Goal: Task Accomplishment & Management: Use online tool/utility

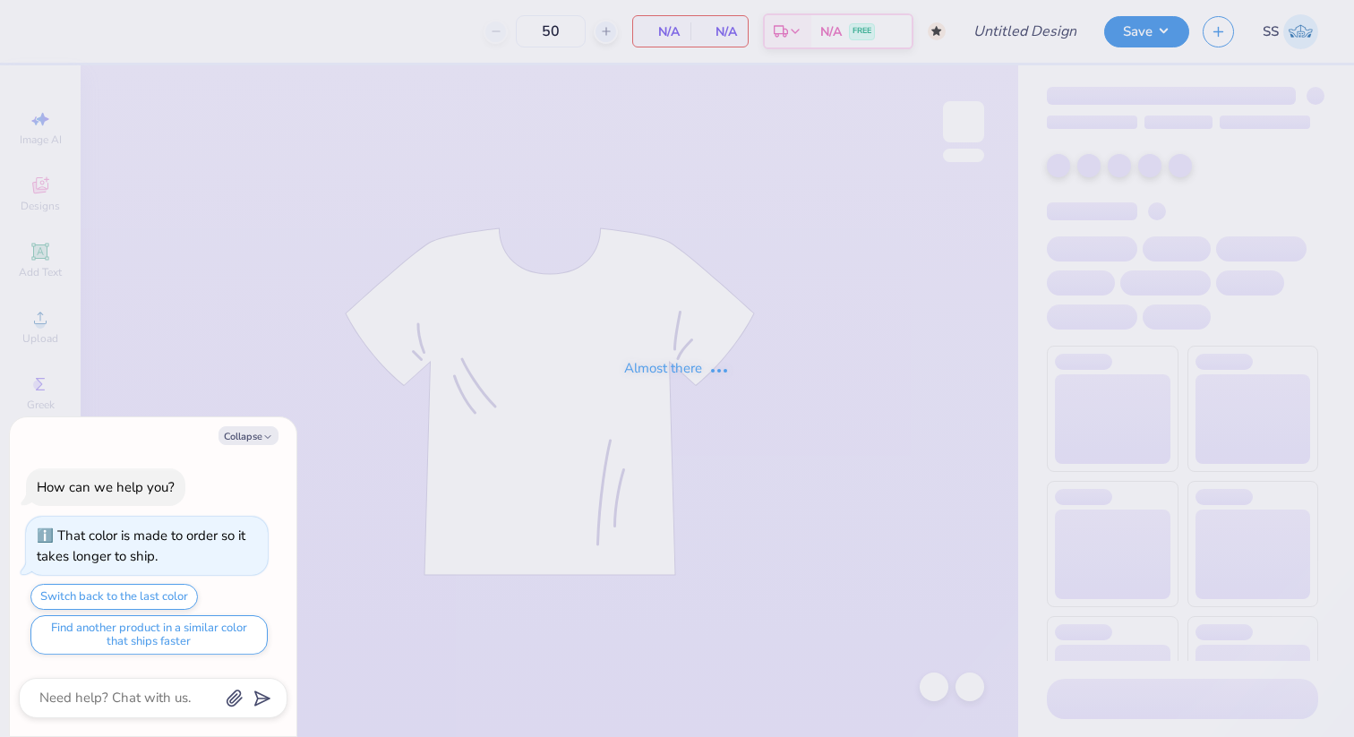
type textarea "x"
type input "NAU DPHIE Parents Weekend"
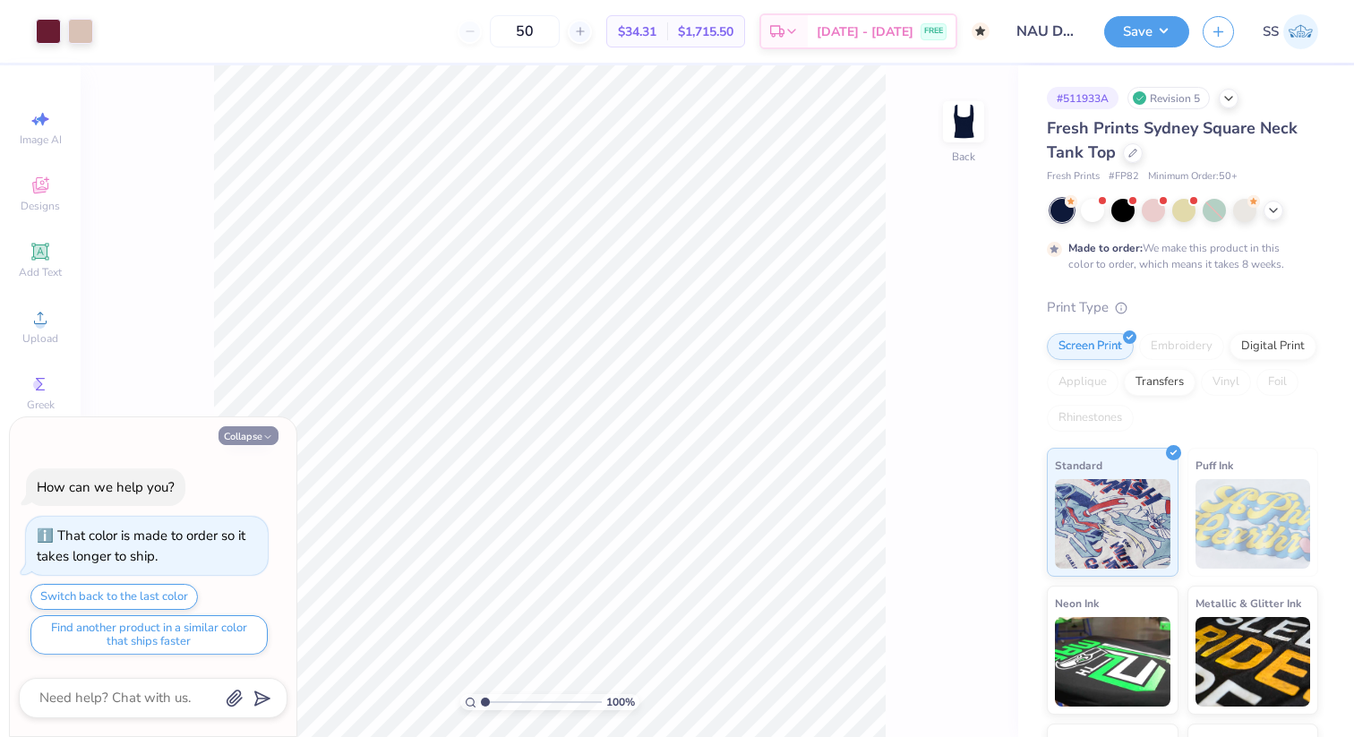
click at [248, 433] on button "Collapse" at bounding box center [249, 435] width 60 height 19
type textarea "x"
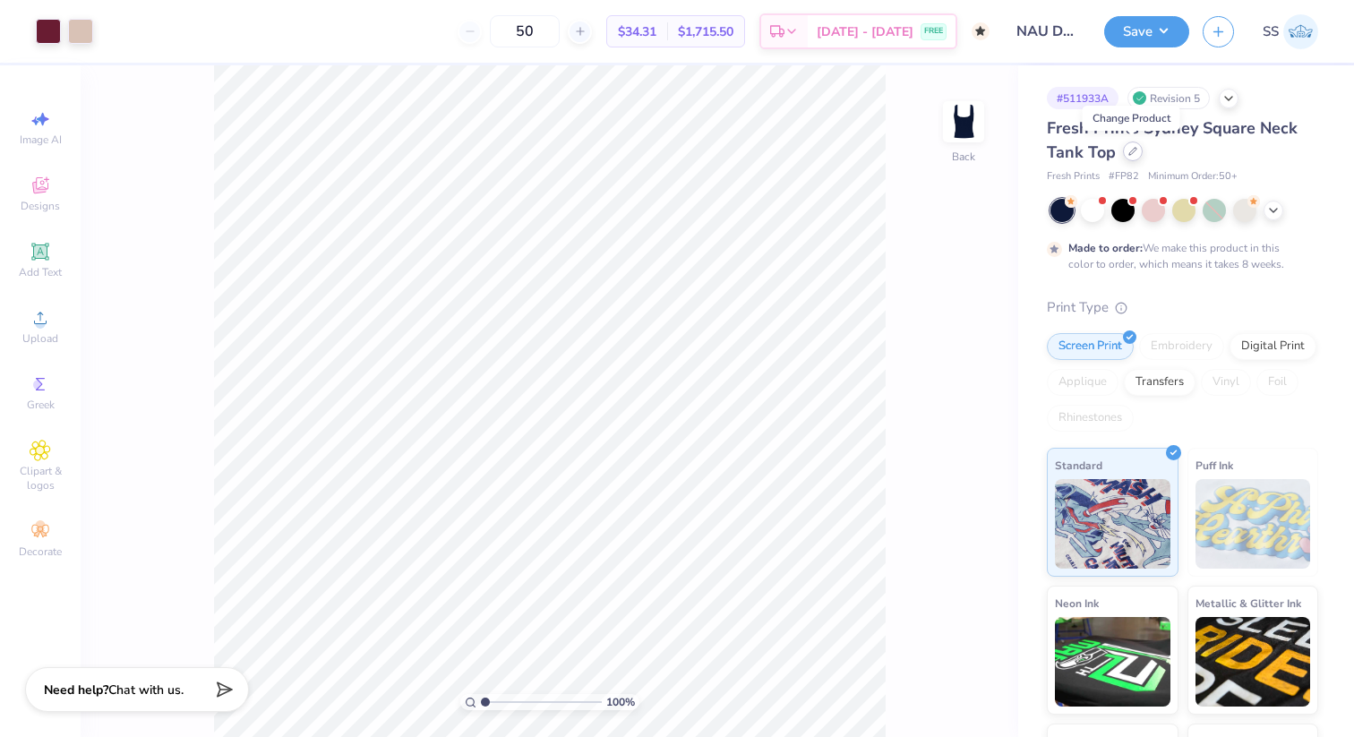
click at [1131, 156] on div at bounding box center [1133, 151] width 20 height 20
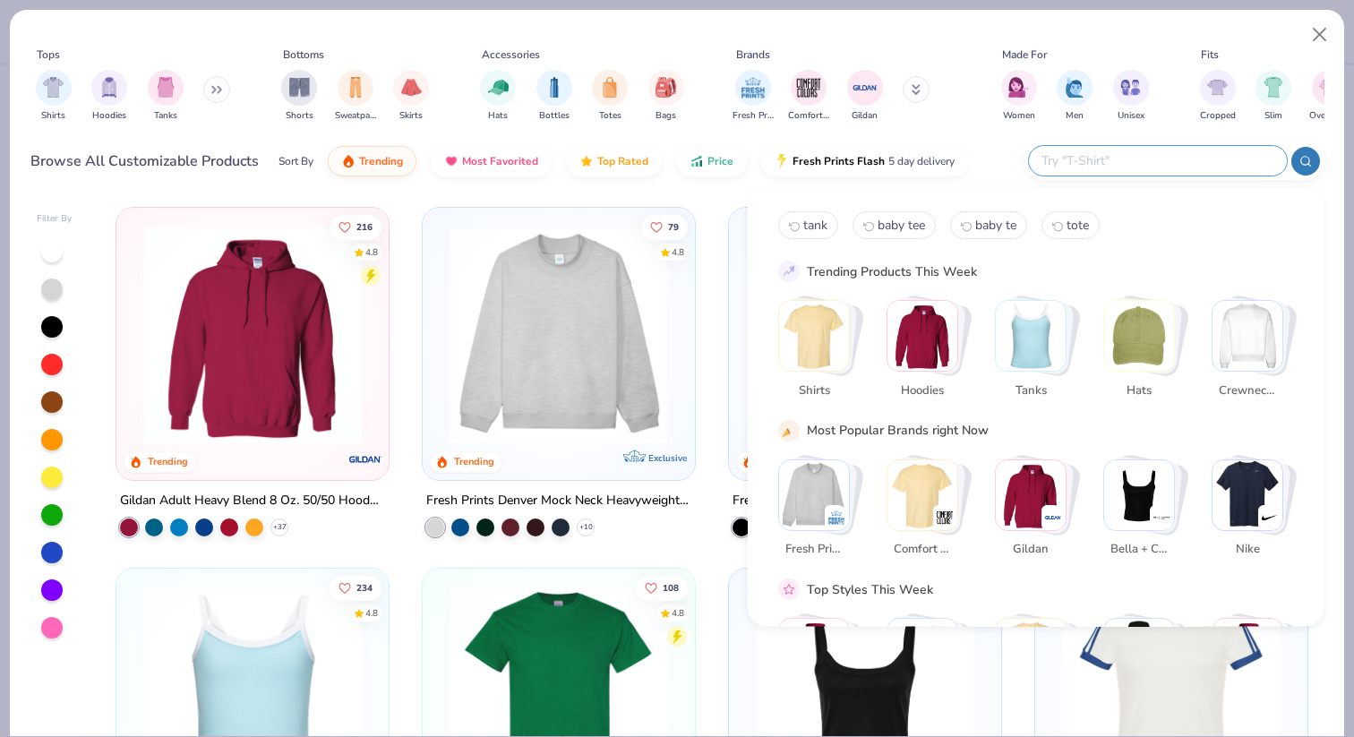
click at [1161, 162] on input "text" at bounding box center [1157, 160] width 235 height 21
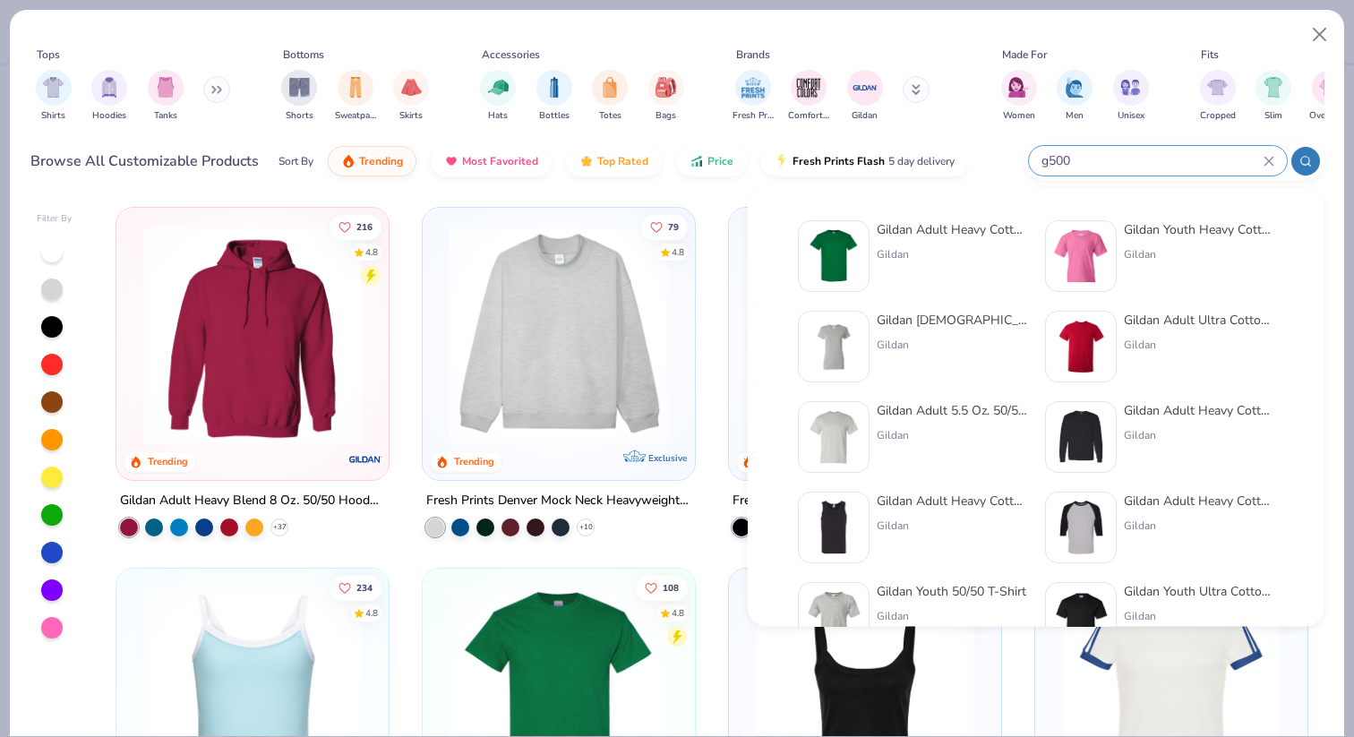
type input "g500"
click at [965, 227] on div "Gildan Adult Heavy Cotton T-Shirt" at bounding box center [952, 229] width 150 height 19
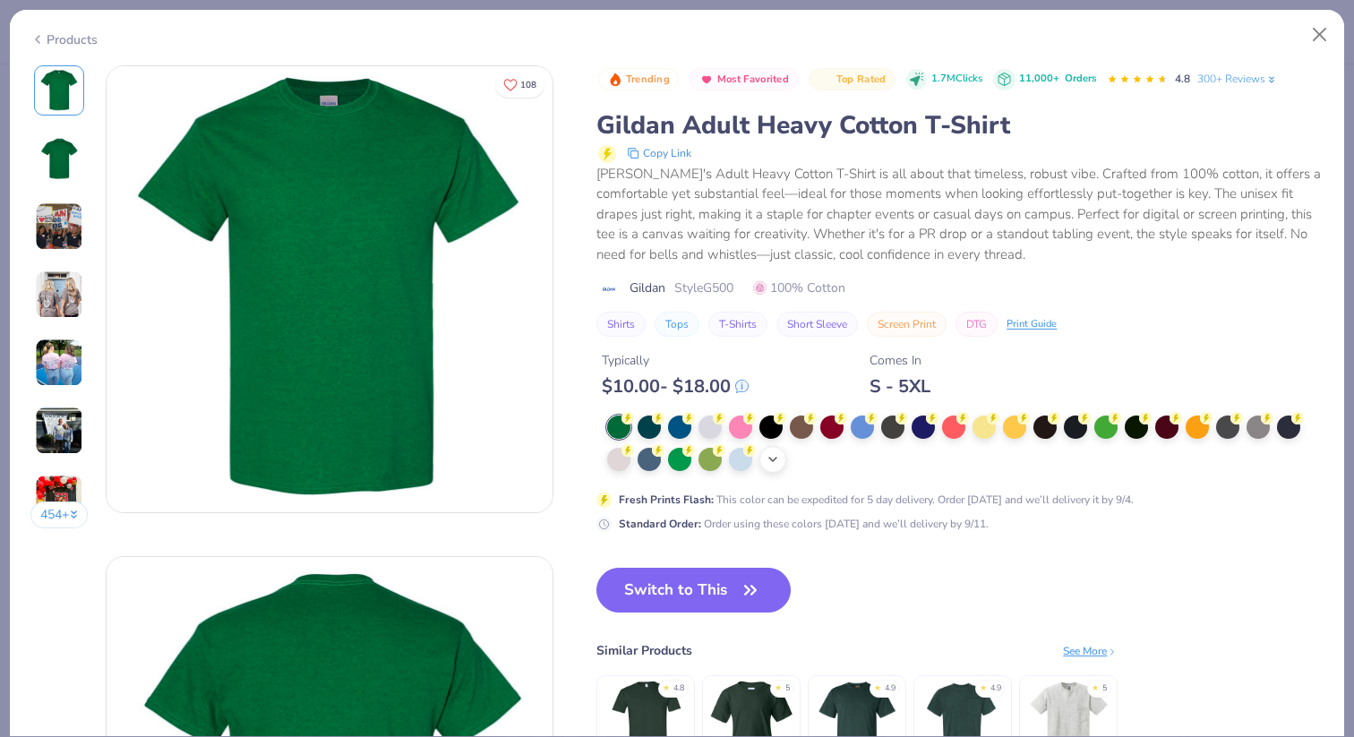
click at [780, 461] on icon at bounding box center [773, 459] width 14 height 14
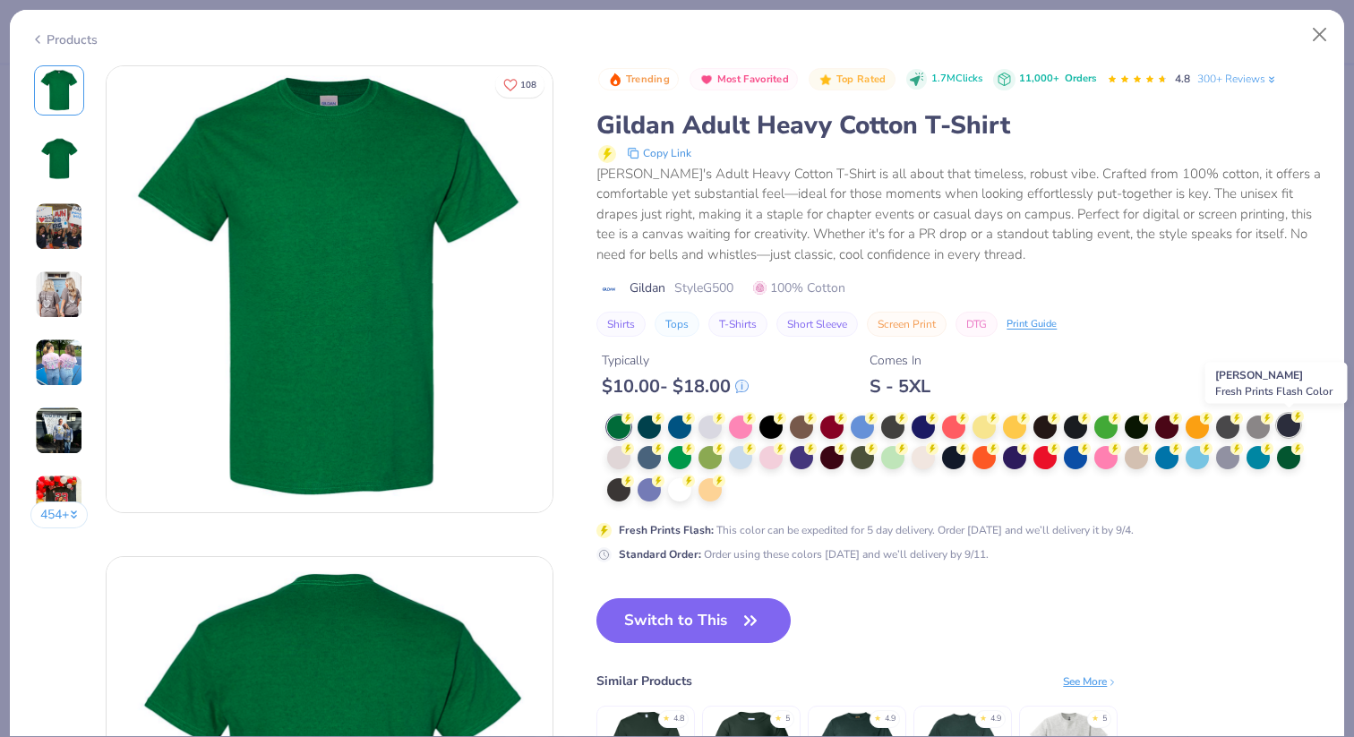
click at [1282, 421] on div at bounding box center [1288, 425] width 23 height 23
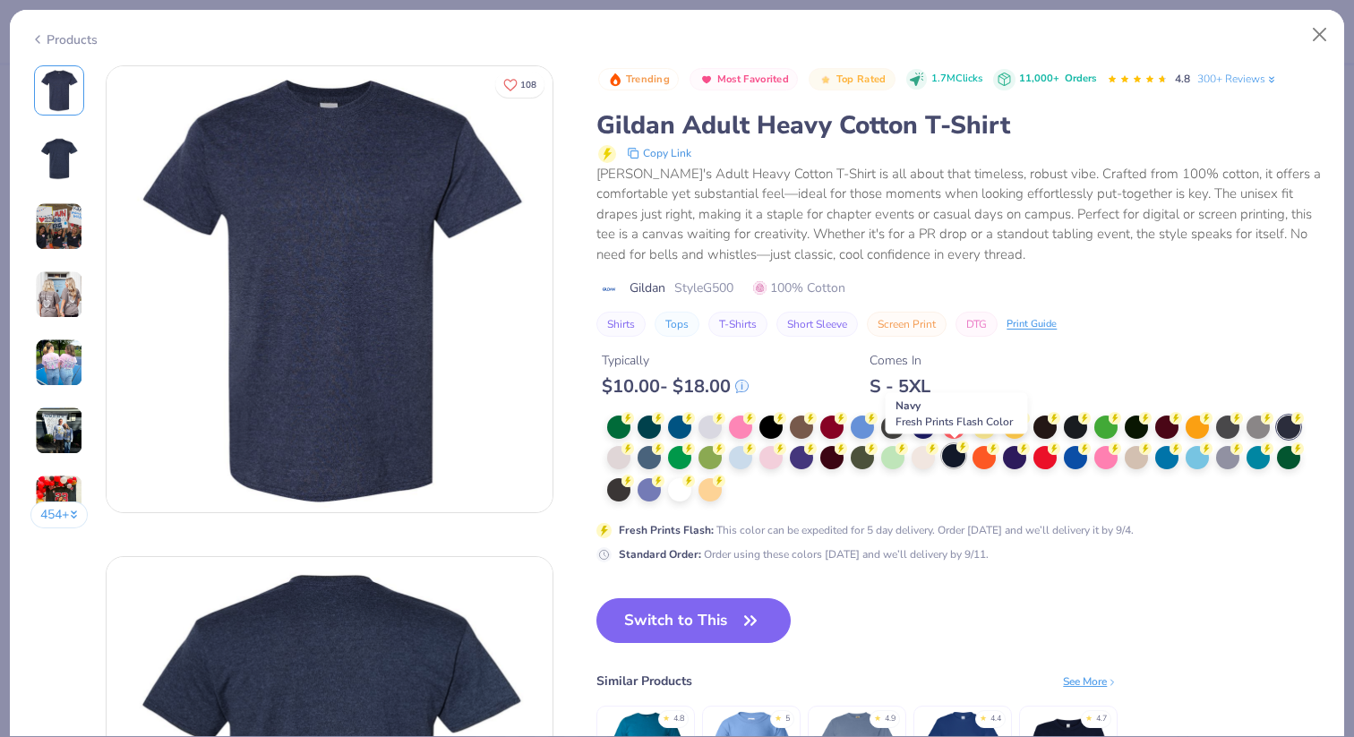
click at [949, 450] on div at bounding box center [953, 455] width 23 height 23
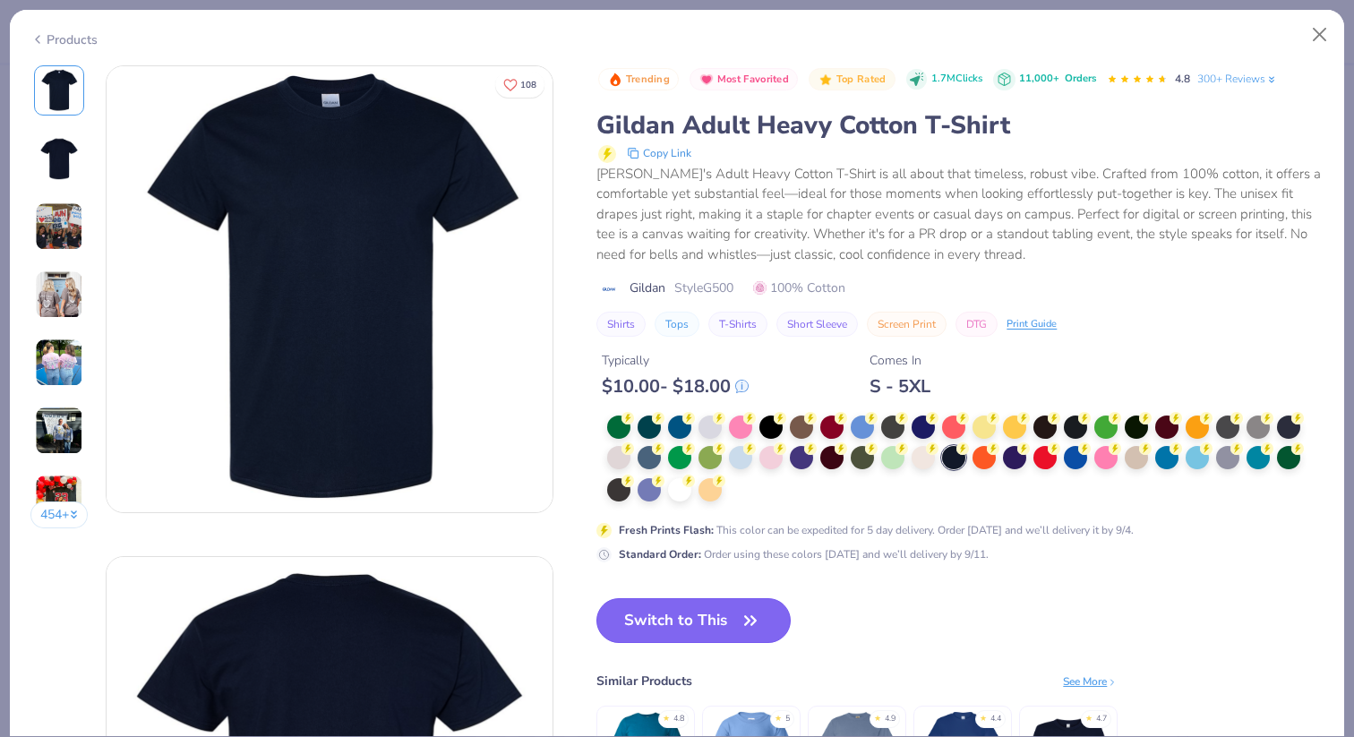
click at [656, 603] on button "Switch to This" at bounding box center [693, 620] width 194 height 45
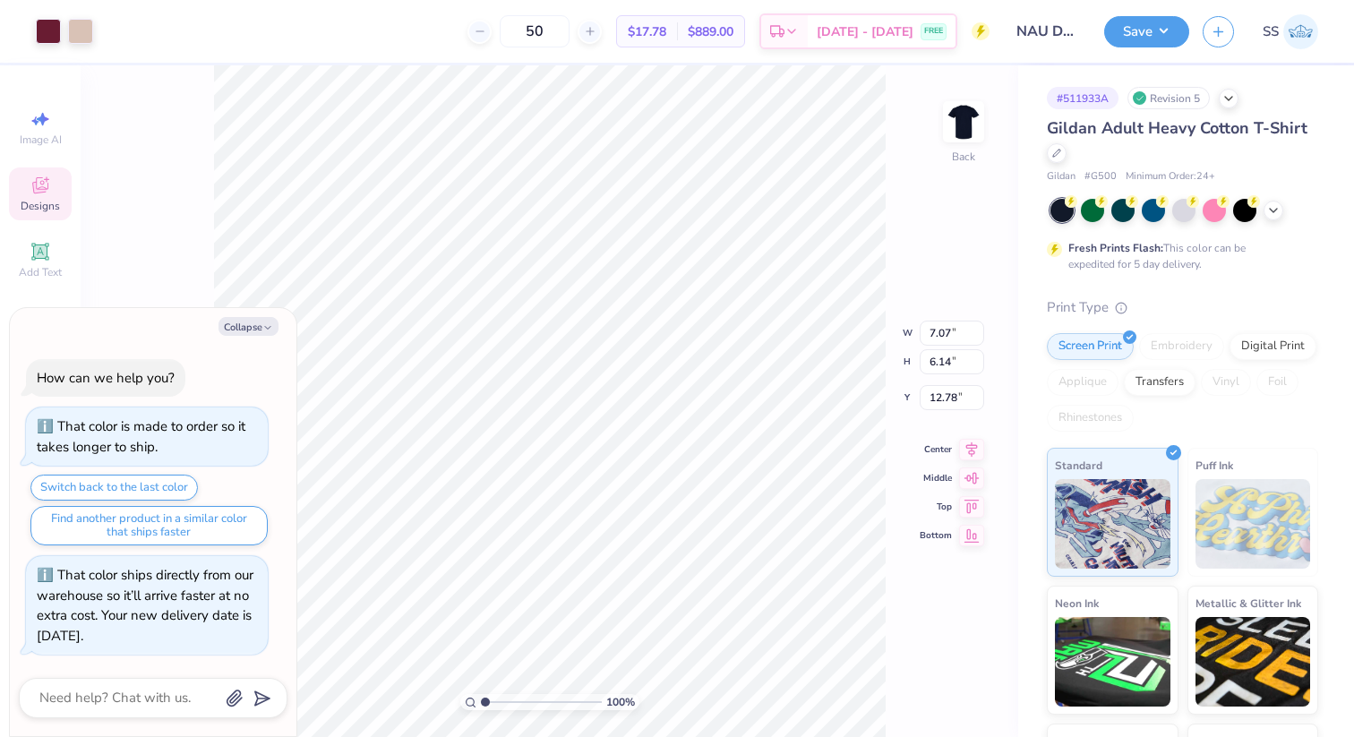
type textarea "x"
type input "3.00"
type textarea "x"
type input "11.78"
type input "10.24"
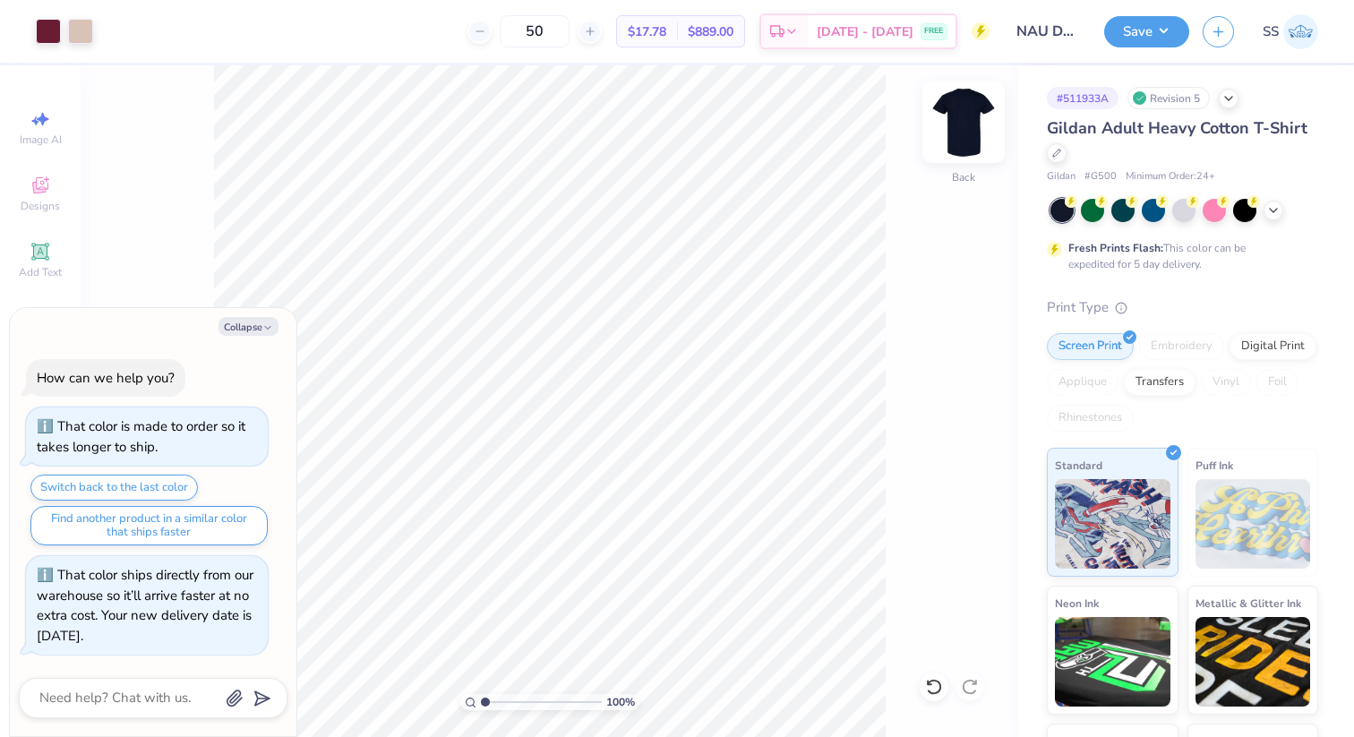
click at [973, 119] on img at bounding box center [964, 122] width 72 height 72
click at [251, 319] on button "Collapse" at bounding box center [249, 326] width 60 height 19
type textarea "x"
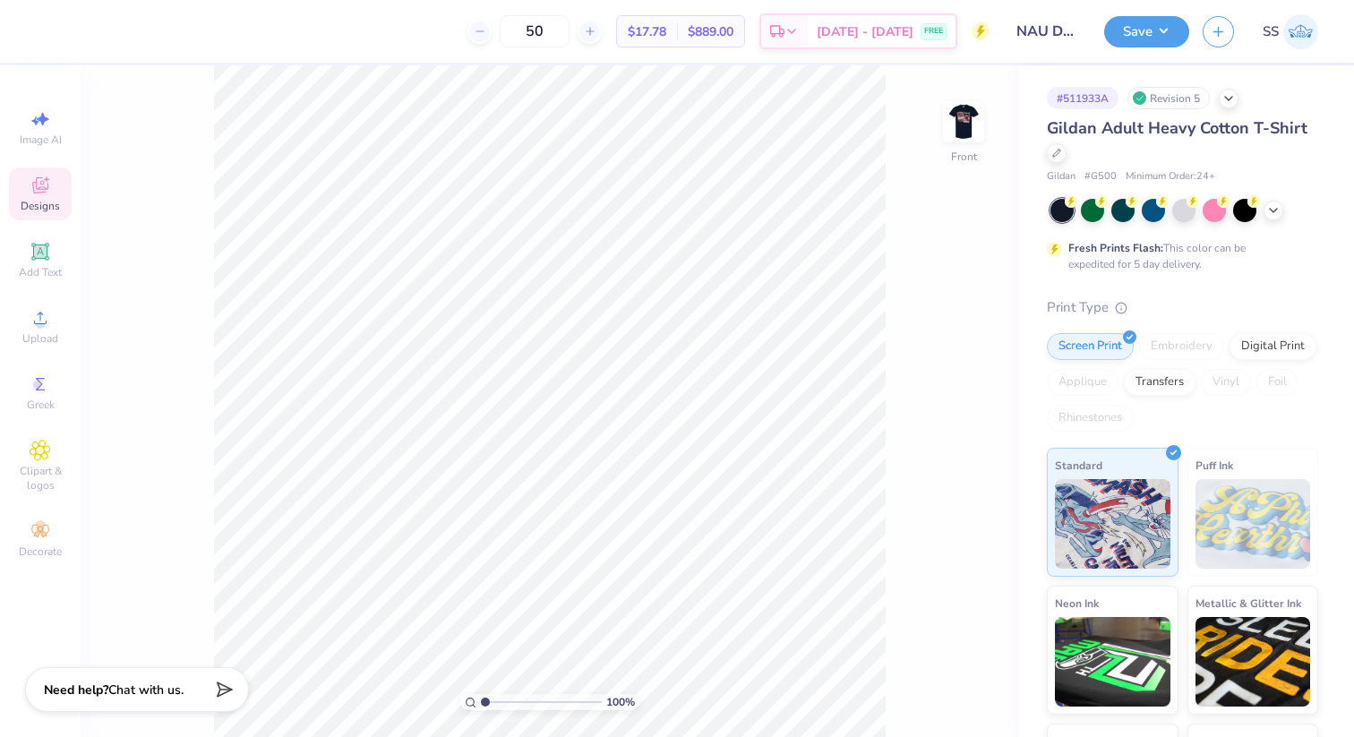
click at [38, 201] on span "Designs" at bounding box center [40, 206] width 39 height 14
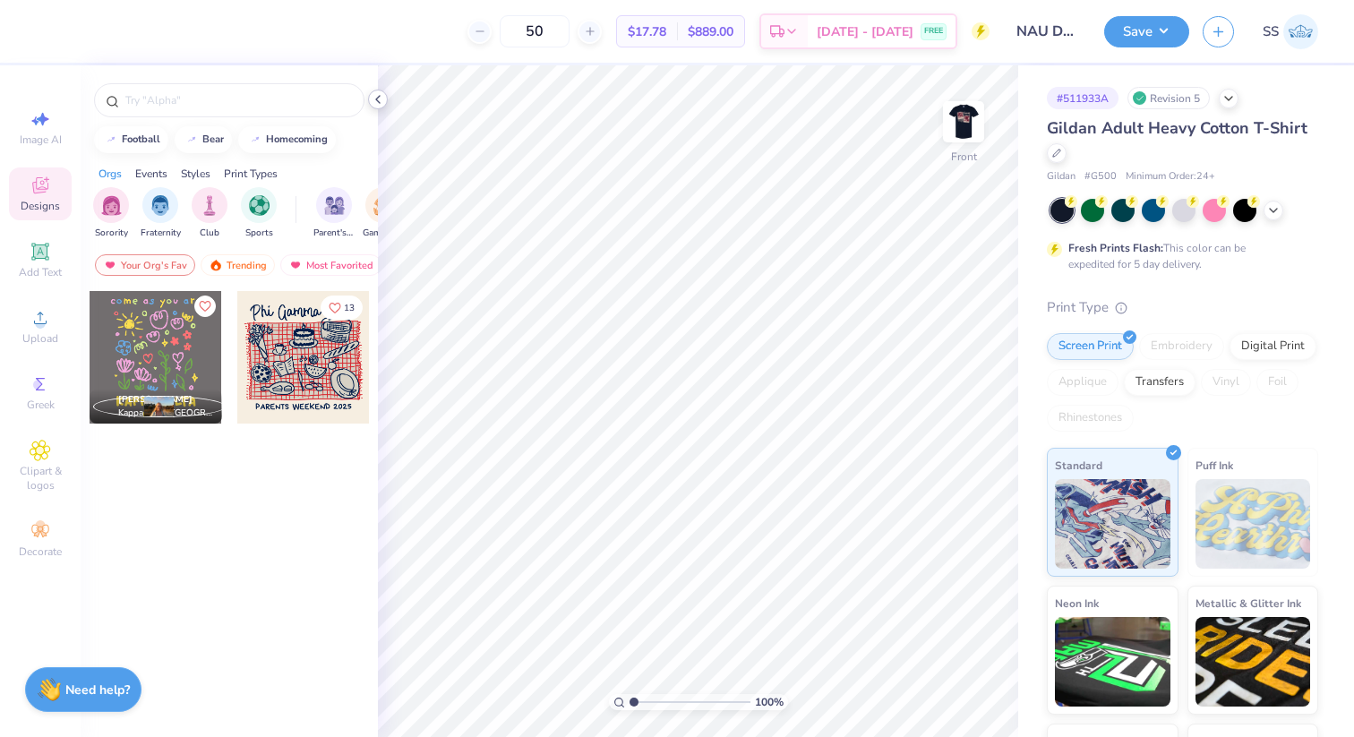
click at [371, 99] on icon at bounding box center [378, 99] width 14 height 14
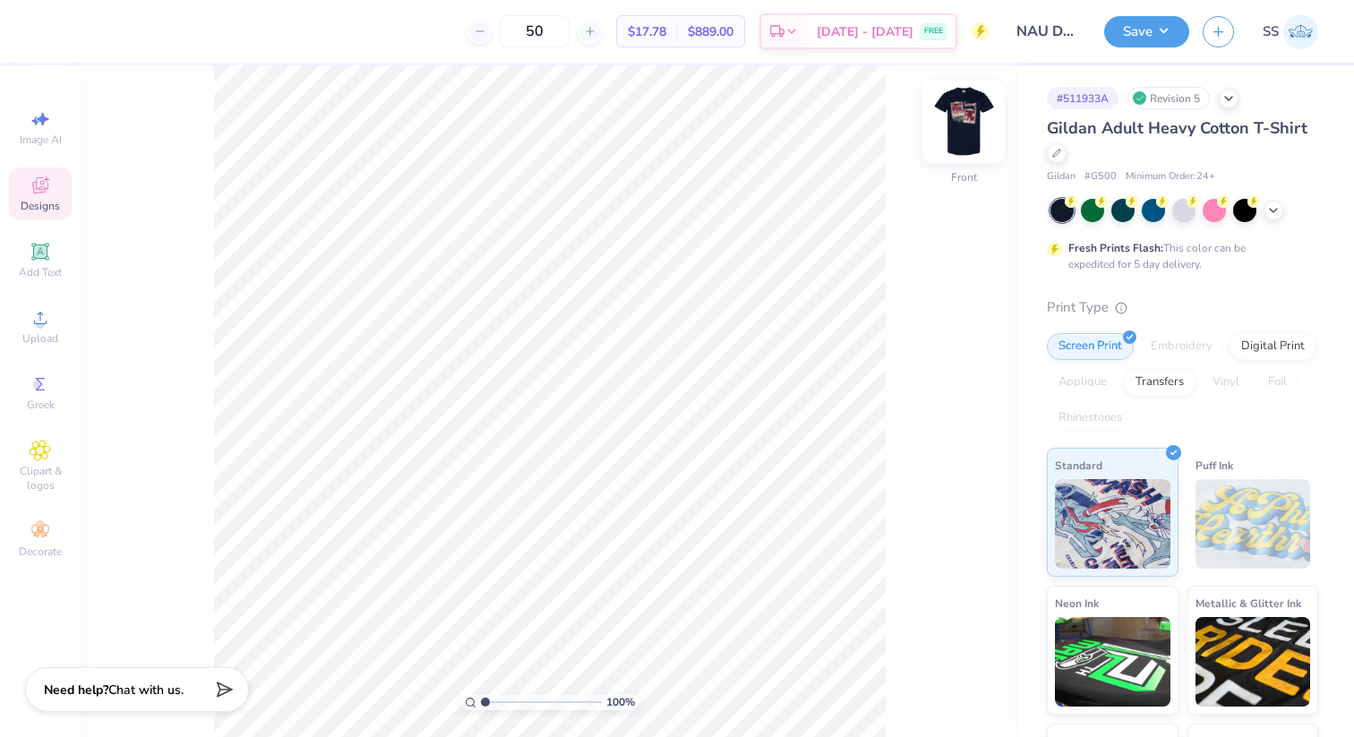
click at [964, 136] on img at bounding box center [964, 122] width 72 height 72
click at [51, 185] on div "Designs" at bounding box center [40, 193] width 63 height 53
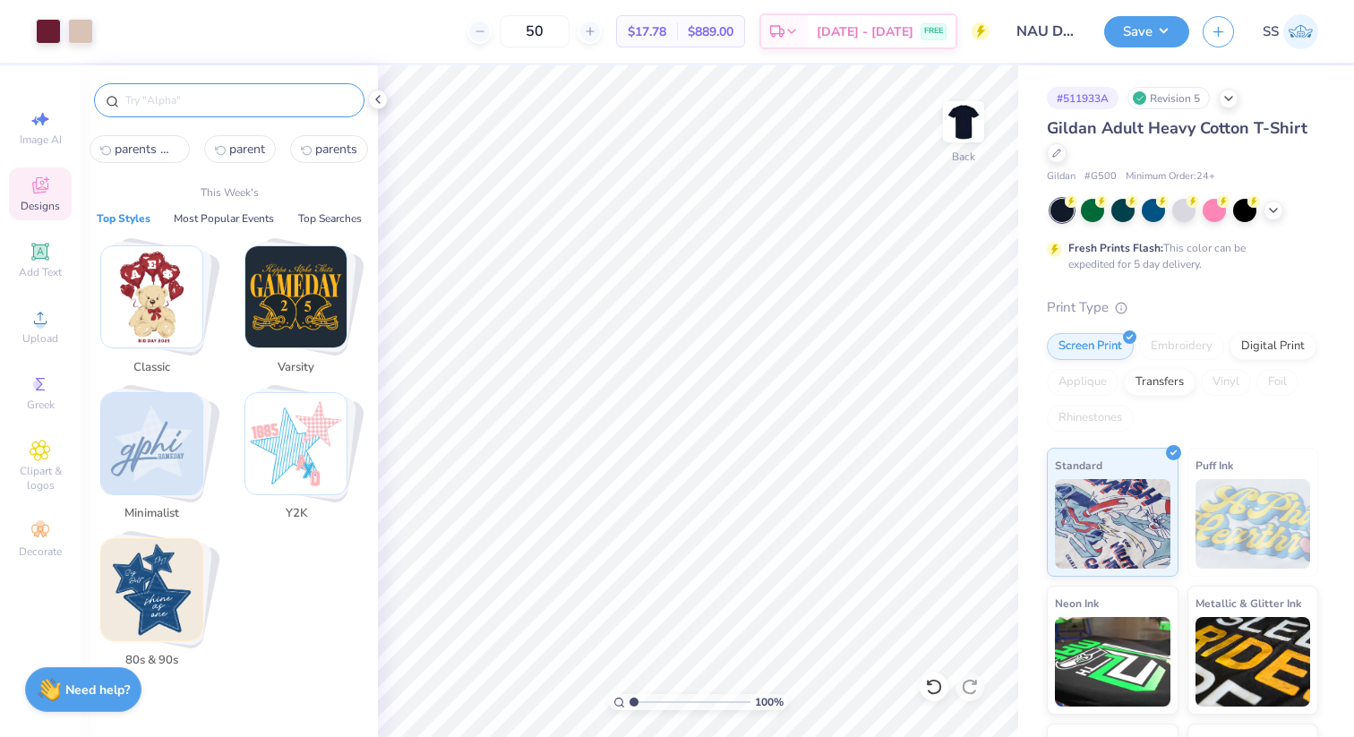
click at [155, 91] on input "text" at bounding box center [238, 100] width 229 height 18
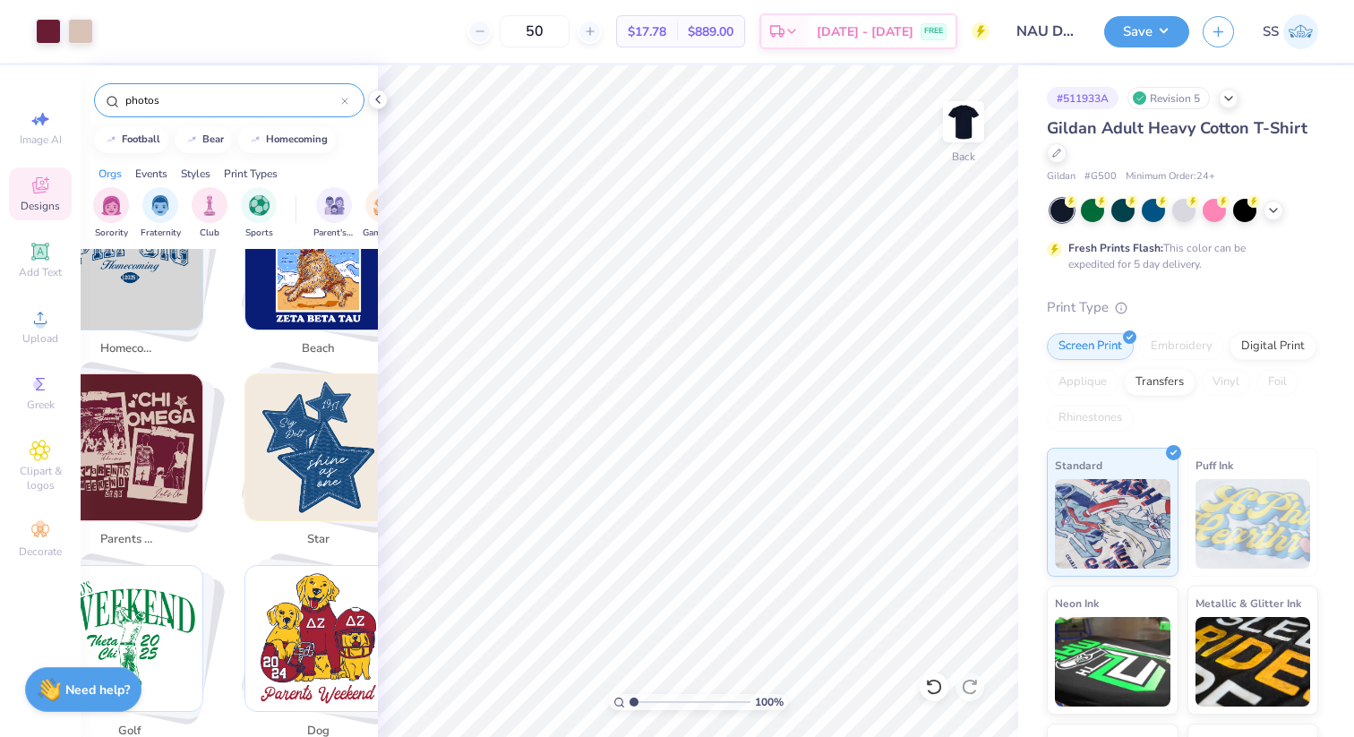
scroll to position [626, 0]
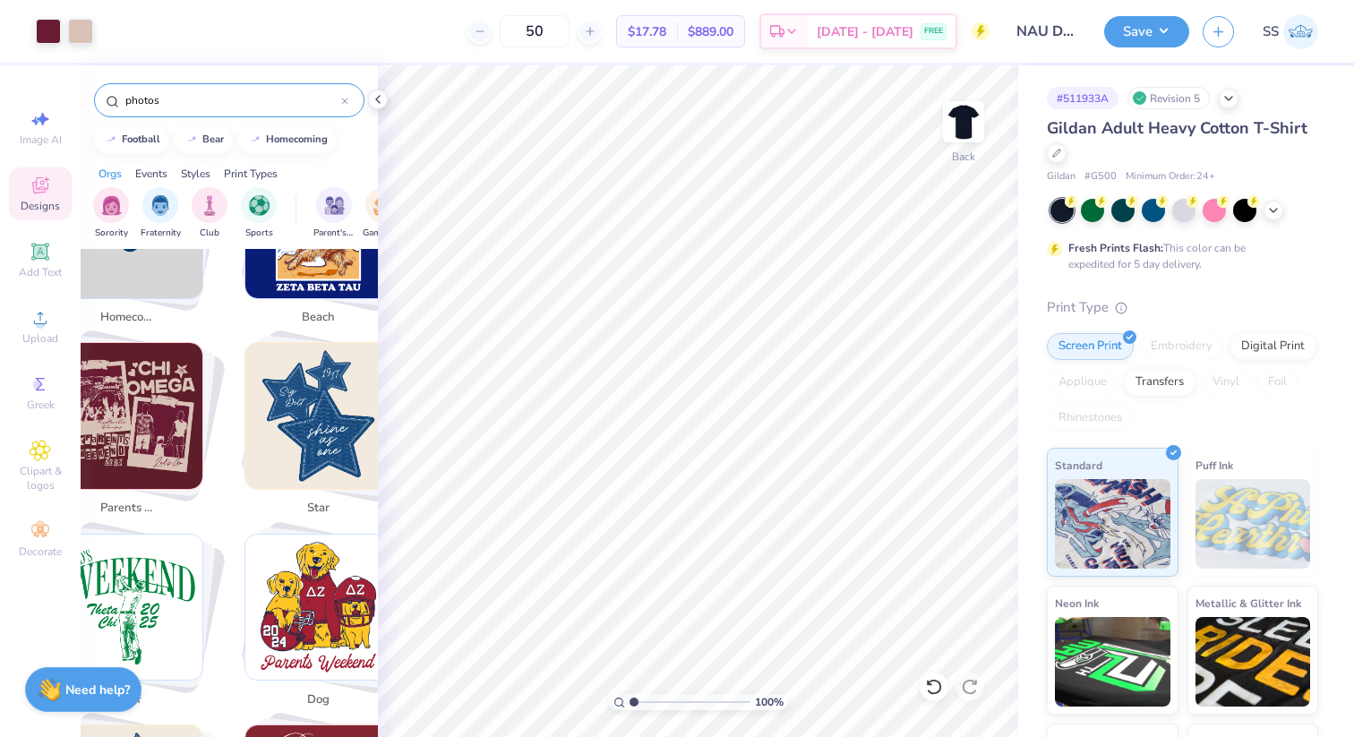
click at [130, 431] on img "Stack Card Button parents weekend" at bounding box center [130, 416] width 146 height 146
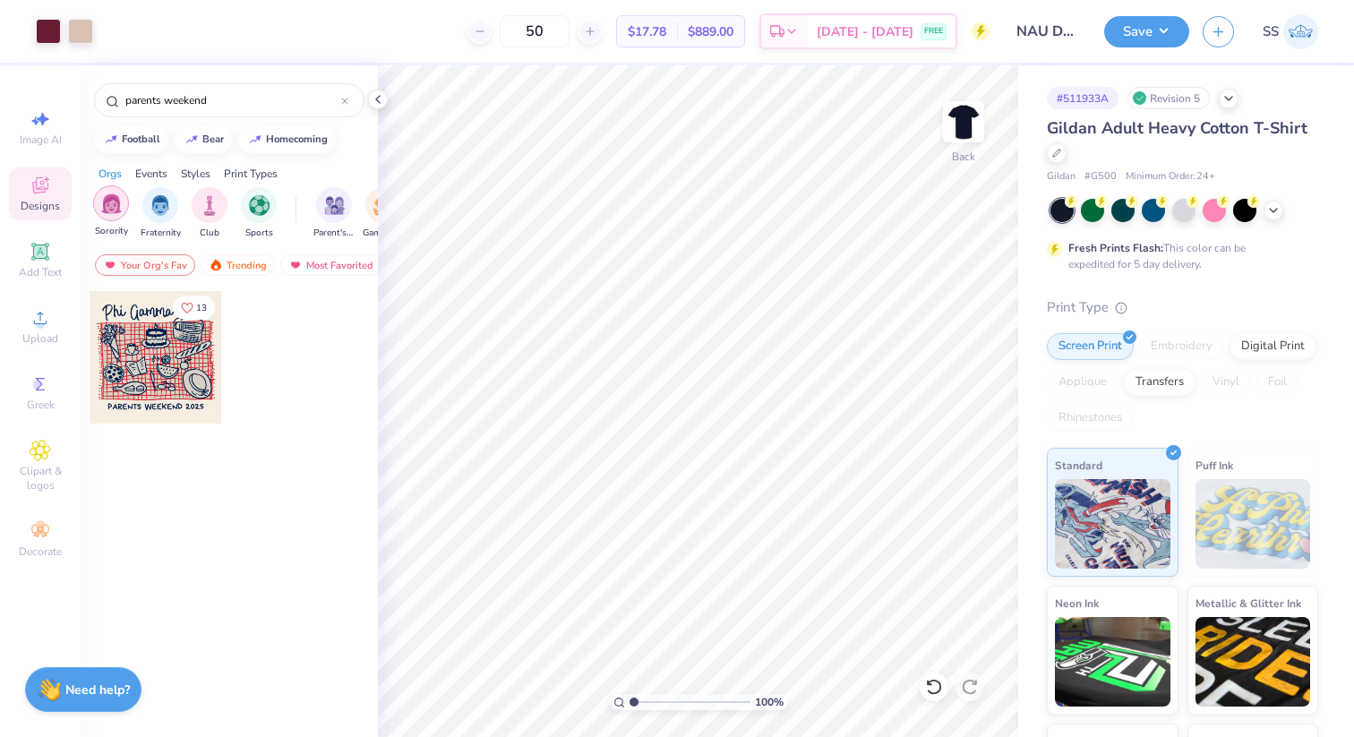
click at [117, 205] on img "filter for Sorority" at bounding box center [111, 203] width 21 height 21
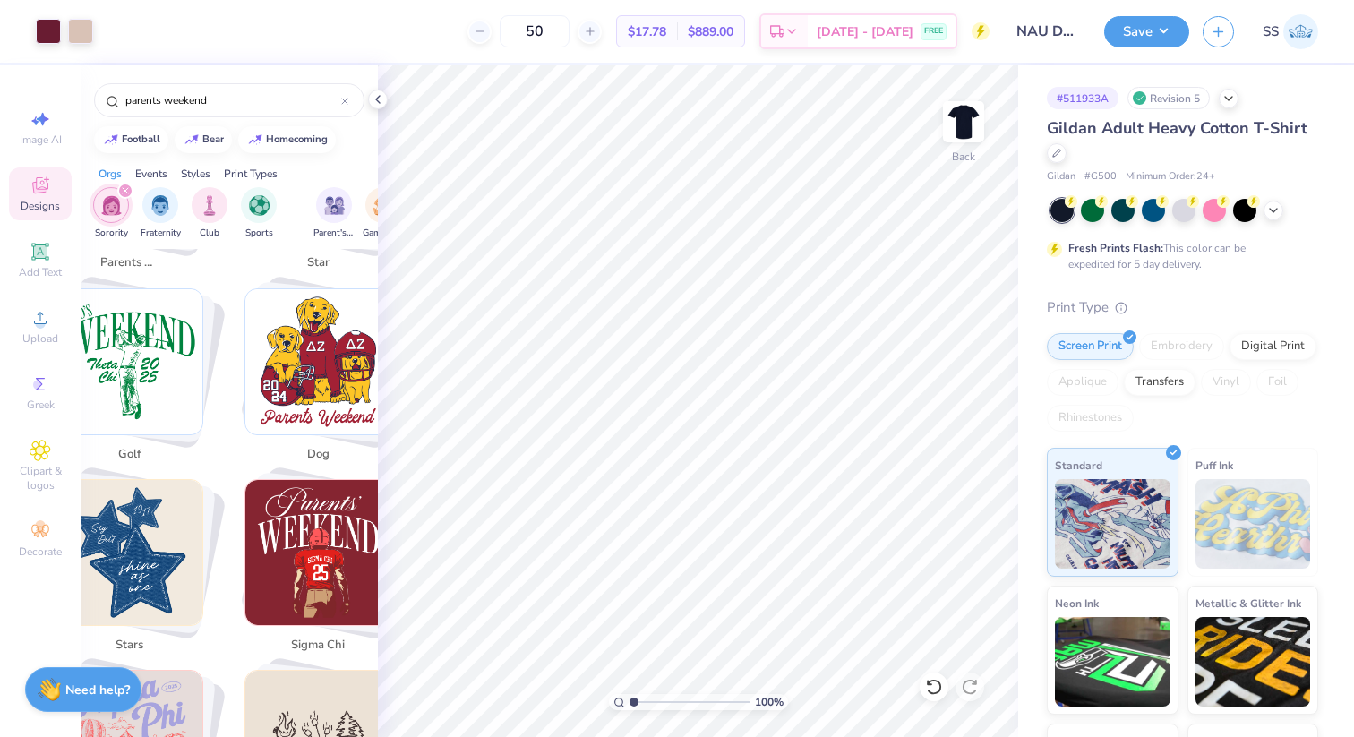
scroll to position [875, 0]
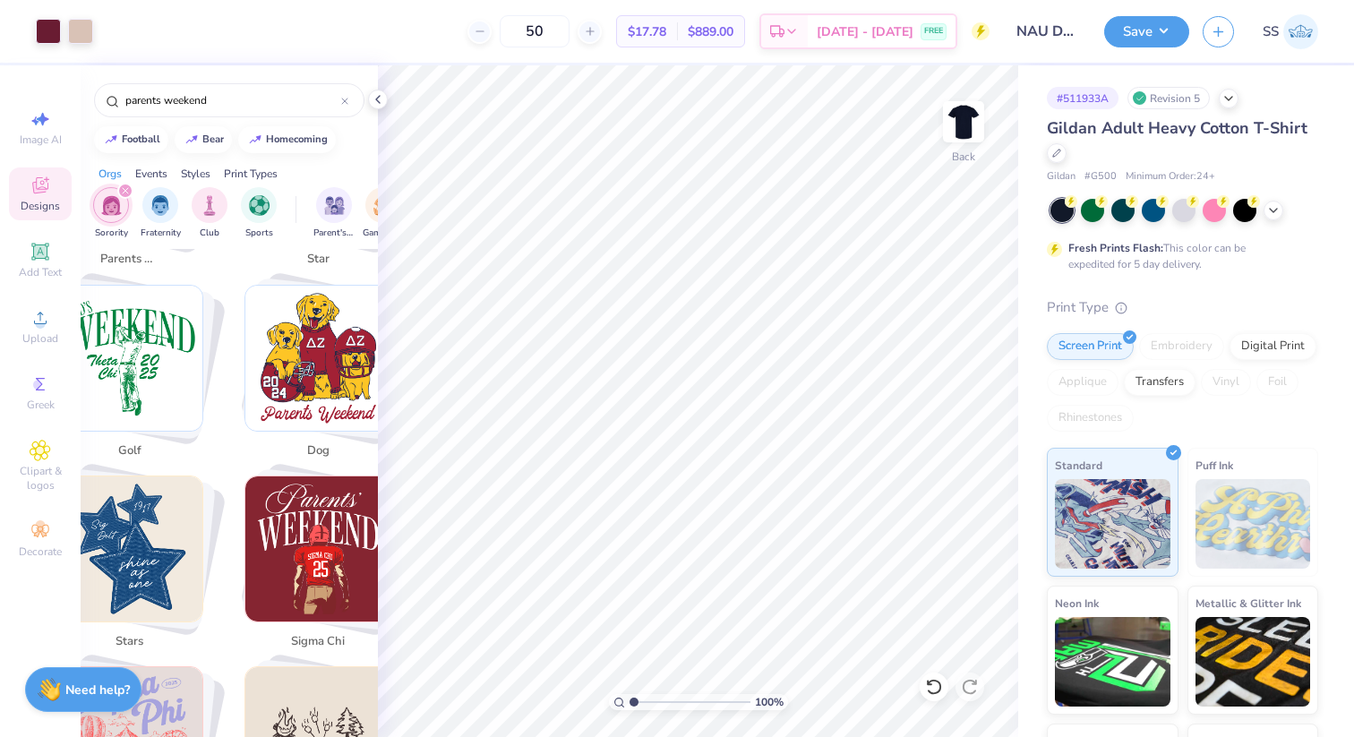
click at [154, 548] on img "Stack Card Button stars" at bounding box center [130, 549] width 146 height 146
click at [287, 97] on input "stars" at bounding box center [233, 100] width 218 height 18
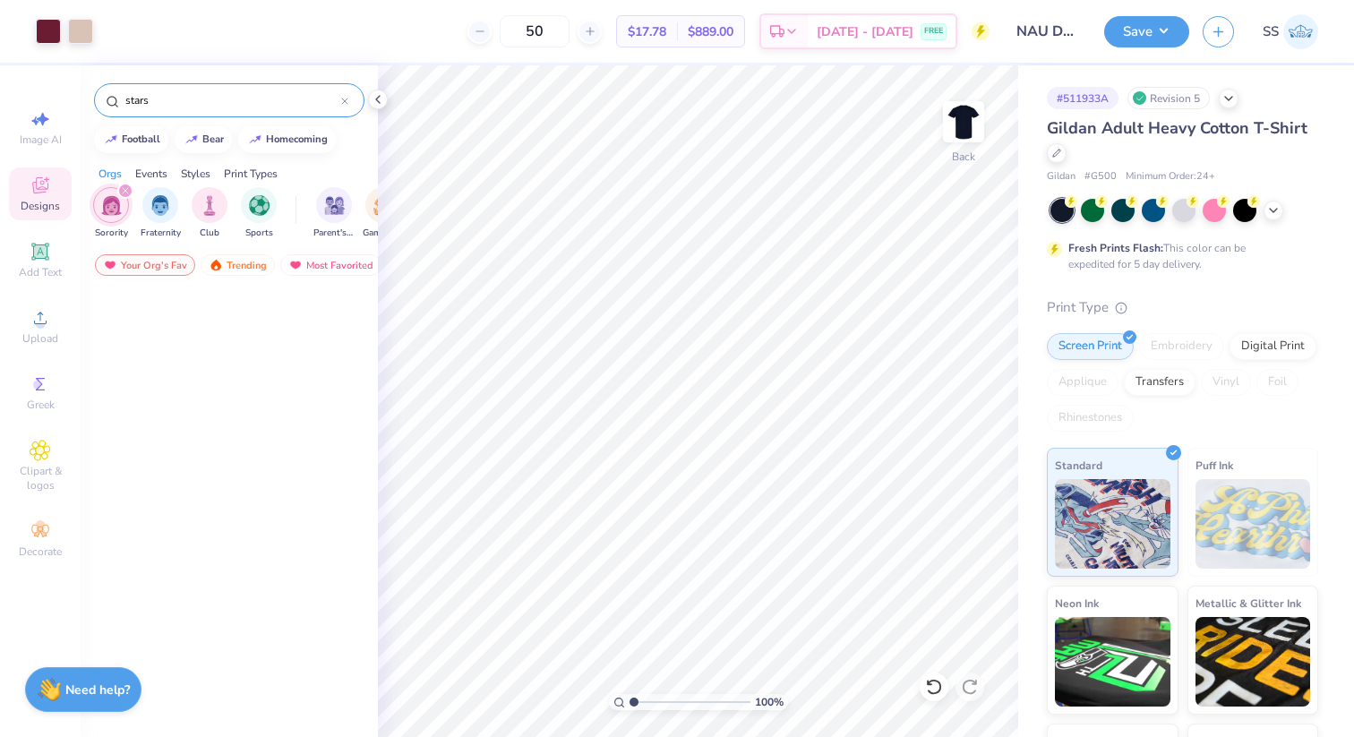
scroll to position [0, 0]
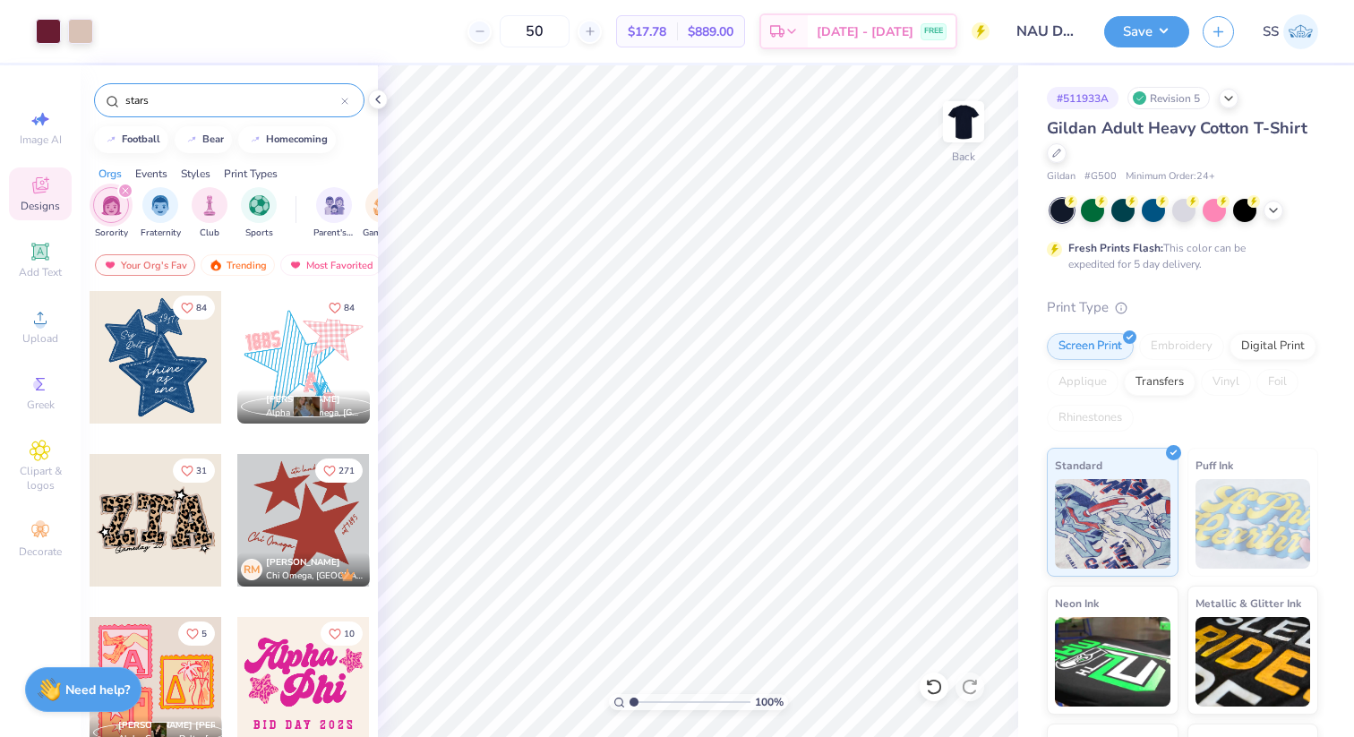
click at [183, 89] on div "stars" at bounding box center [229, 100] width 270 height 34
click at [169, 112] on div "stars" at bounding box center [229, 100] width 270 height 34
click at [169, 111] on div "stars" at bounding box center [229, 100] width 270 height 34
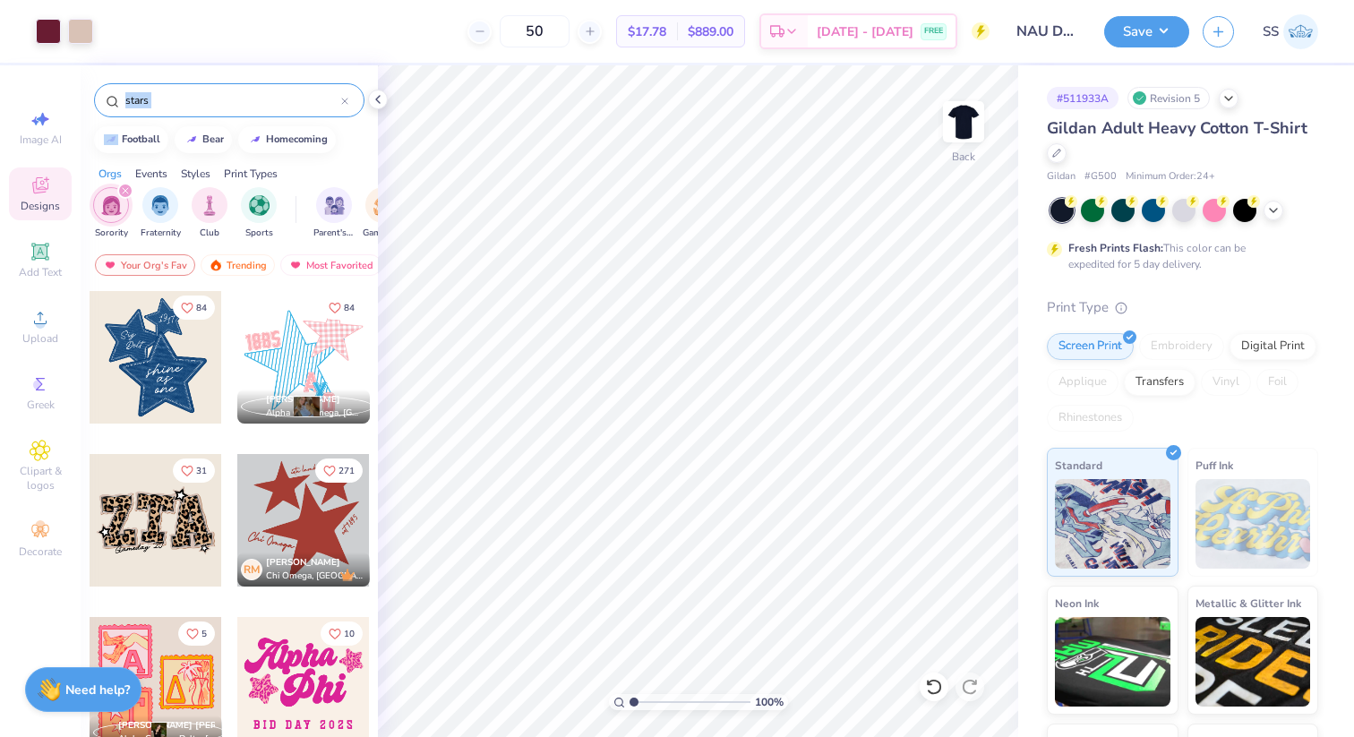
click at [166, 107] on input "stars" at bounding box center [233, 100] width 218 height 18
type input "s"
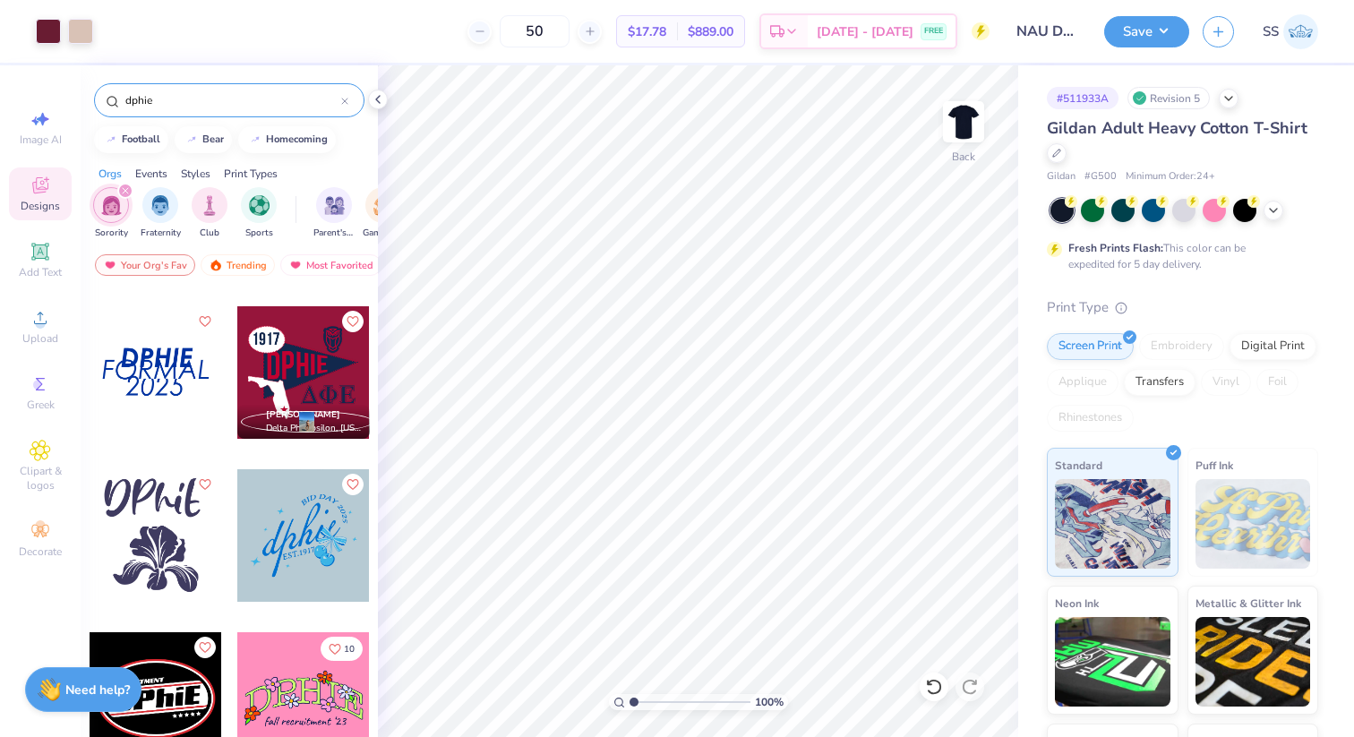
scroll to position [152, 0]
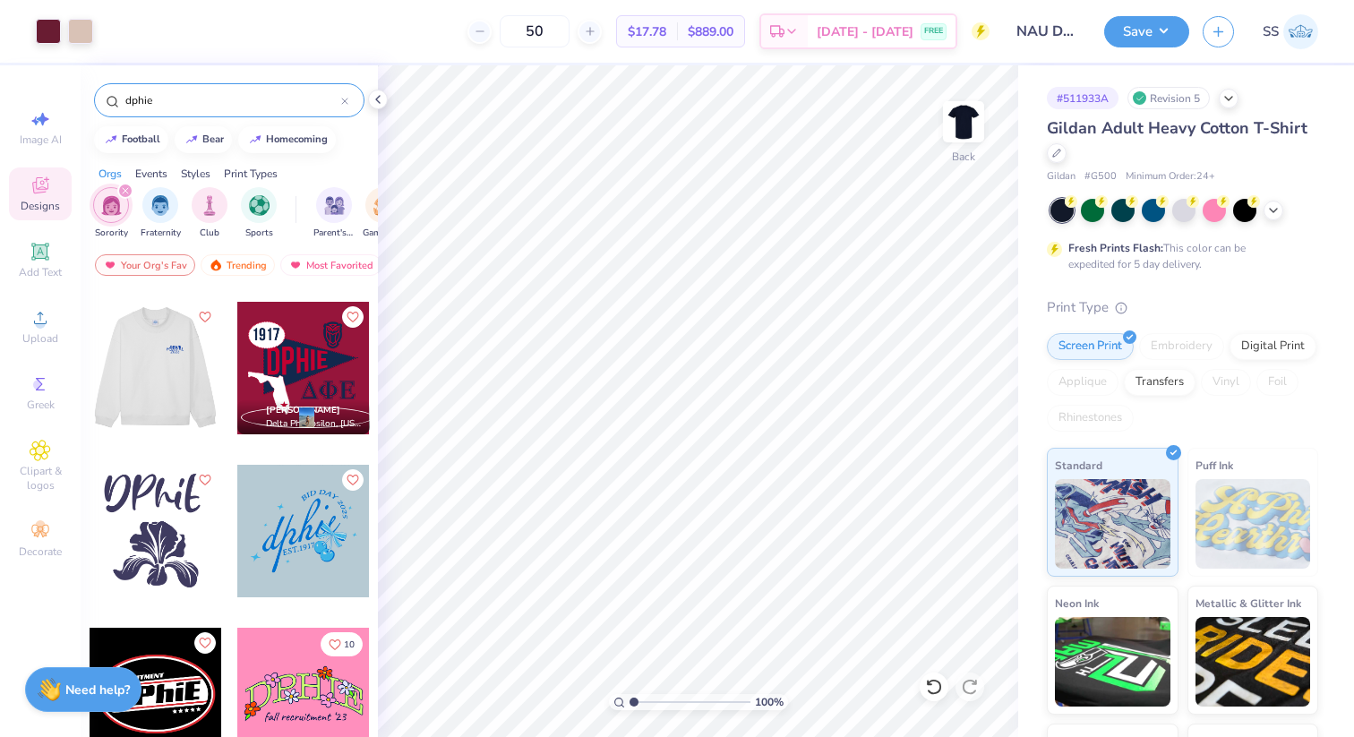
type input "dphie"
click at [167, 385] on div at bounding box center [156, 368] width 398 height 133
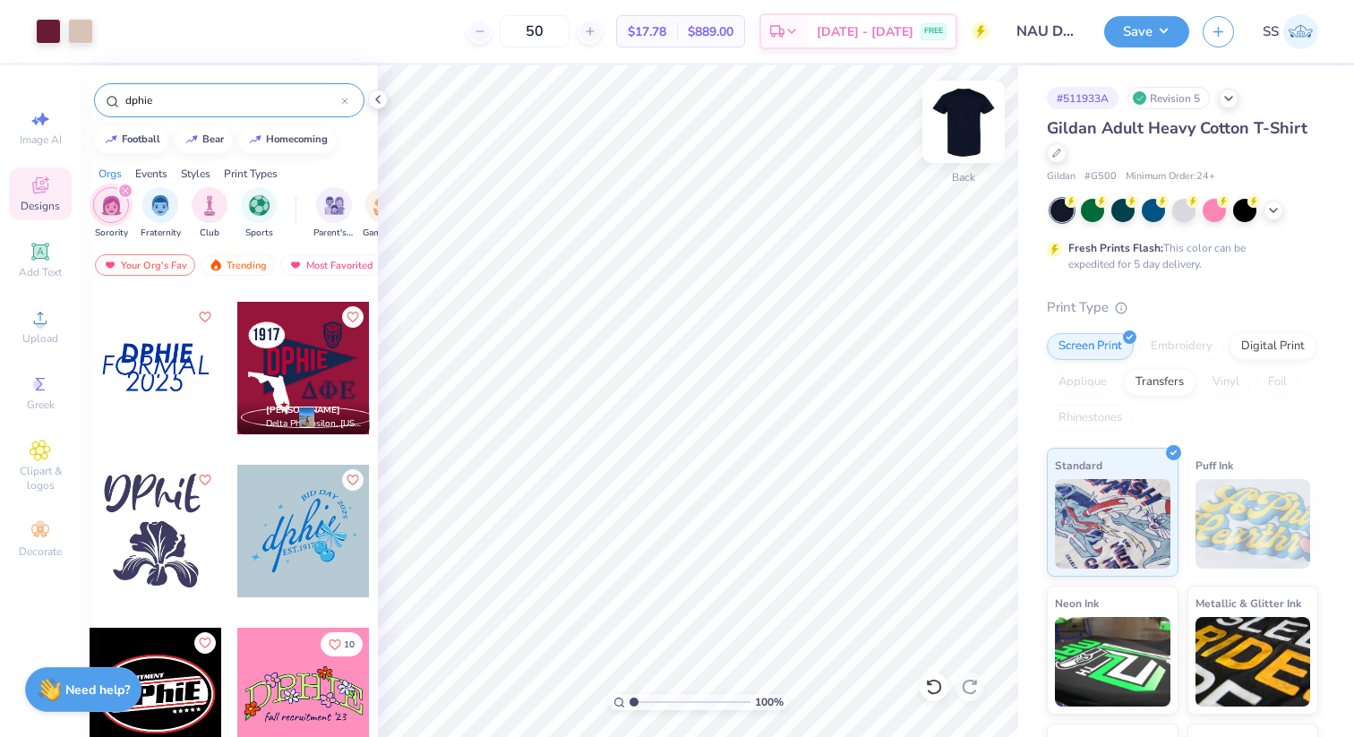
click at [956, 107] on img at bounding box center [964, 122] width 72 height 72
click at [162, 384] on div at bounding box center [156, 368] width 133 height 133
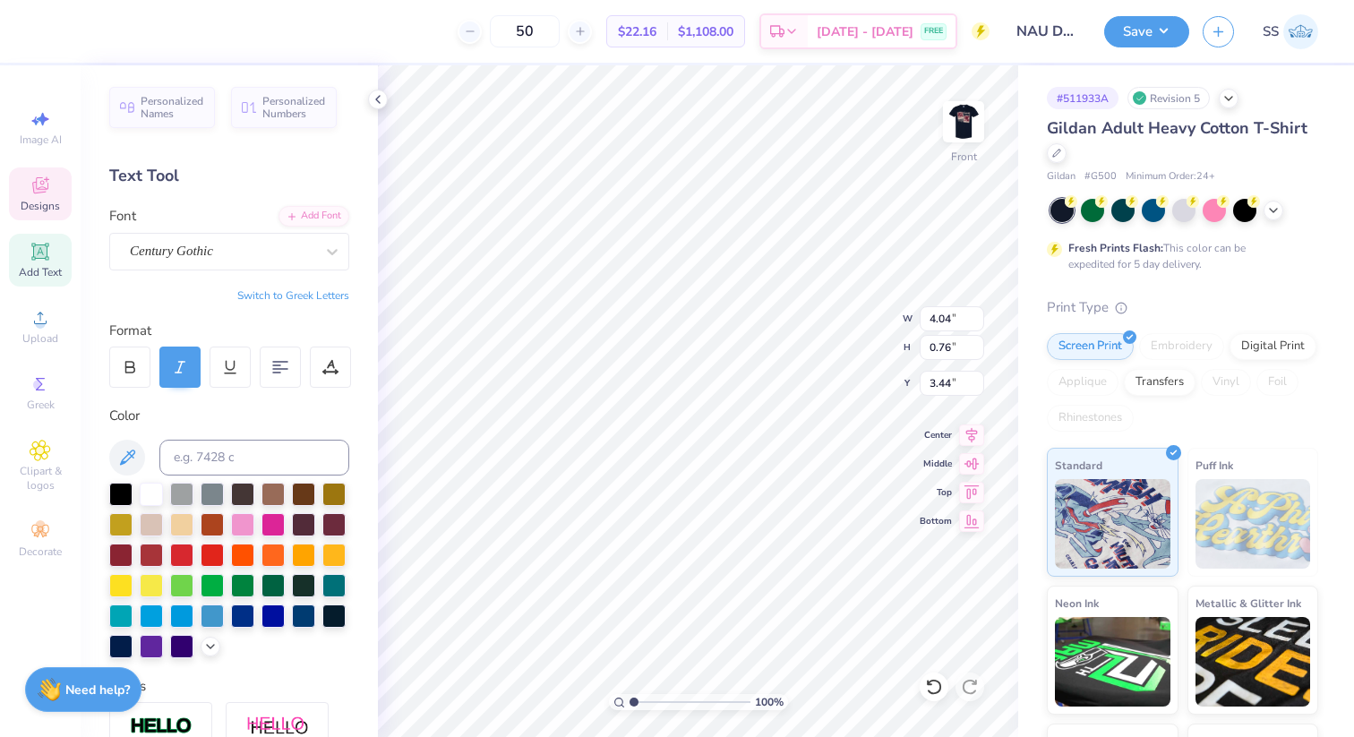
type input "6.25"
click at [931, 687] on icon at bounding box center [934, 687] width 18 height 18
click at [44, 31] on div at bounding box center [48, 29] width 25 height 25
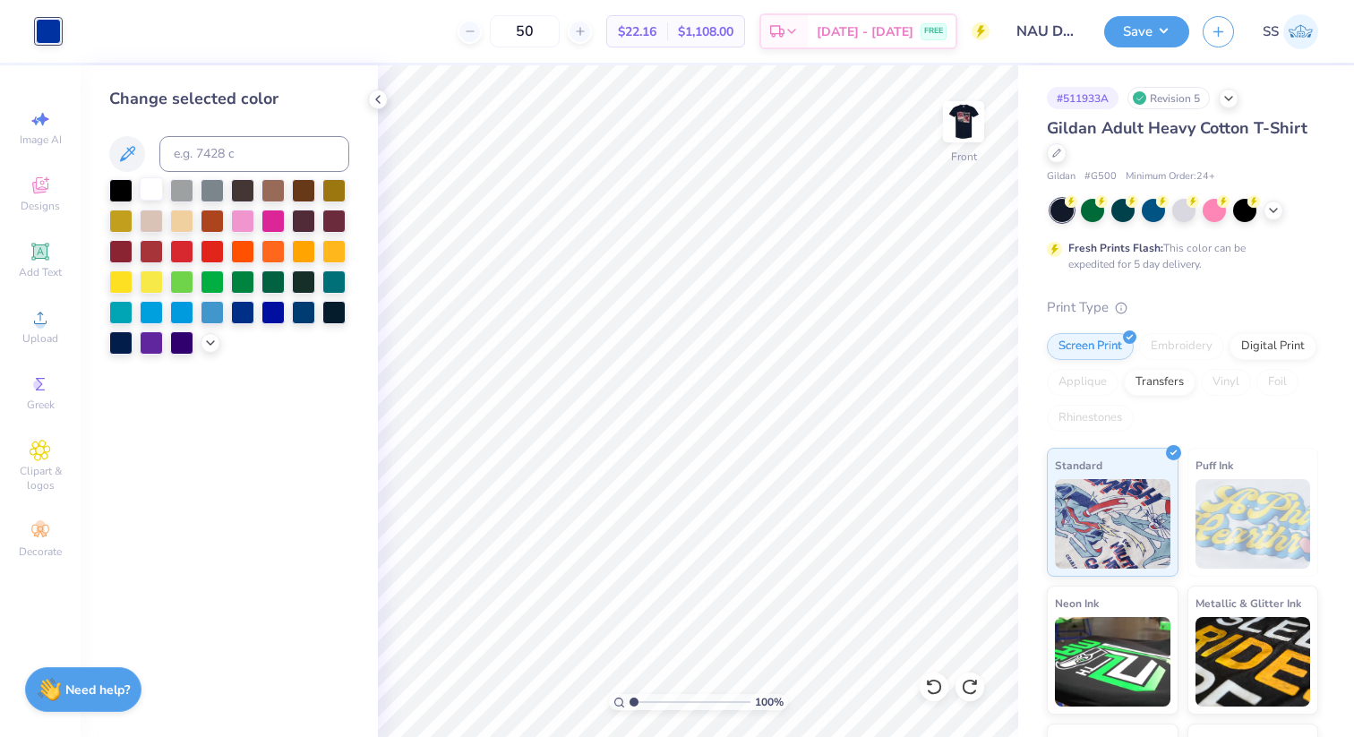
click at [150, 193] on div at bounding box center [151, 188] width 23 height 23
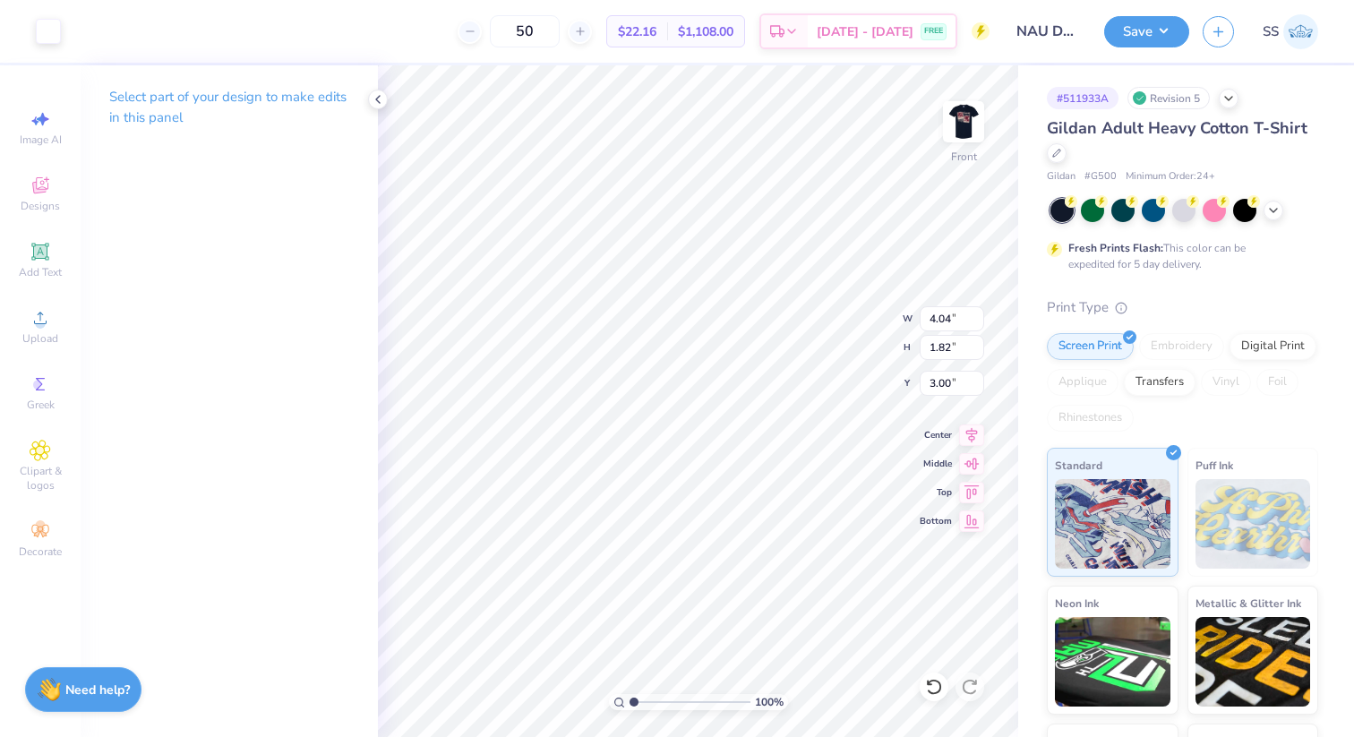
type input "8.09"
type input "3.64"
type input "13.27"
type input "5.98"
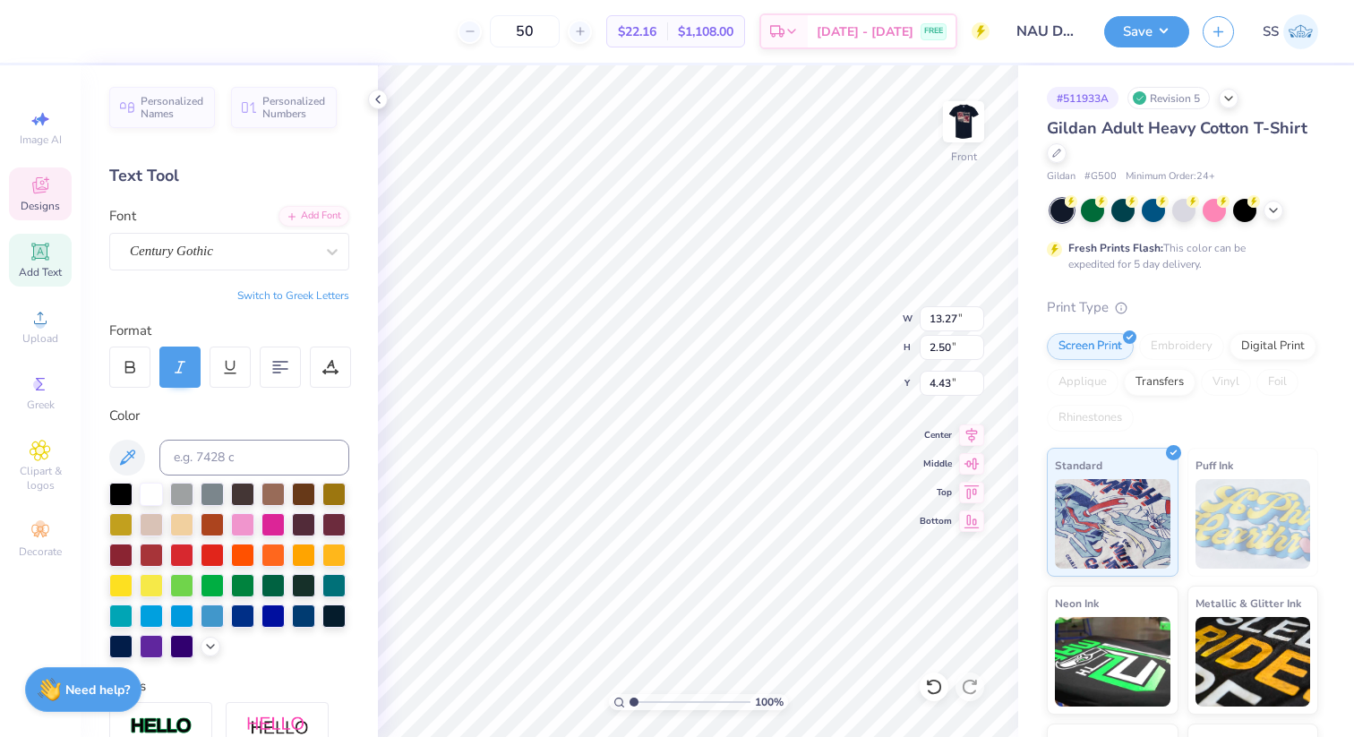
scroll to position [0, 2]
type textarea "PARENT'S WEEKEND"
type input "5.28"
type input "8.91"
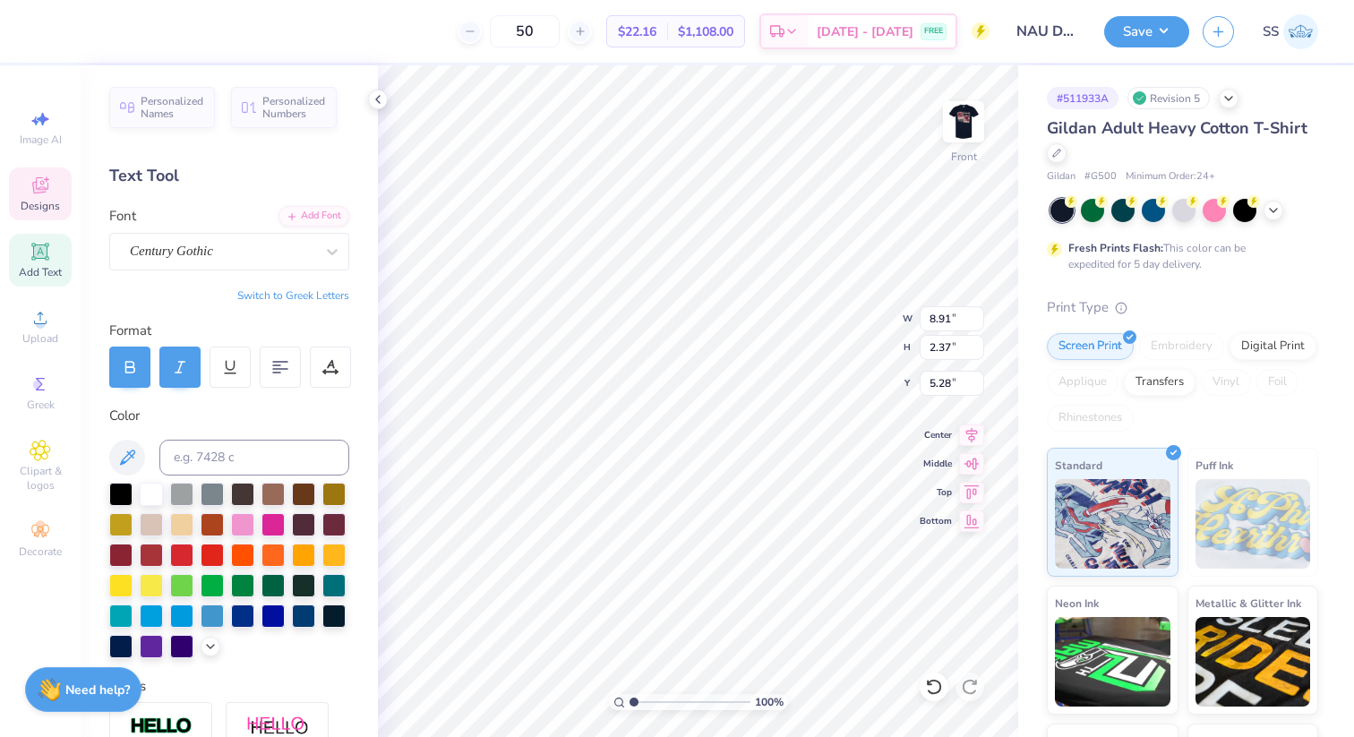
type input "2.37"
type input "3.00"
type input "6.38"
type input "1.70"
type input "14.65"
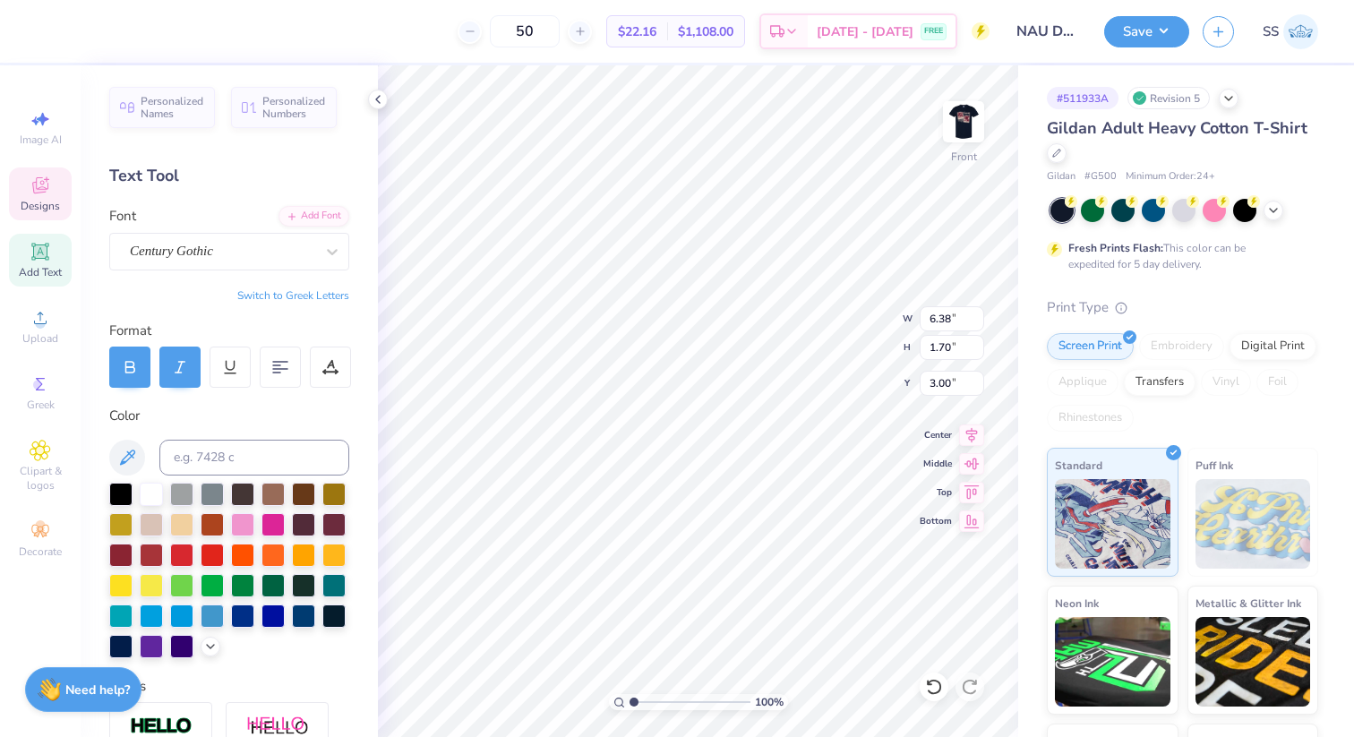
type input "1.21"
type input "4.37"
type input "14.65"
type input "1.21"
type input "4.70"
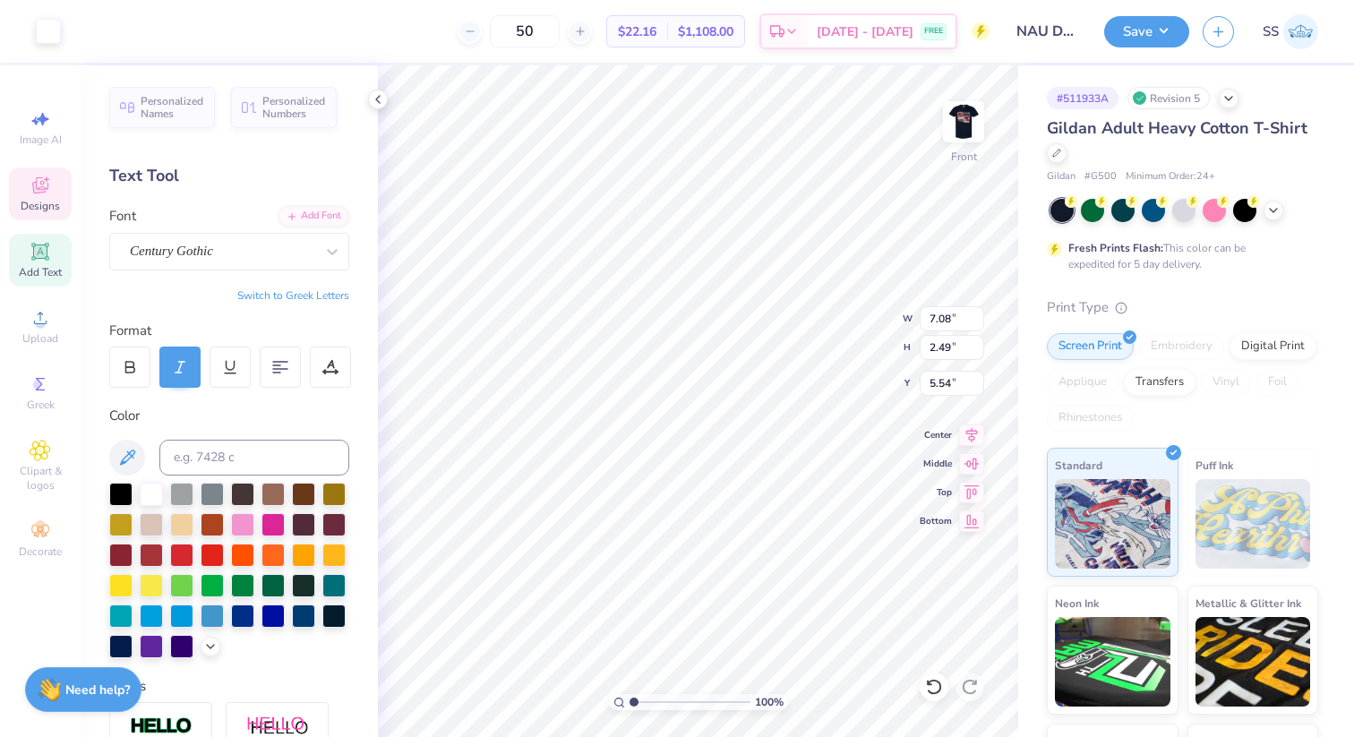
type input "5.54"
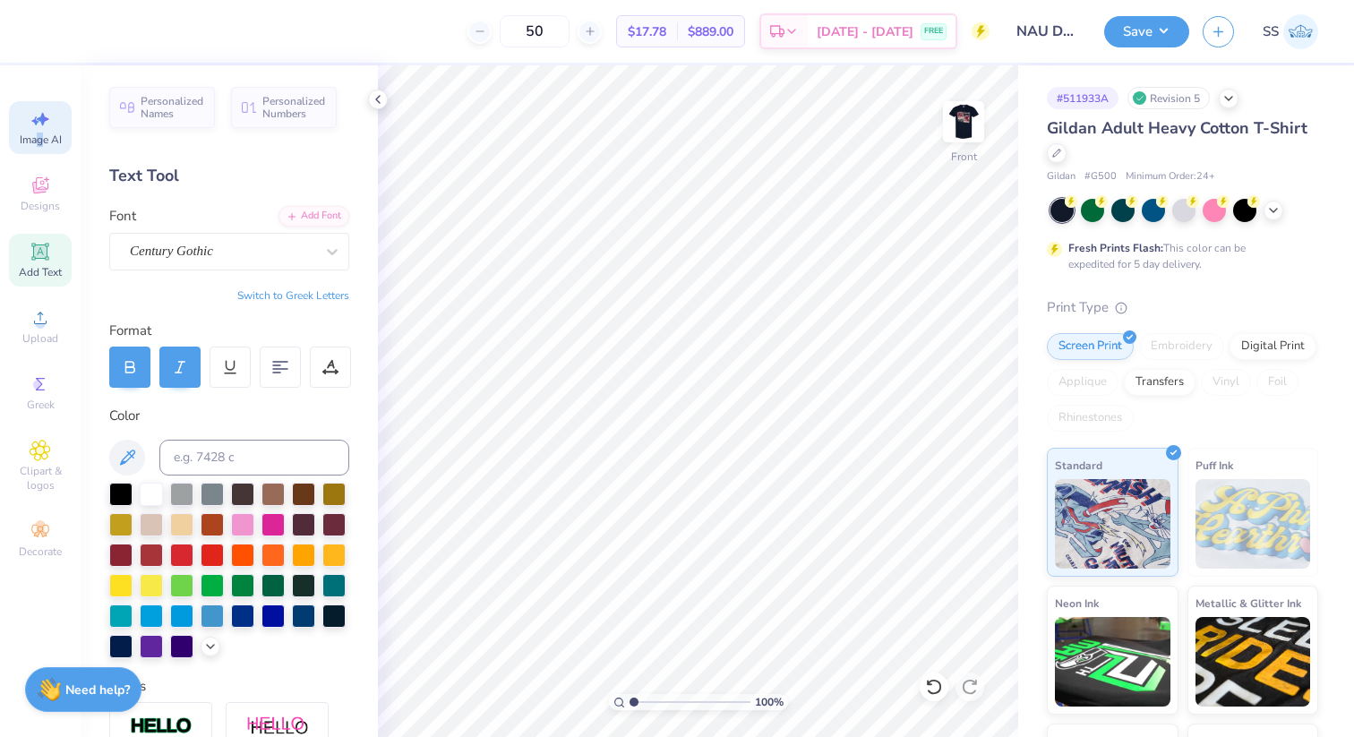
click at [39, 144] on span "Image AI" at bounding box center [41, 140] width 42 height 14
select select "4"
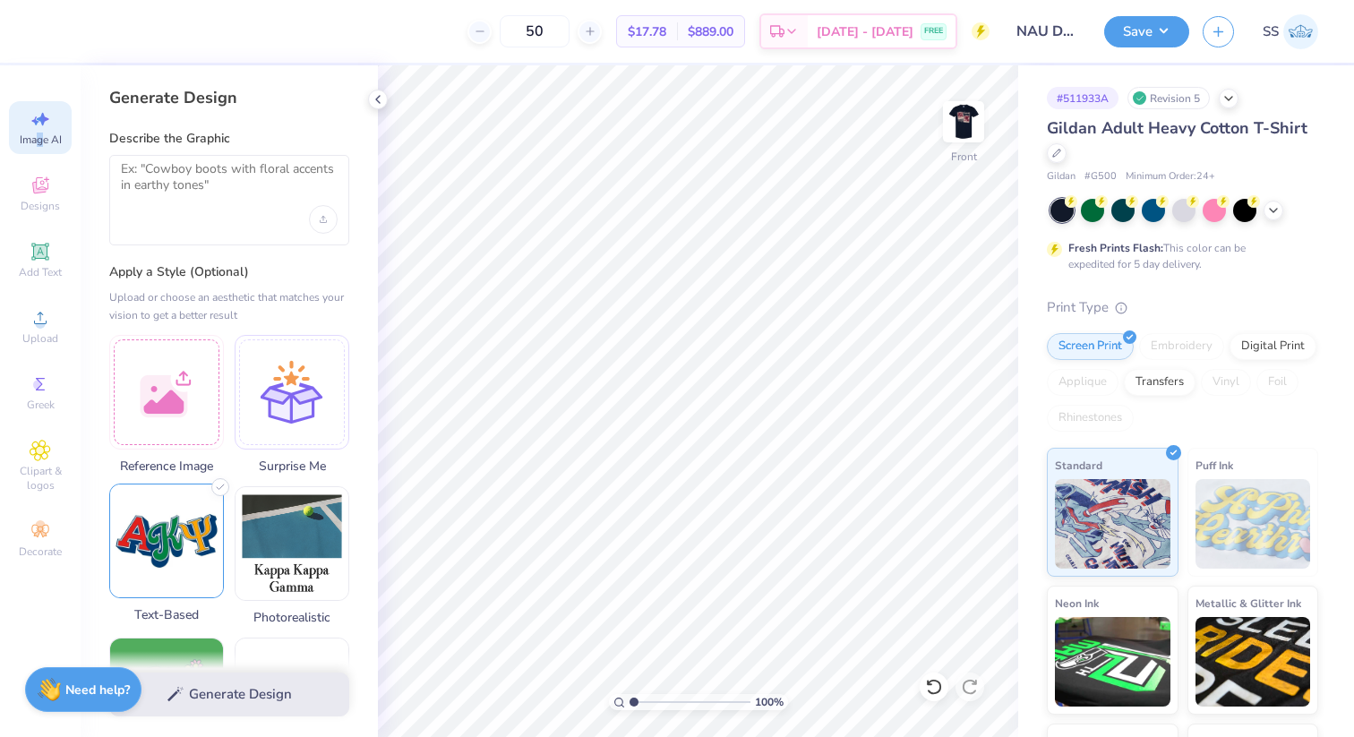
click at [171, 533] on img at bounding box center [166, 540] width 113 height 113
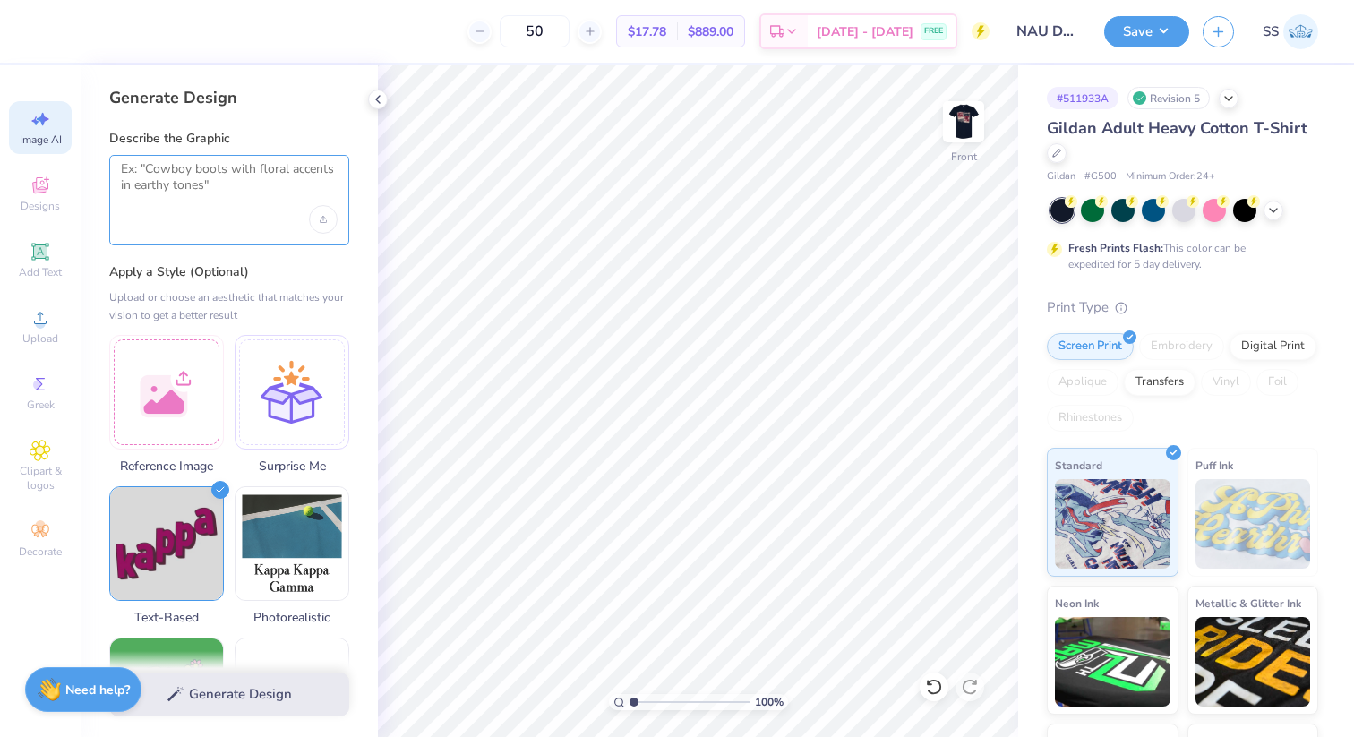
click at [155, 198] on textarea at bounding box center [229, 183] width 217 height 45
click at [962, 134] on img at bounding box center [964, 122] width 72 height 72
click at [968, 123] on img at bounding box center [964, 122] width 72 height 72
click at [208, 187] on textarea at bounding box center [229, 183] width 217 height 45
type textarea """
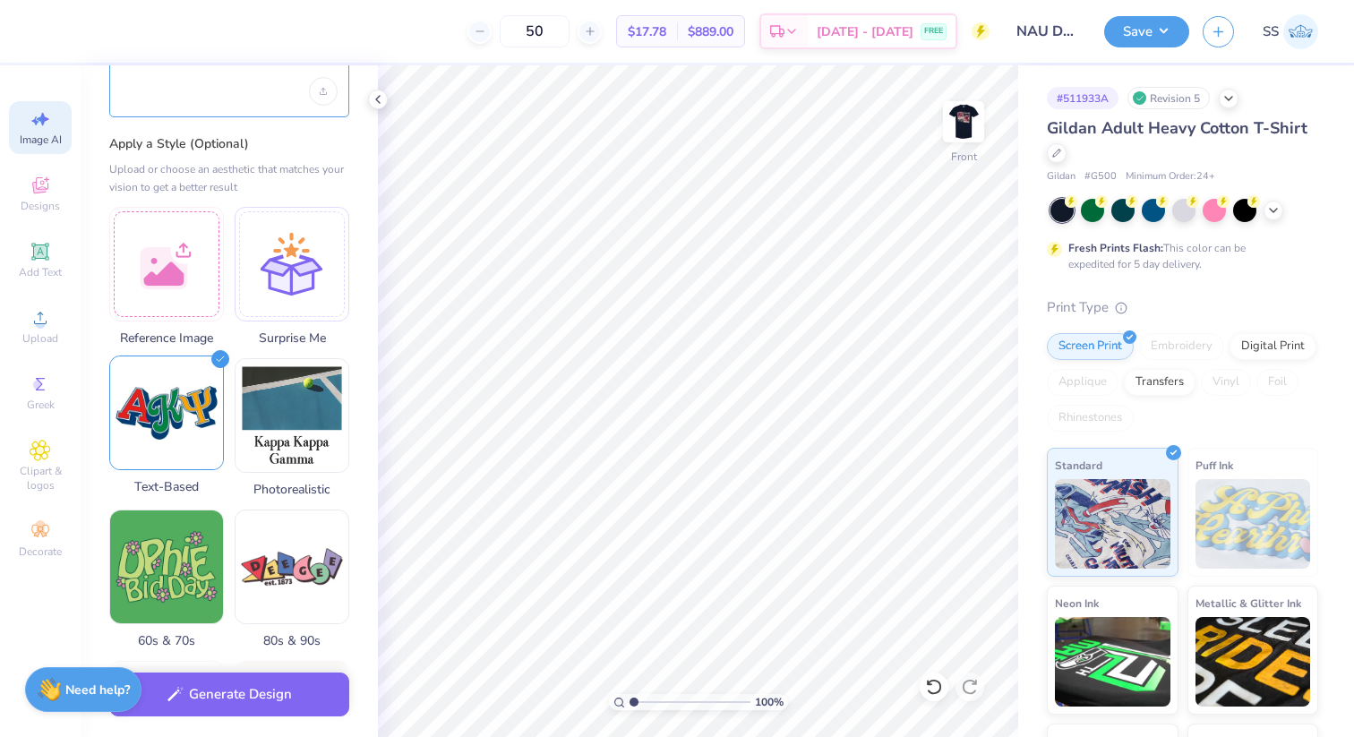
scroll to position [126, 0]
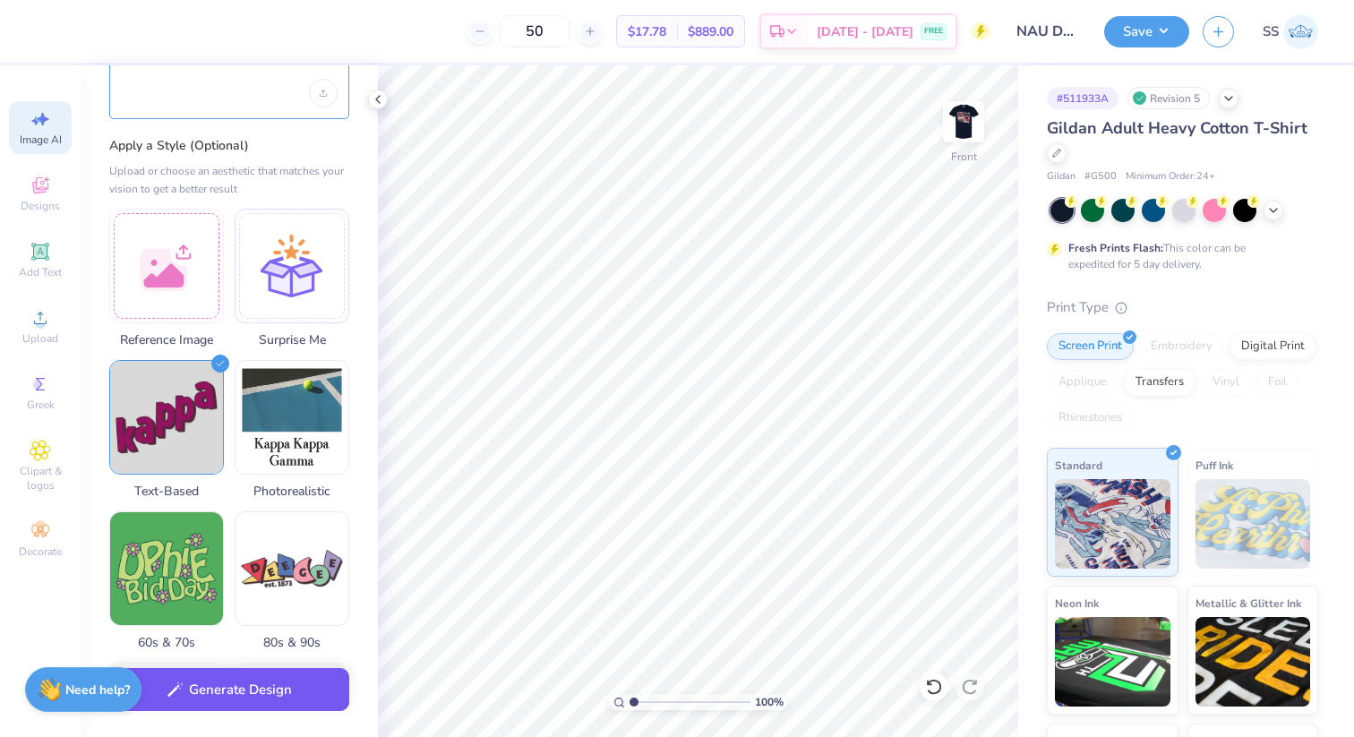
type textarea "Text that says "DPHIE PARENTS WEEKEND 2025""
click at [205, 700] on button "Generate Design" at bounding box center [229, 690] width 240 height 44
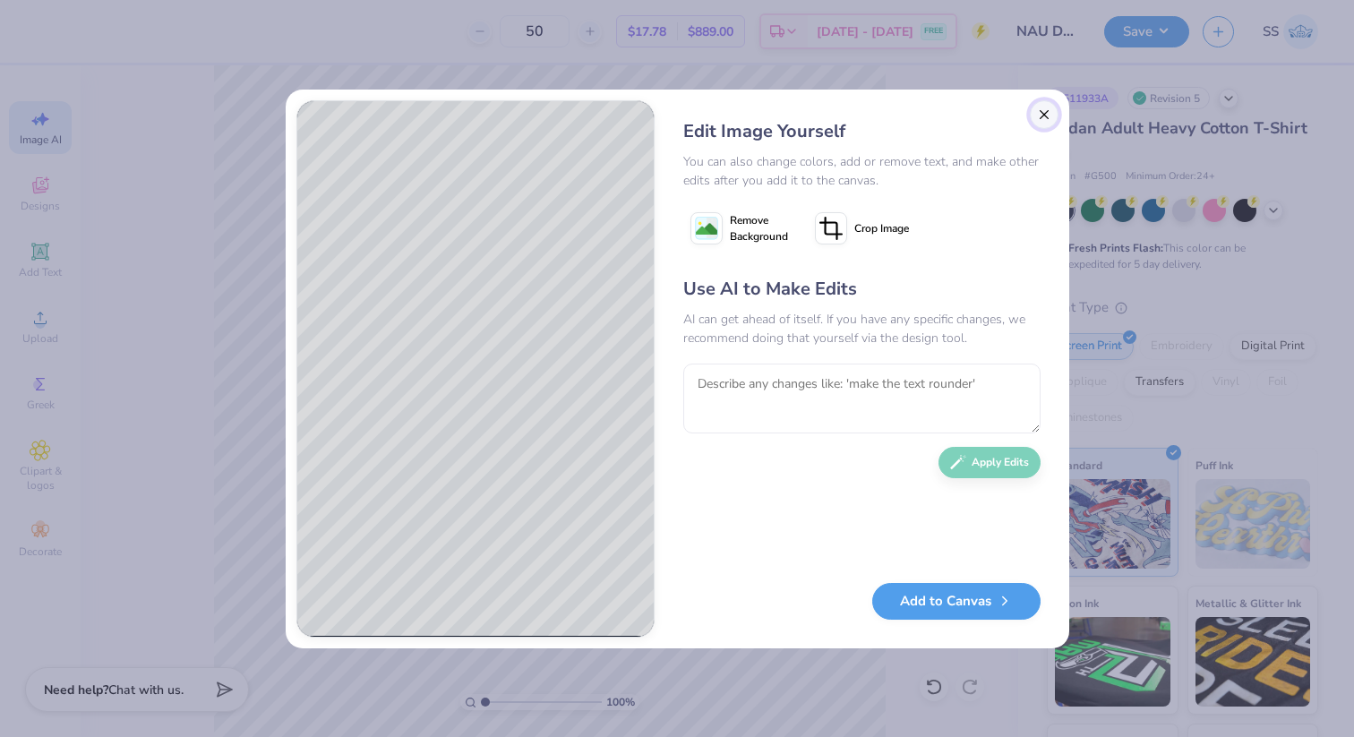
click at [1038, 107] on button "Close" at bounding box center [1044, 114] width 29 height 29
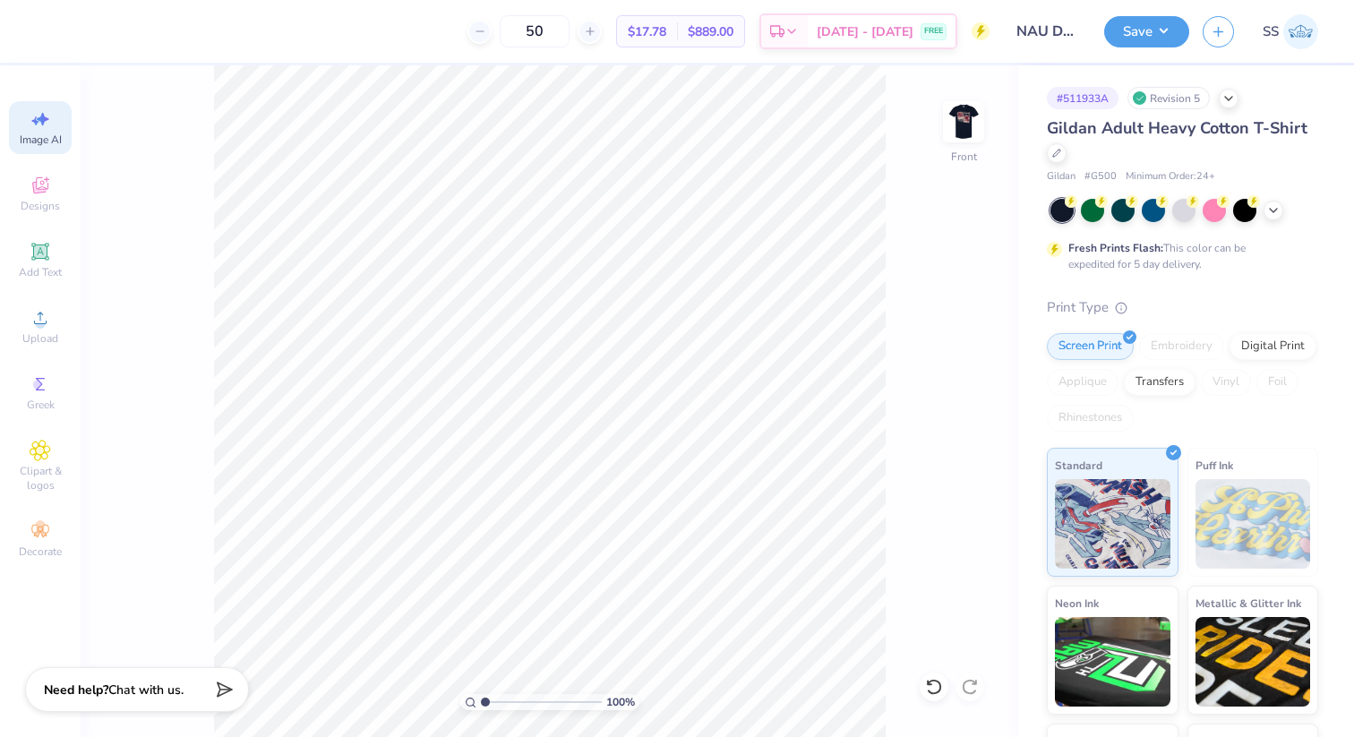
scroll to position [0, 40]
click at [45, 203] on span "Designs" at bounding box center [40, 206] width 39 height 14
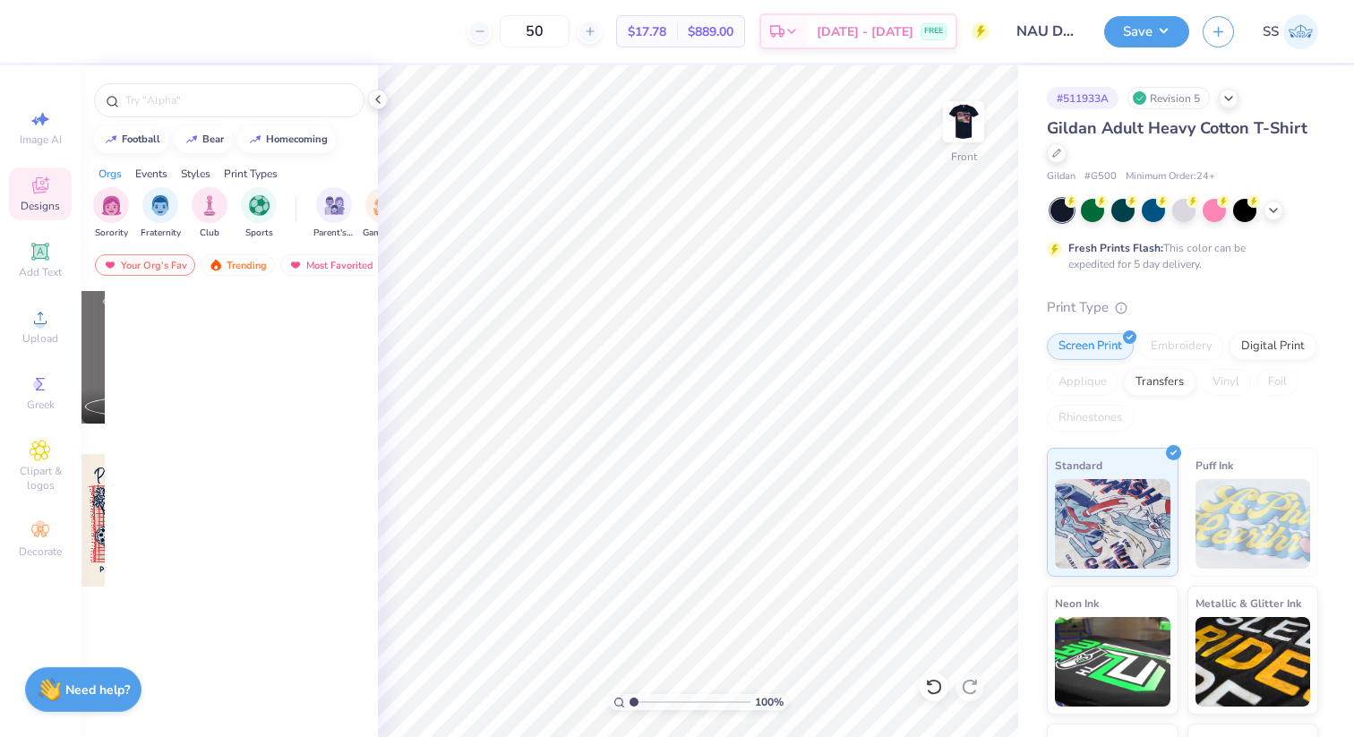
scroll to position [0, 0]
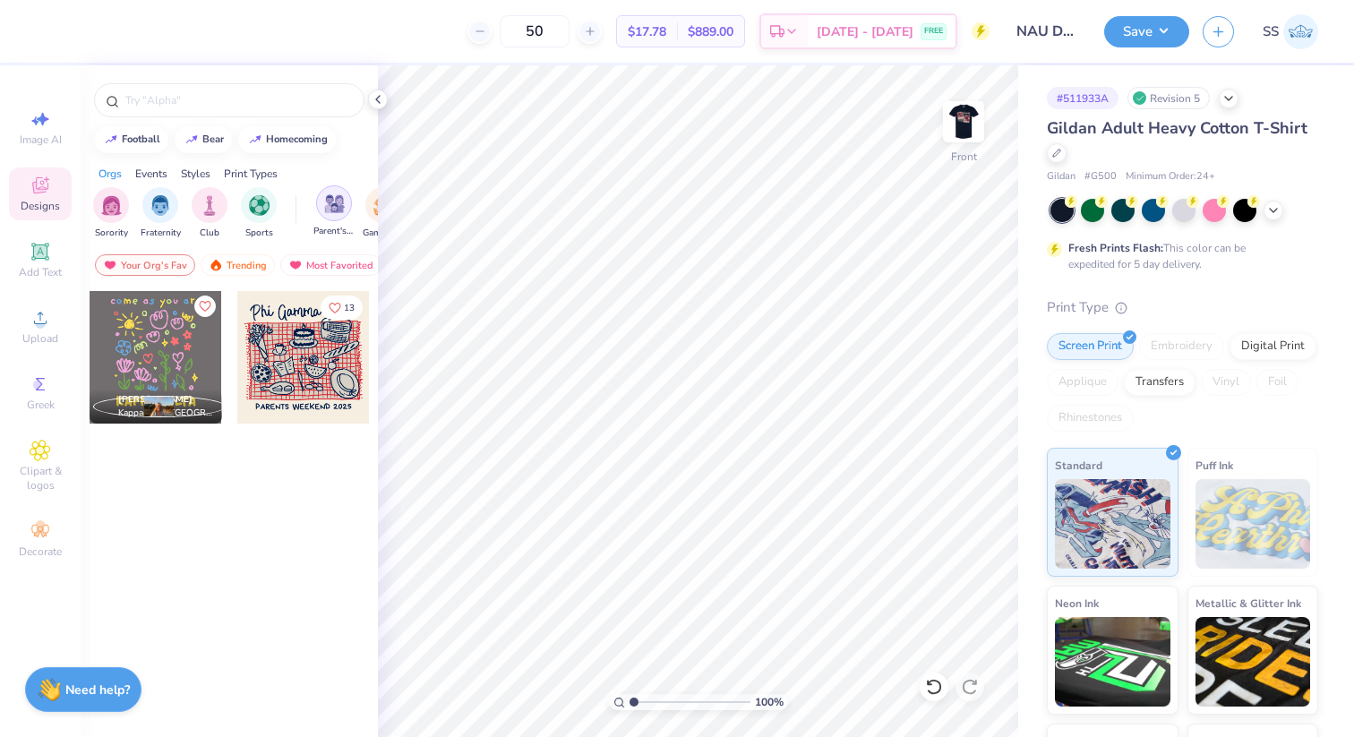
click at [326, 203] on img "filter for Parent's Weekend" at bounding box center [334, 203] width 21 height 21
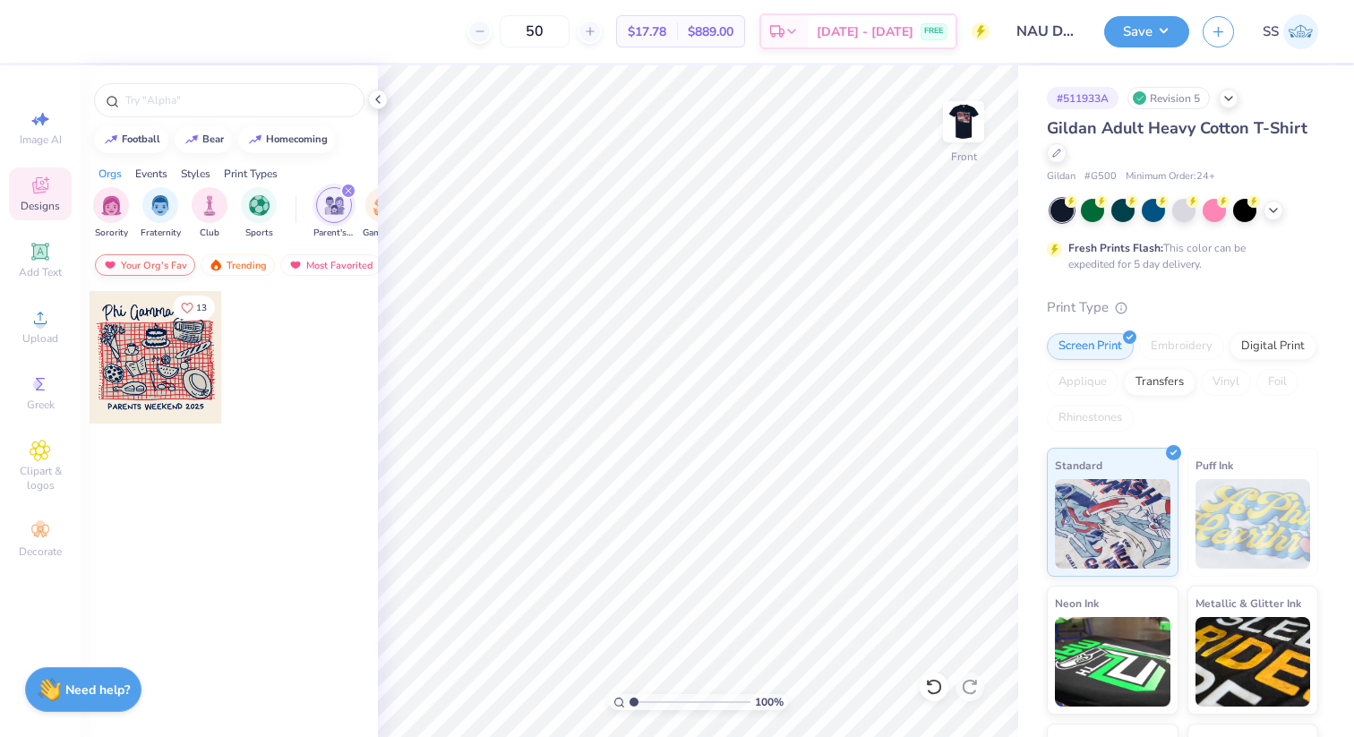
click at [163, 268] on div "Your Org's Fav" at bounding box center [145, 264] width 100 height 21
click at [109, 265] on img at bounding box center [110, 265] width 14 height 13
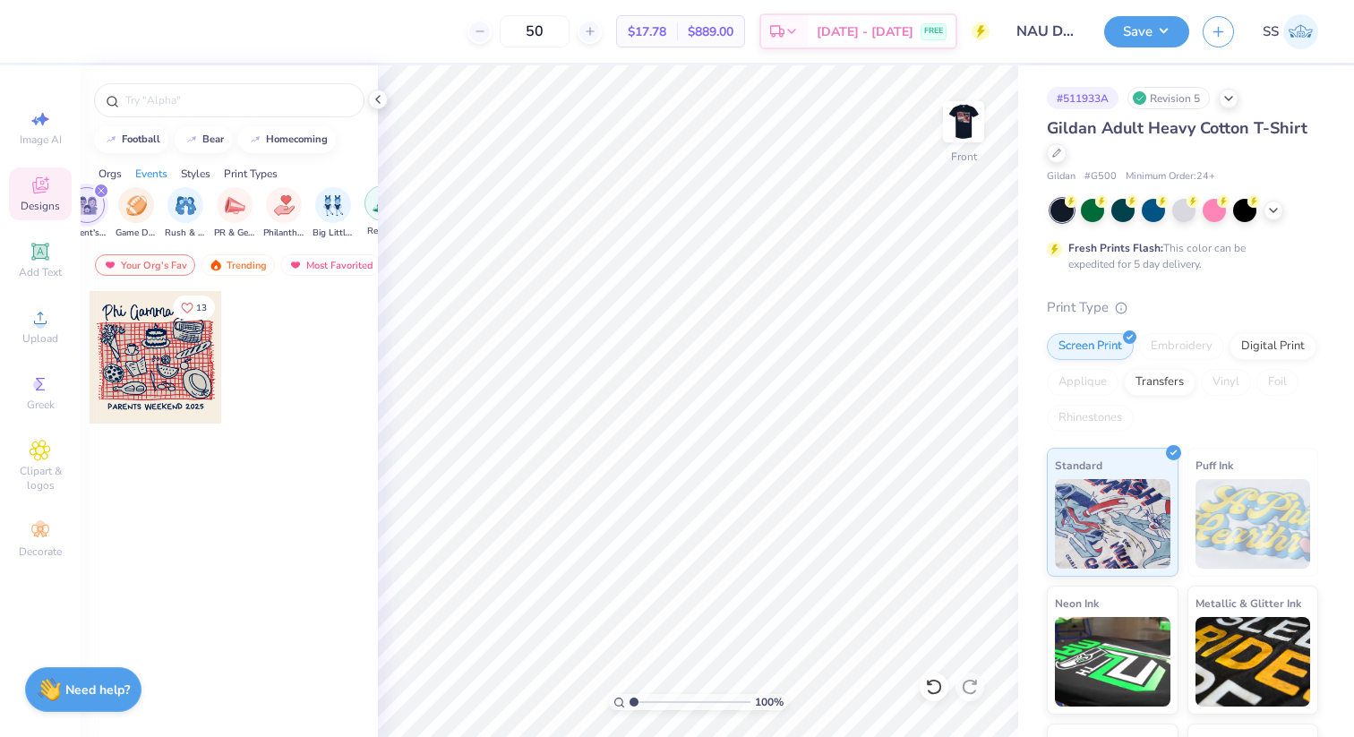
scroll to position [0, 232]
click at [98, 209] on img "filter for Parent's Weekend" at bounding box center [102, 205] width 21 height 21
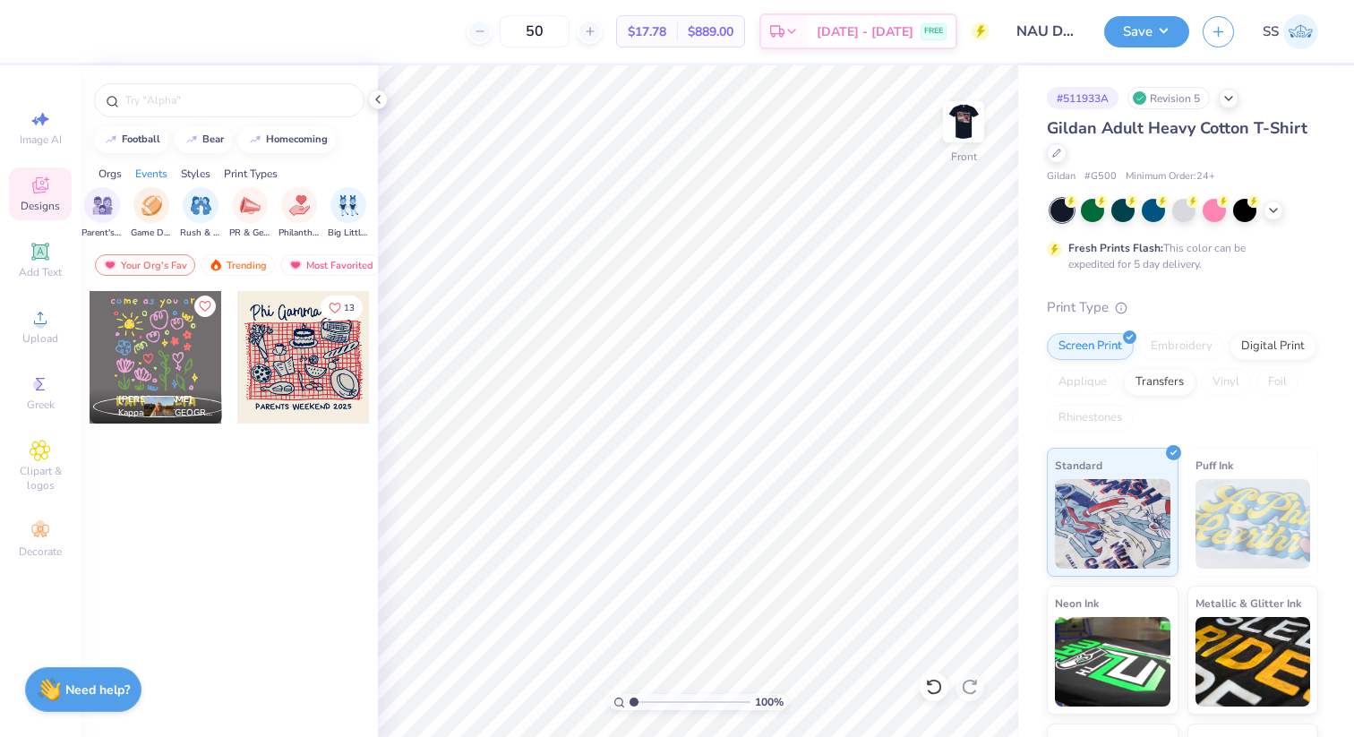
click at [98, 209] on img "filter for Parent's Weekend" at bounding box center [102, 205] width 21 height 21
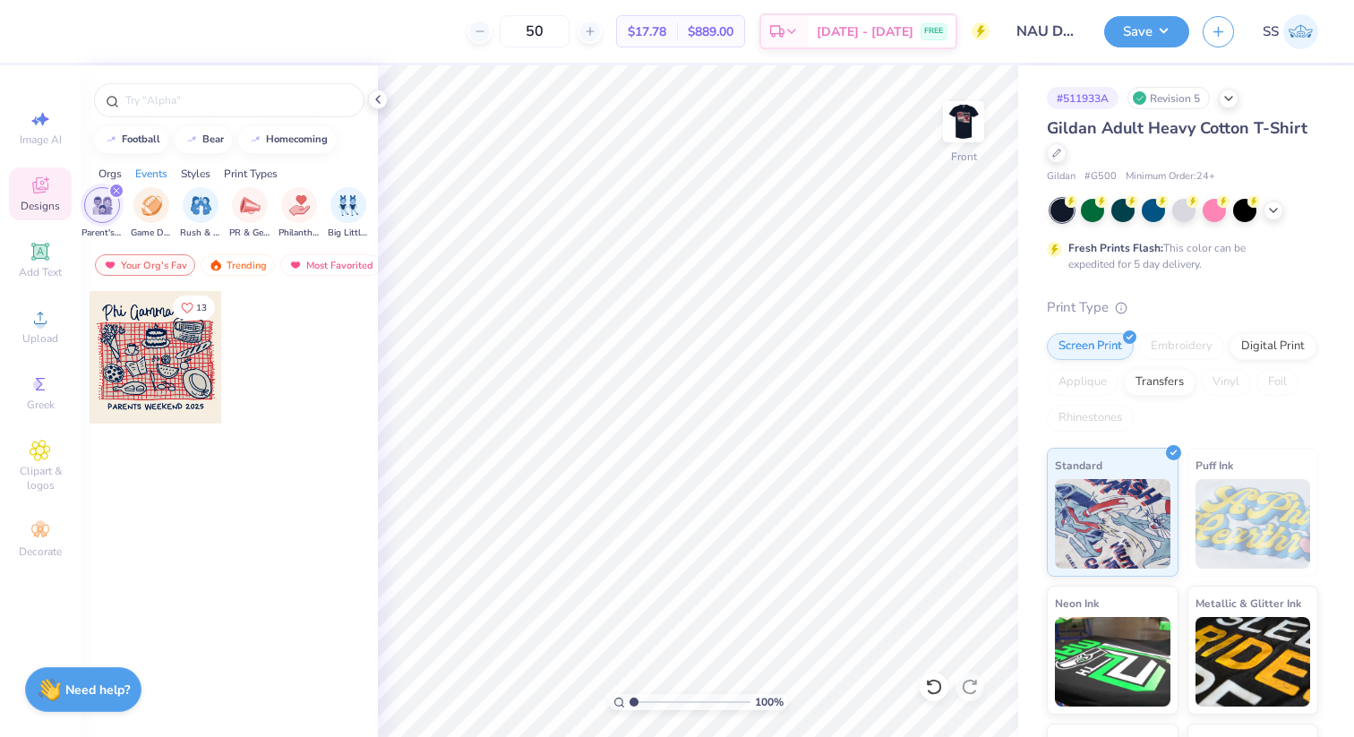
click at [98, 209] on img "filter for Parent's Weekend" at bounding box center [102, 205] width 21 height 21
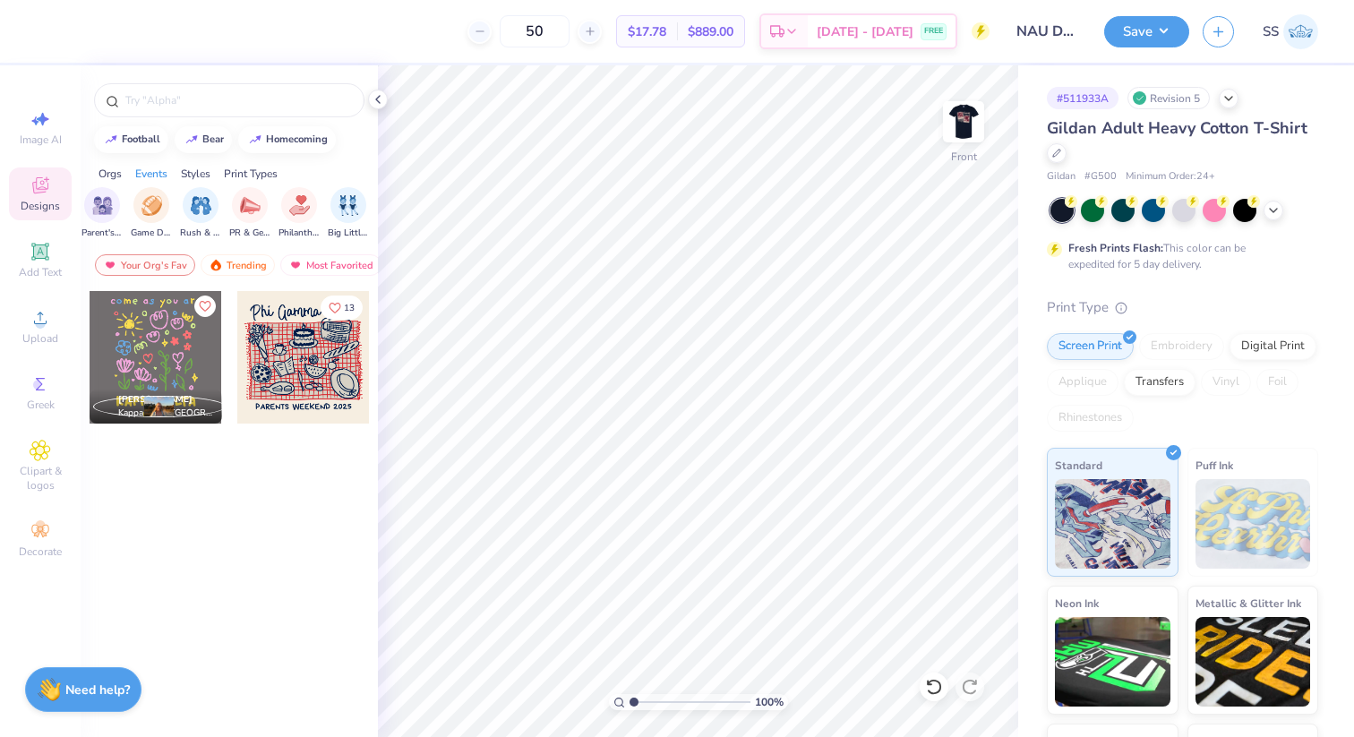
click at [38, 182] on icon at bounding box center [40, 185] width 21 height 21
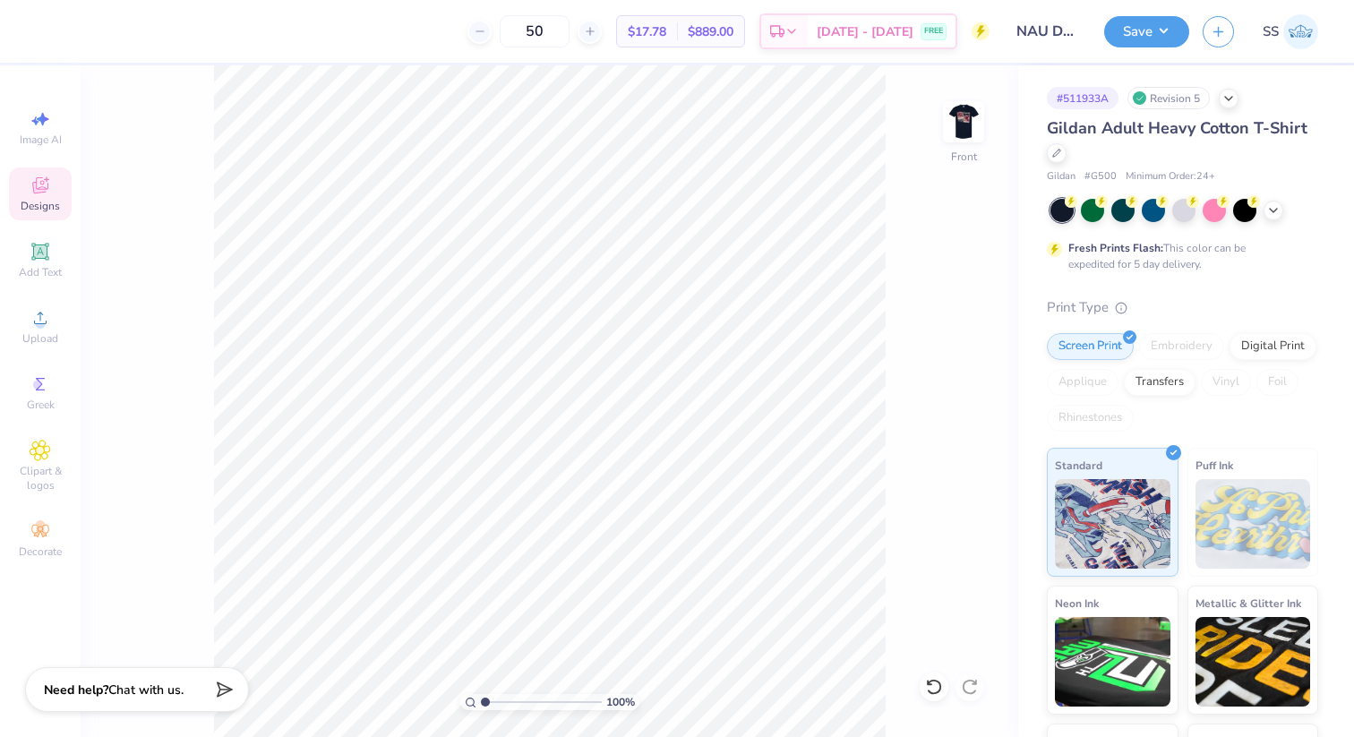
click at [36, 173] on div "Designs" at bounding box center [40, 193] width 63 height 53
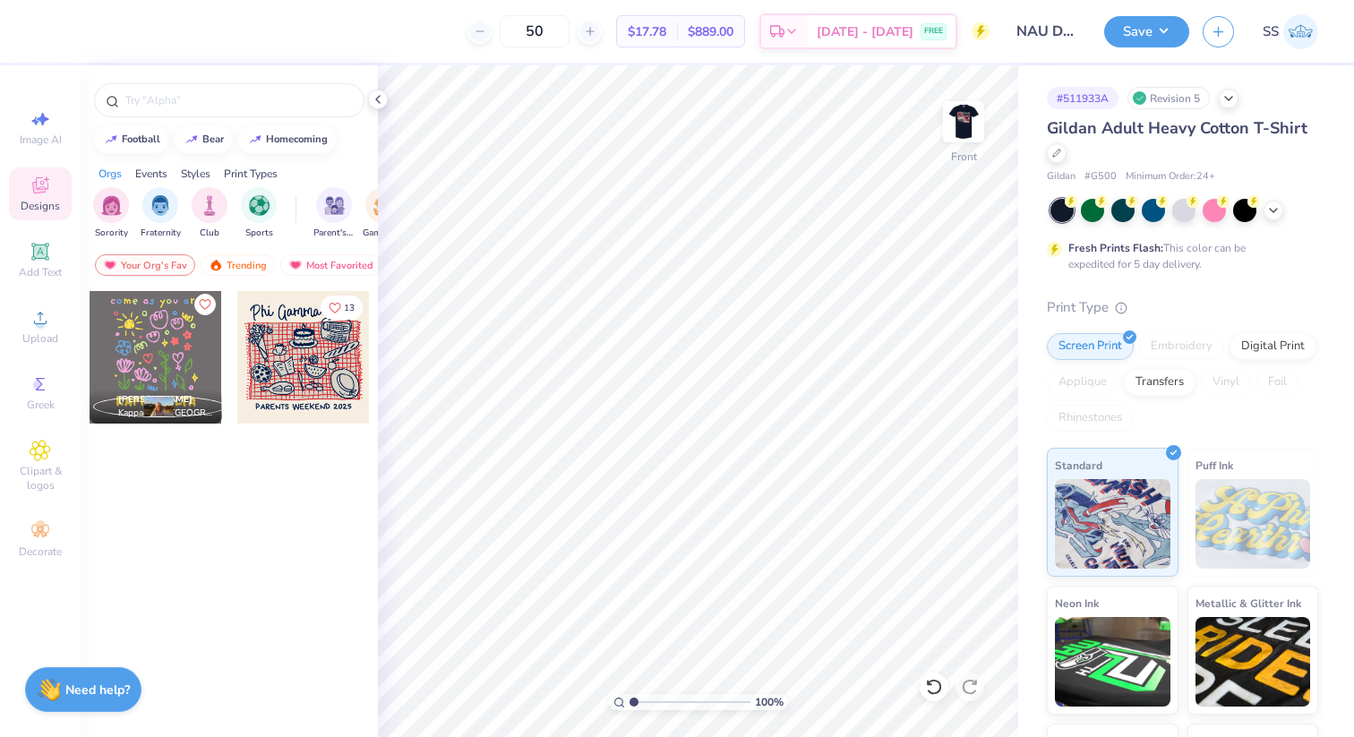
click at [205, 304] on icon "Like" at bounding box center [204, 304] width 13 height 13
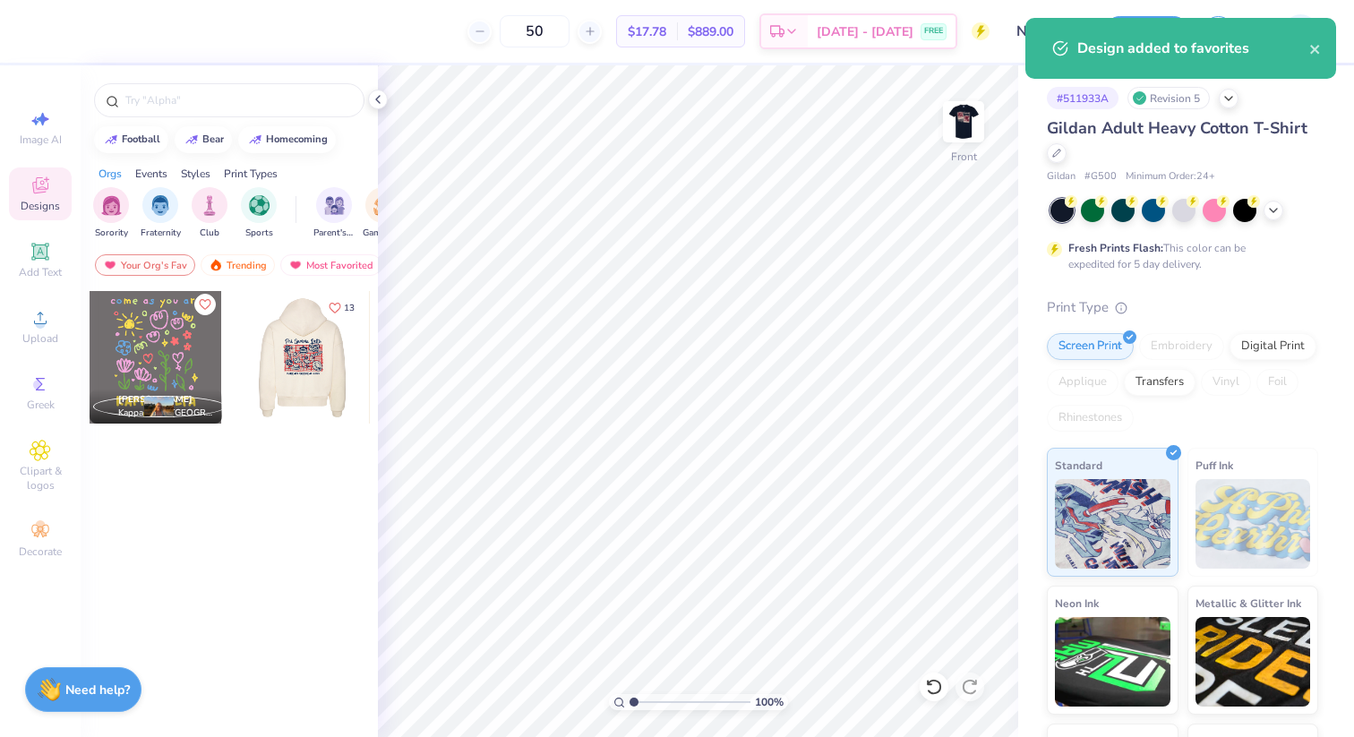
click at [208, 306] on icon "Like" at bounding box center [204, 304] width 11 height 10
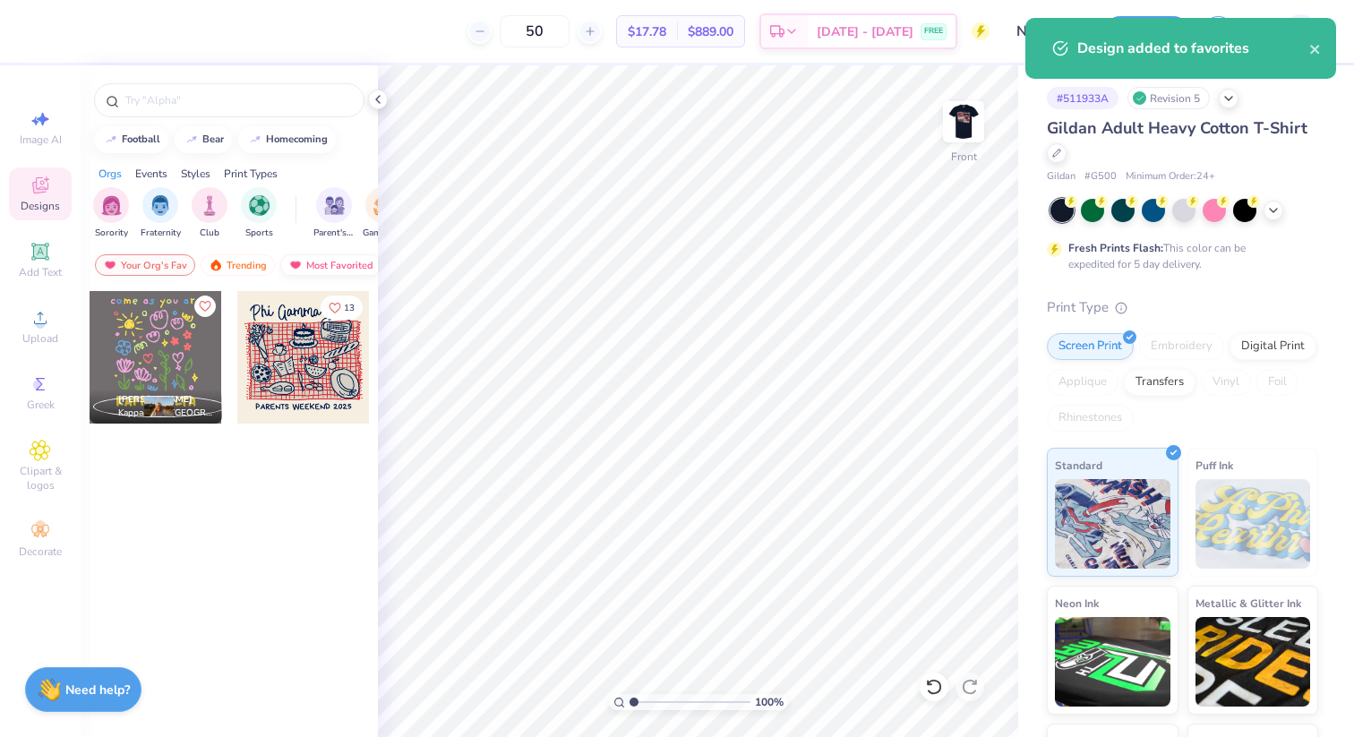
click at [306, 266] on div "Most Favorited" at bounding box center [330, 264] width 101 height 21
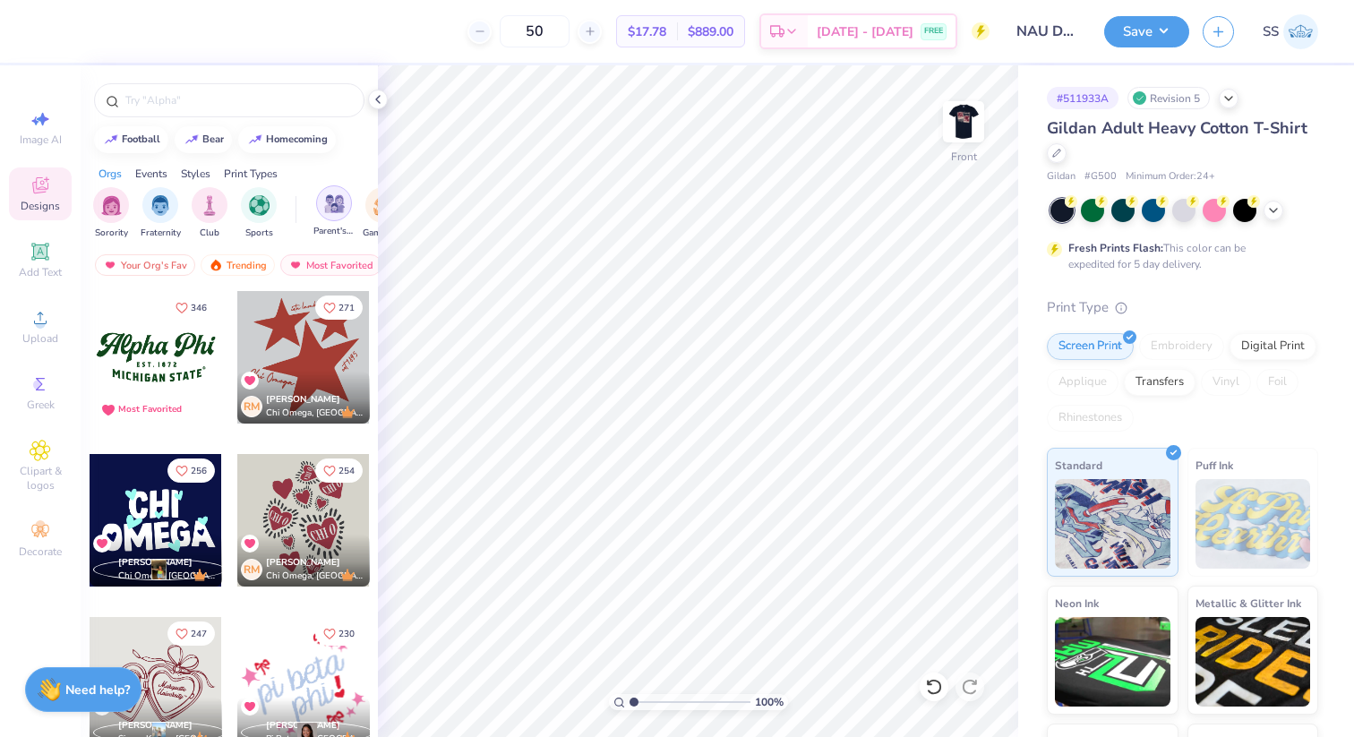
click at [327, 213] on div "filter for Parent's Weekend" at bounding box center [334, 203] width 36 height 36
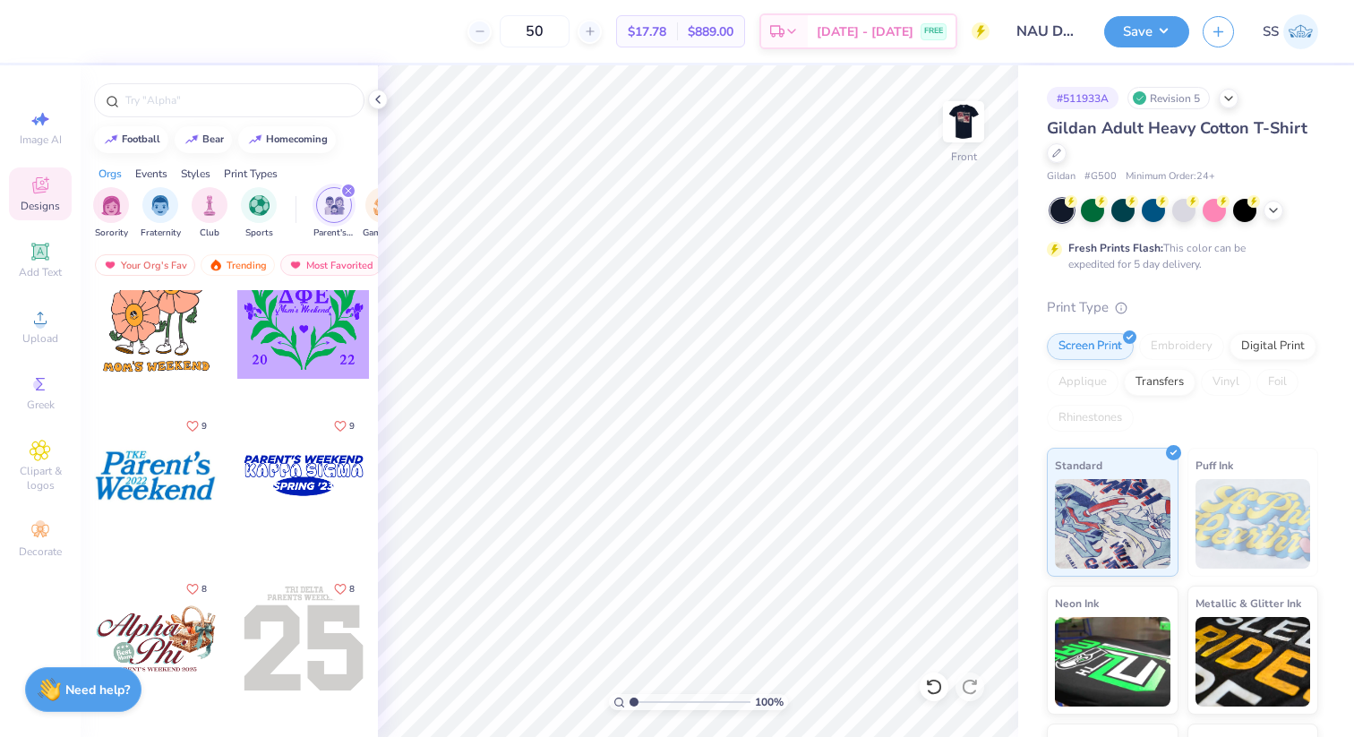
scroll to position [6077, 0]
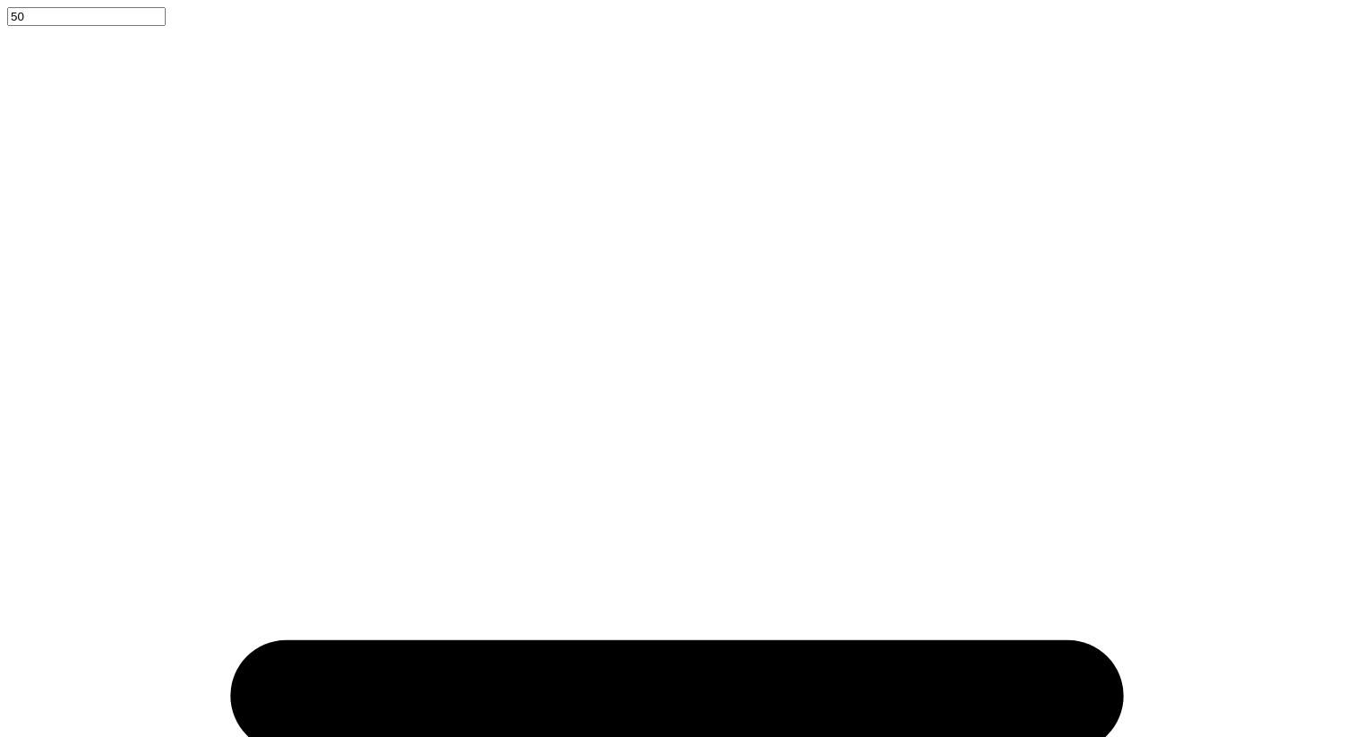
scroll to position [6077, 0]
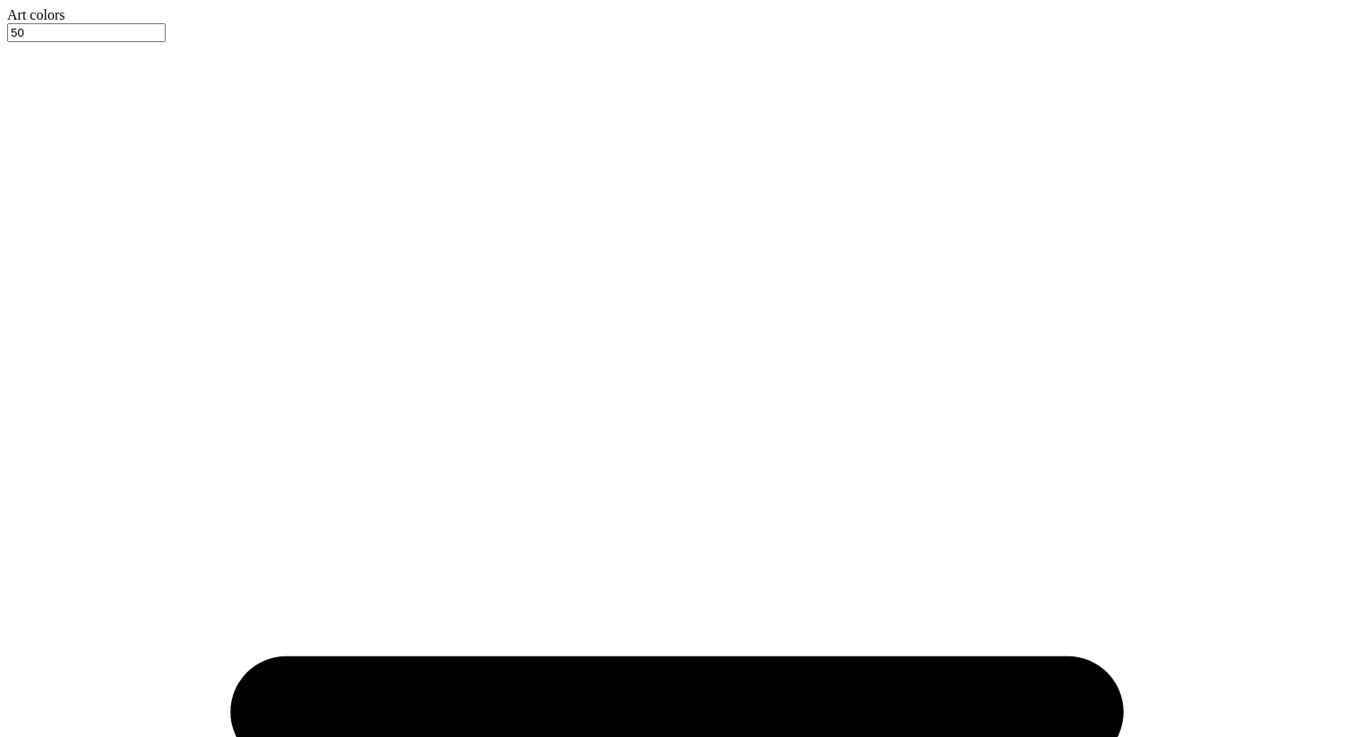
click at [50, 23] on div at bounding box center [677, 23] width 1340 height 0
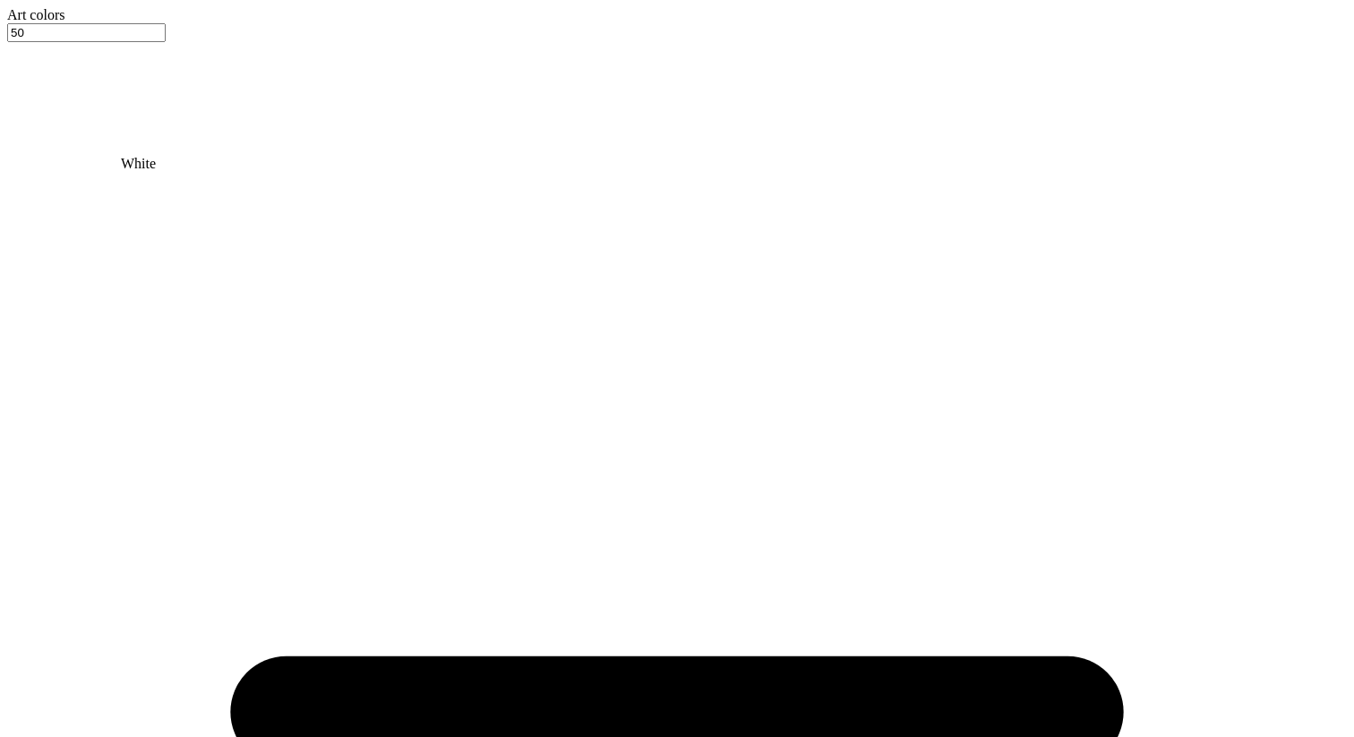
click at [47, 23] on div at bounding box center [677, 23] width 1340 height 0
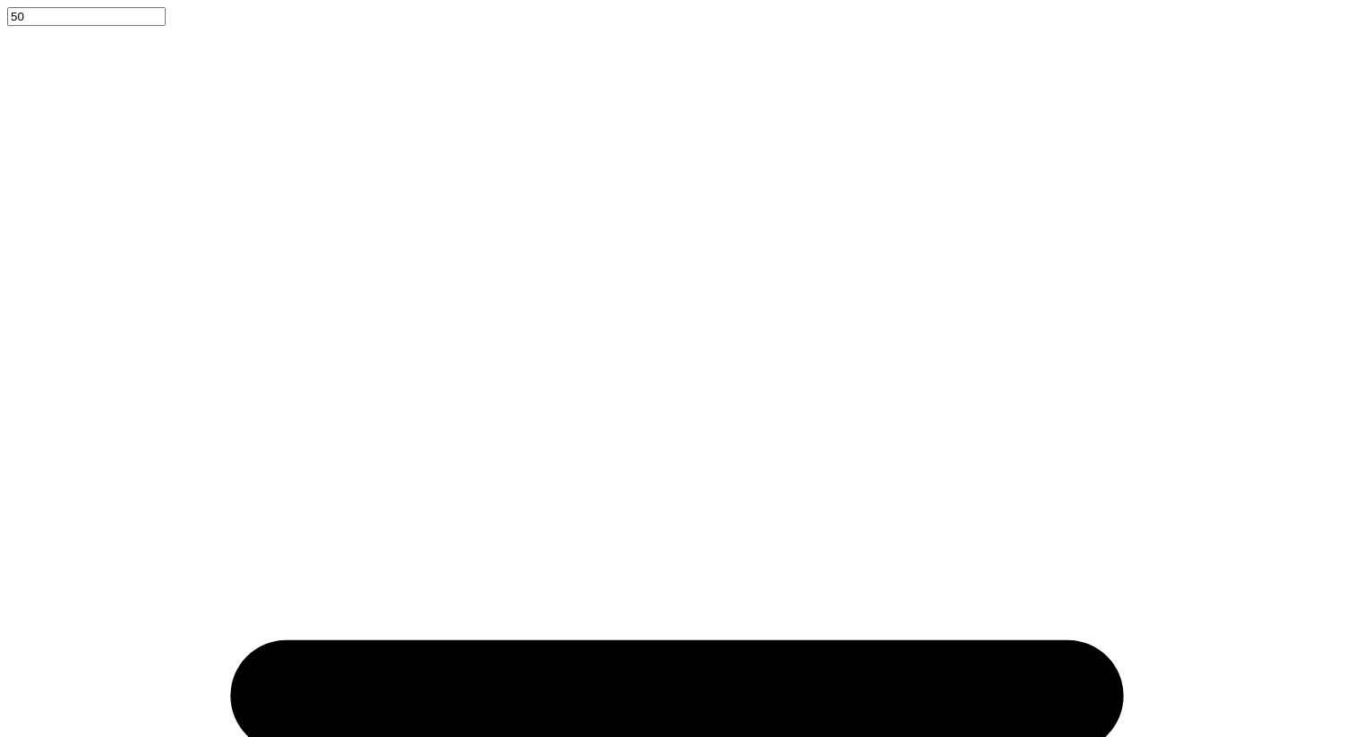
scroll to position [0, 0]
type textarea "S"
type textarea "DPHIE"
type input "3.71"
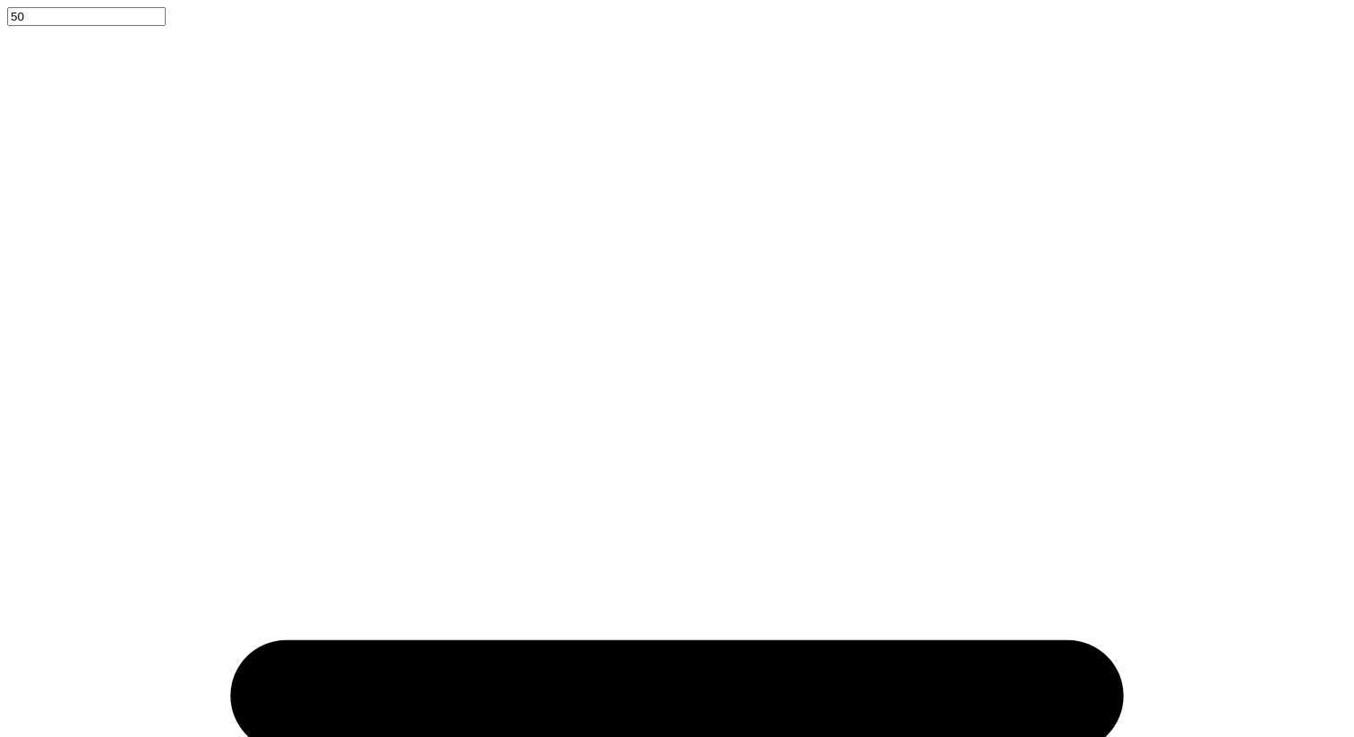
scroll to position [0, 3]
type textarea "SPRING '25"
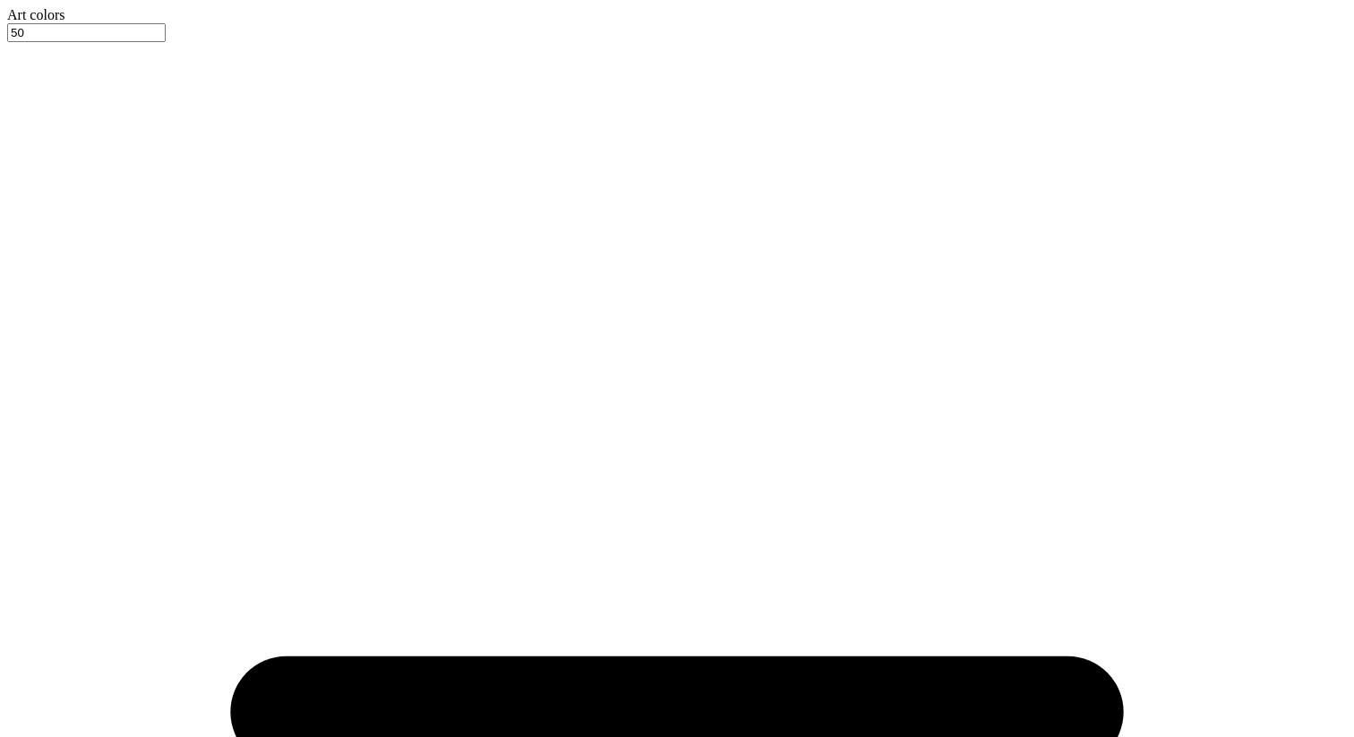
click at [79, 23] on div at bounding box center [677, 23] width 1340 height 0
click at [87, 23] on div at bounding box center [677, 23] width 1340 height 0
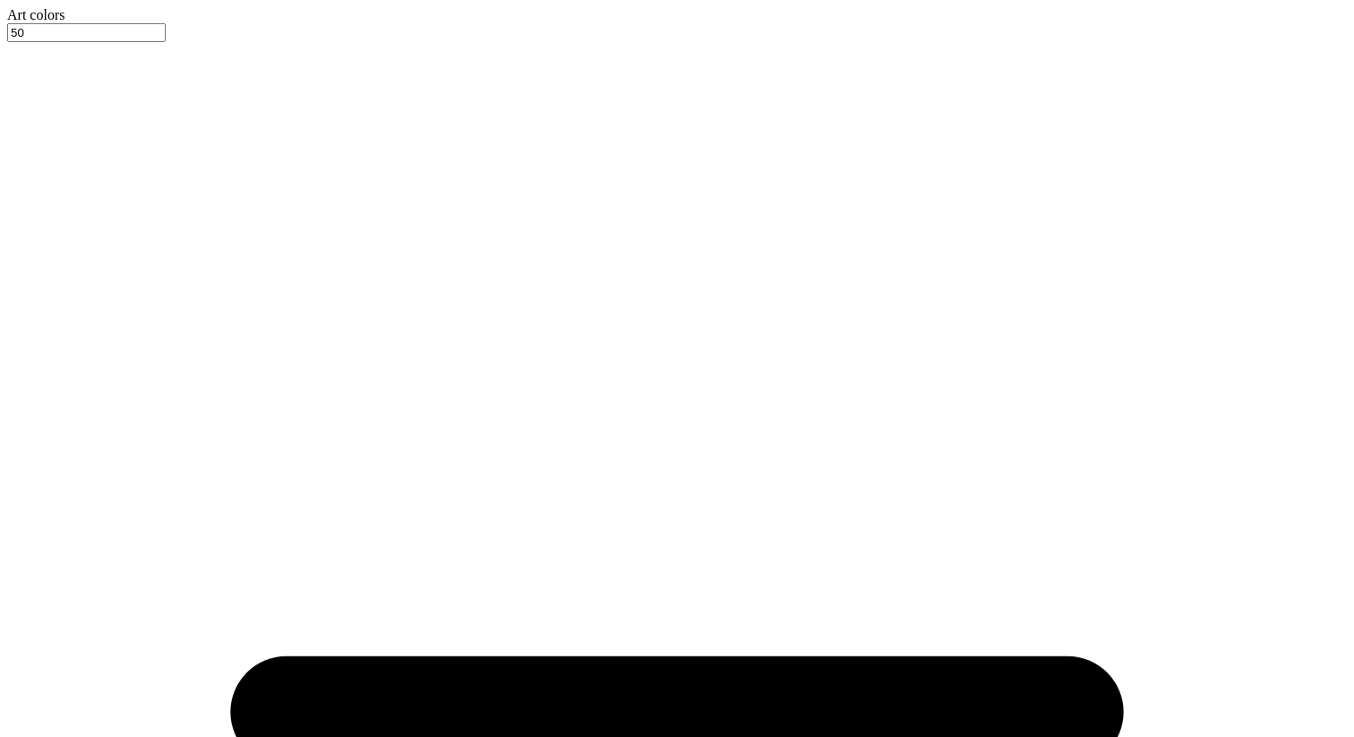
type input "4"
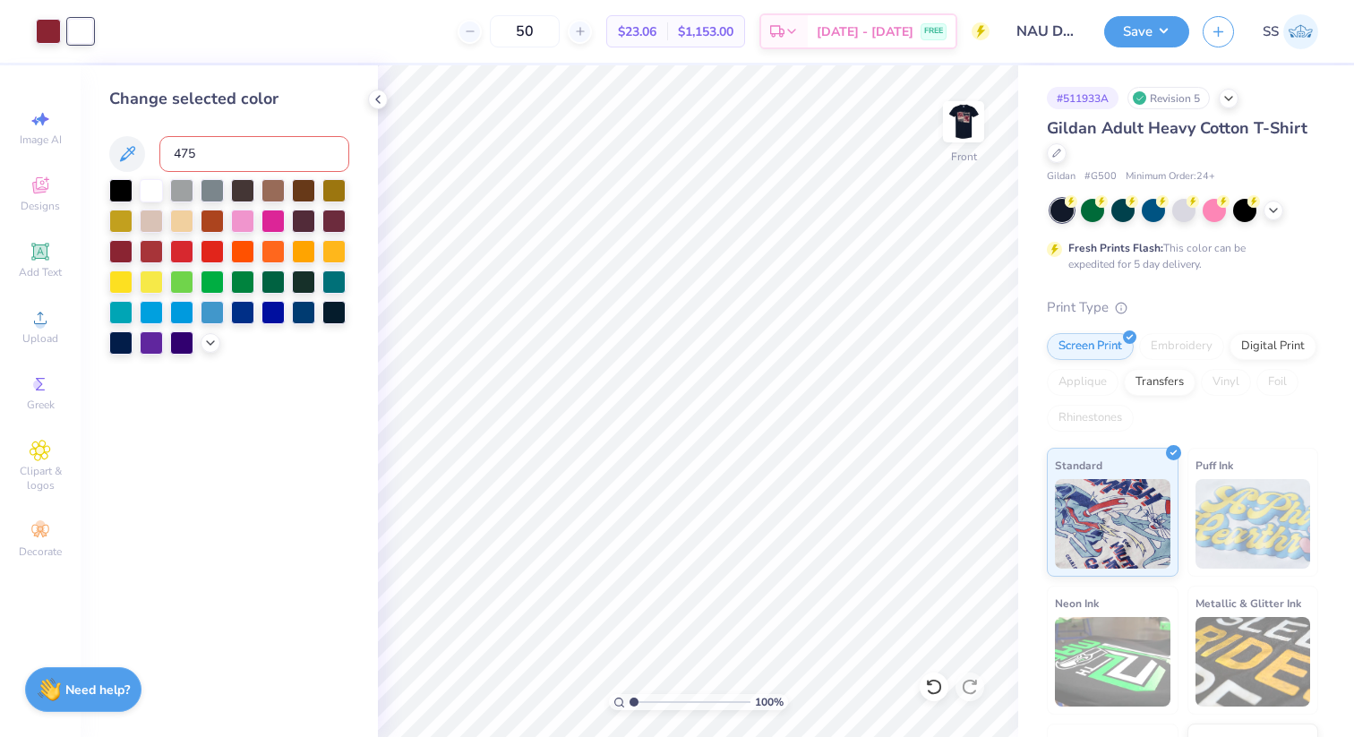
type input "4755"
click at [965, 125] on img at bounding box center [964, 122] width 72 height 72
click at [37, 31] on div at bounding box center [48, 29] width 25 height 25
click at [968, 118] on img at bounding box center [964, 122] width 72 height 72
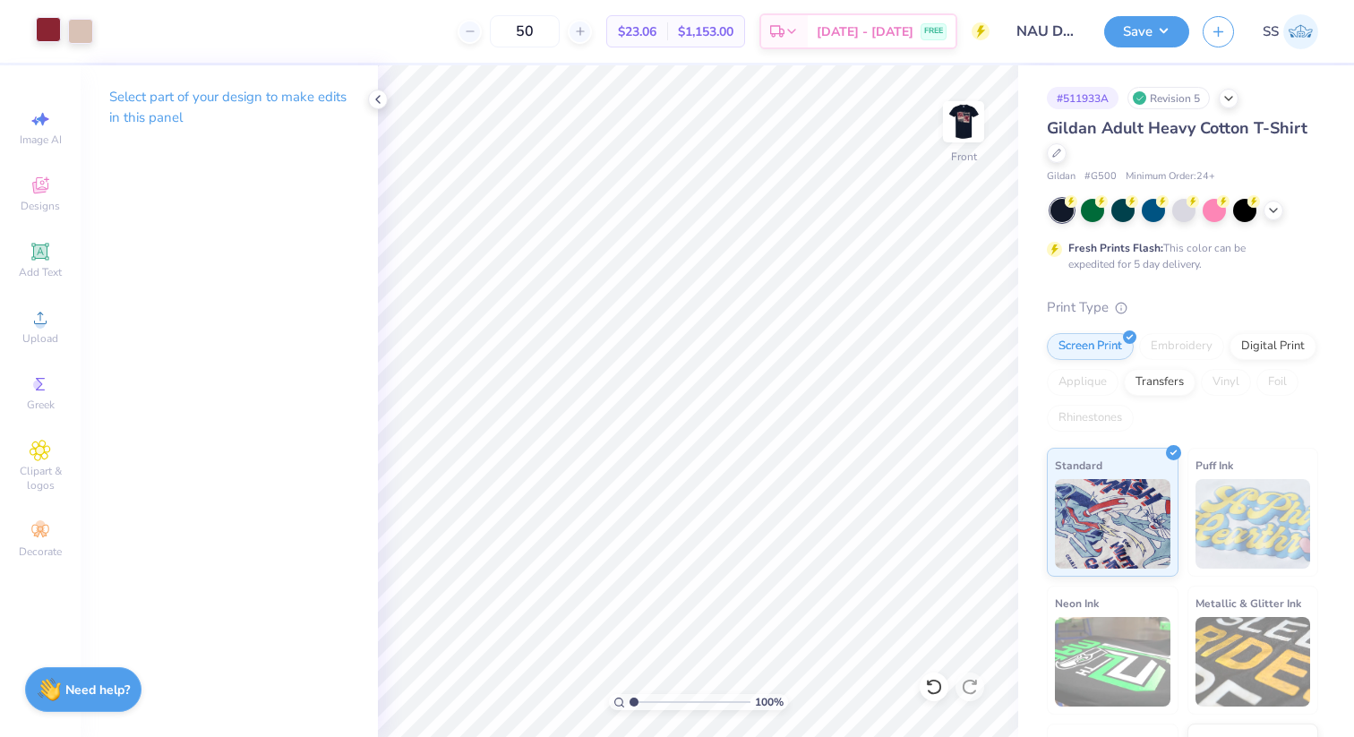
click at [52, 29] on div at bounding box center [48, 29] width 25 height 25
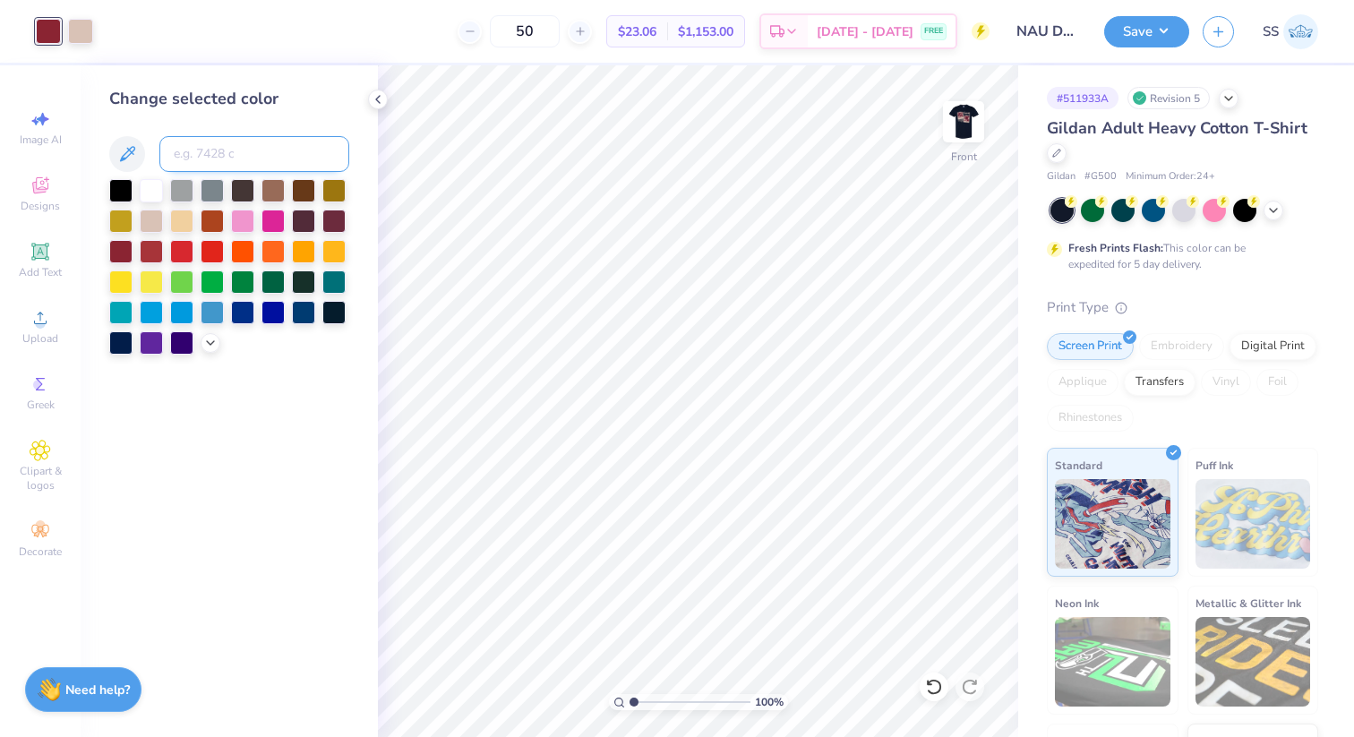
click at [203, 159] on input at bounding box center [254, 154] width 190 height 36
type input "7421"
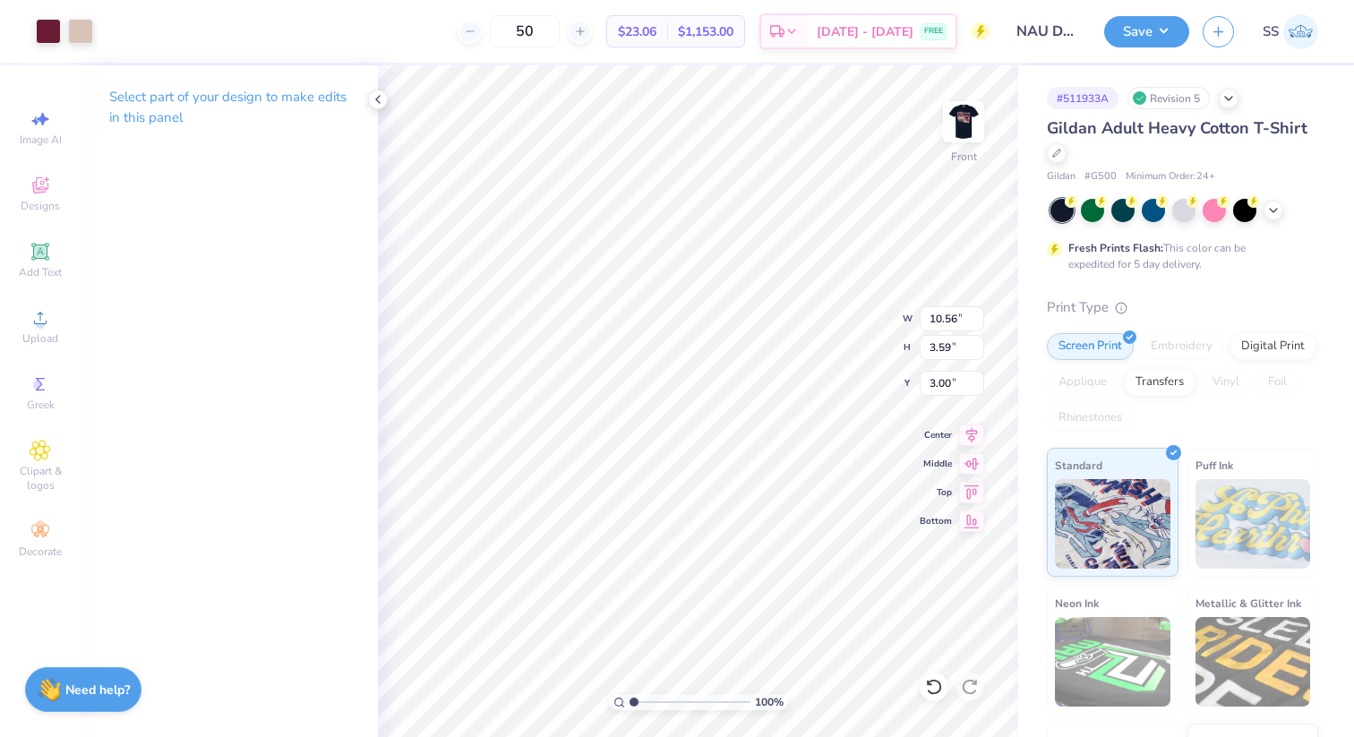
type input "11.15"
type input "3.79"
type input "3.92"
click at [376, 107] on div at bounding box center [378, 100] width 20 height 20
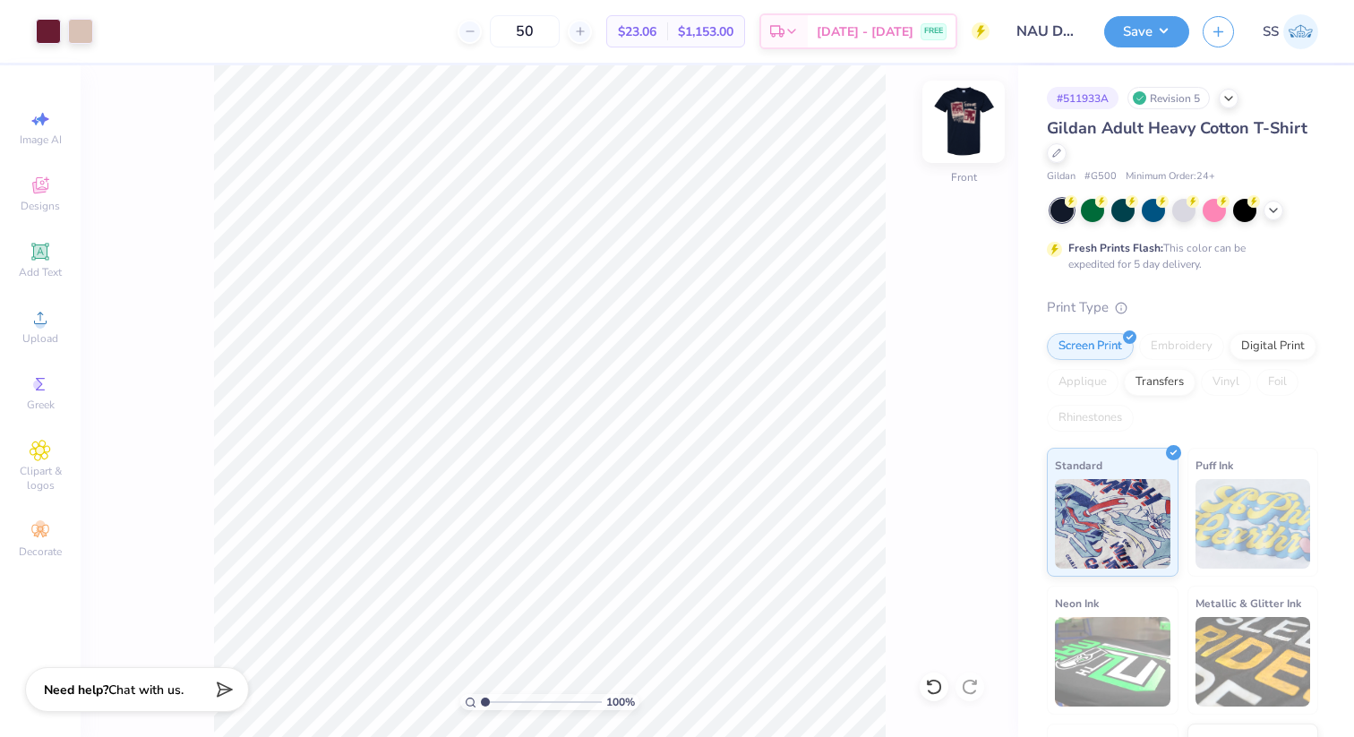
click at [962, 141] on img at bounding box center [964, 122] width 72 height 72
click at [1170, 30] on button "Save" at bounding box center [1146, 28] width 85 height 31
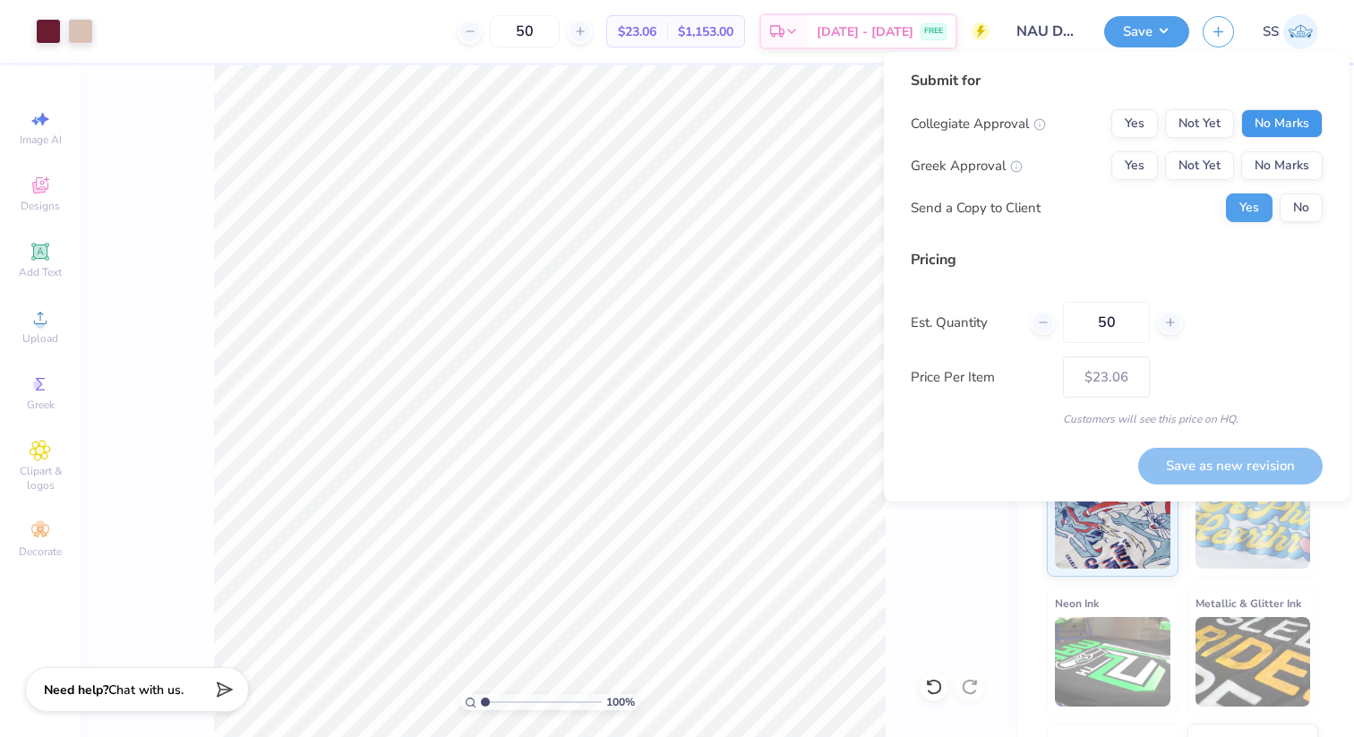
click at [1274, 123] on button "No Marks" at bounding box center [1281, 123] width 81 height 29
click at [1275, 150] on div "Collegiate Approval Yes Not Yet No Marks Greek Approval Yes Not Yet No Marks Se…" at bounding box center [1117, 165] width 412 height 113
click at [1210, 115] on button "Not Yet" at bounding box center [1199, 123] width 69 height 29
click at [1210, 151] on button "Not Yet" at bounding box center [1199, 165] width 69 height 29
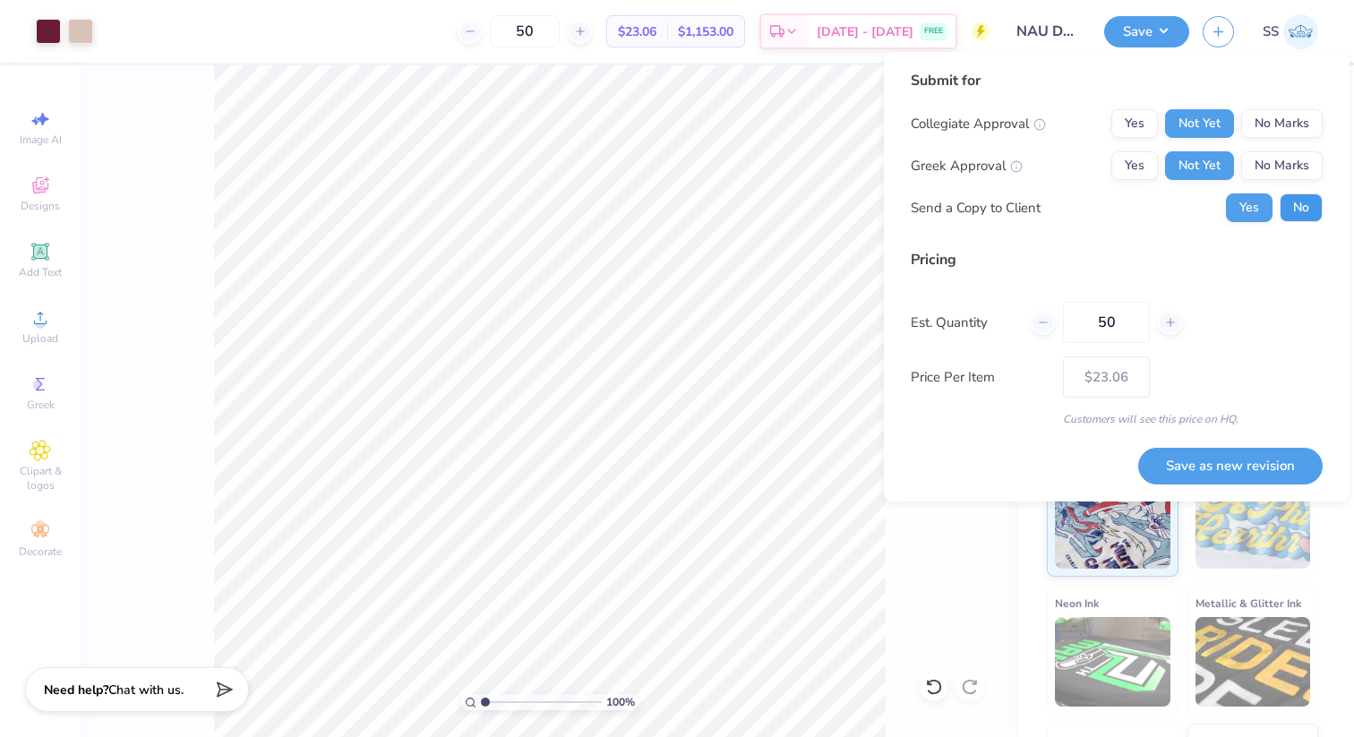
click at [1296, 198] on button "No" at bounding box center [1301, 207] width 43 height 29
click at [1208, 465] on button "Save as new revision" at bounding box center [1230, 466] width 184 height 37
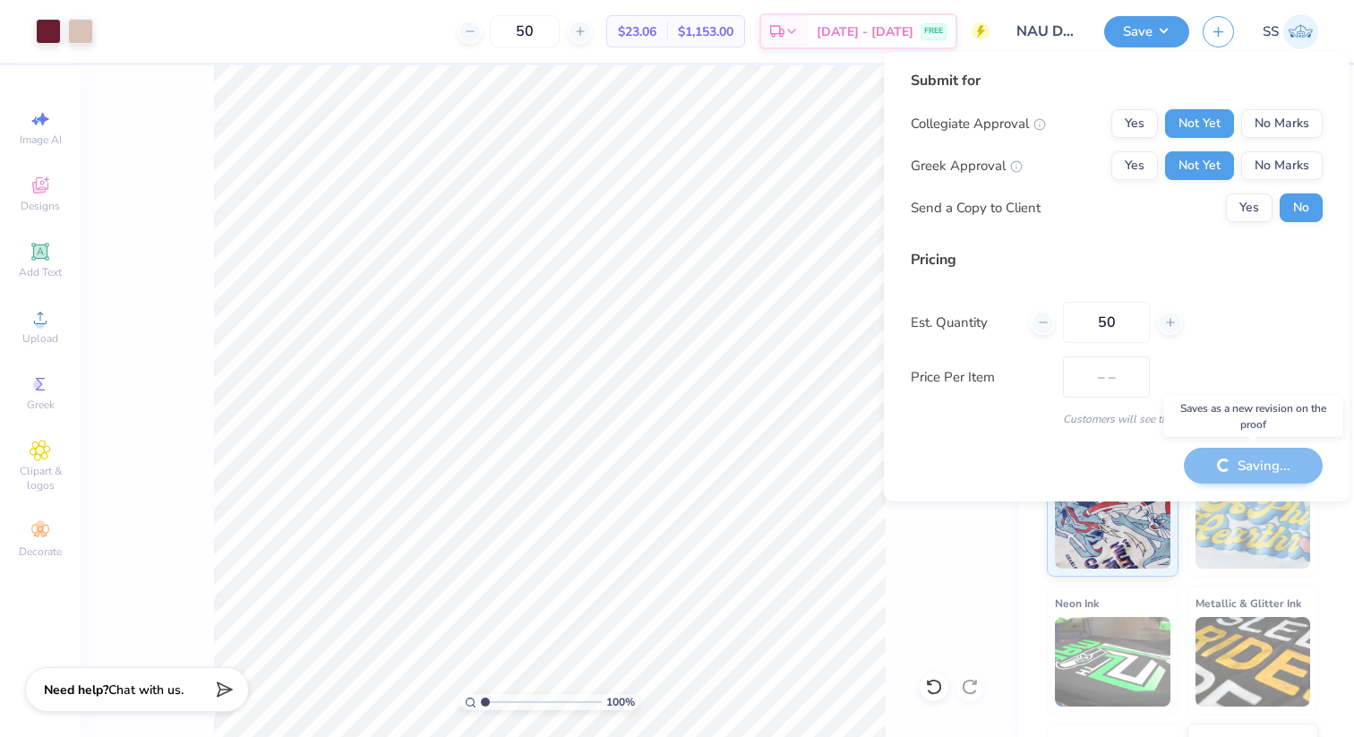
type input "$23.06"
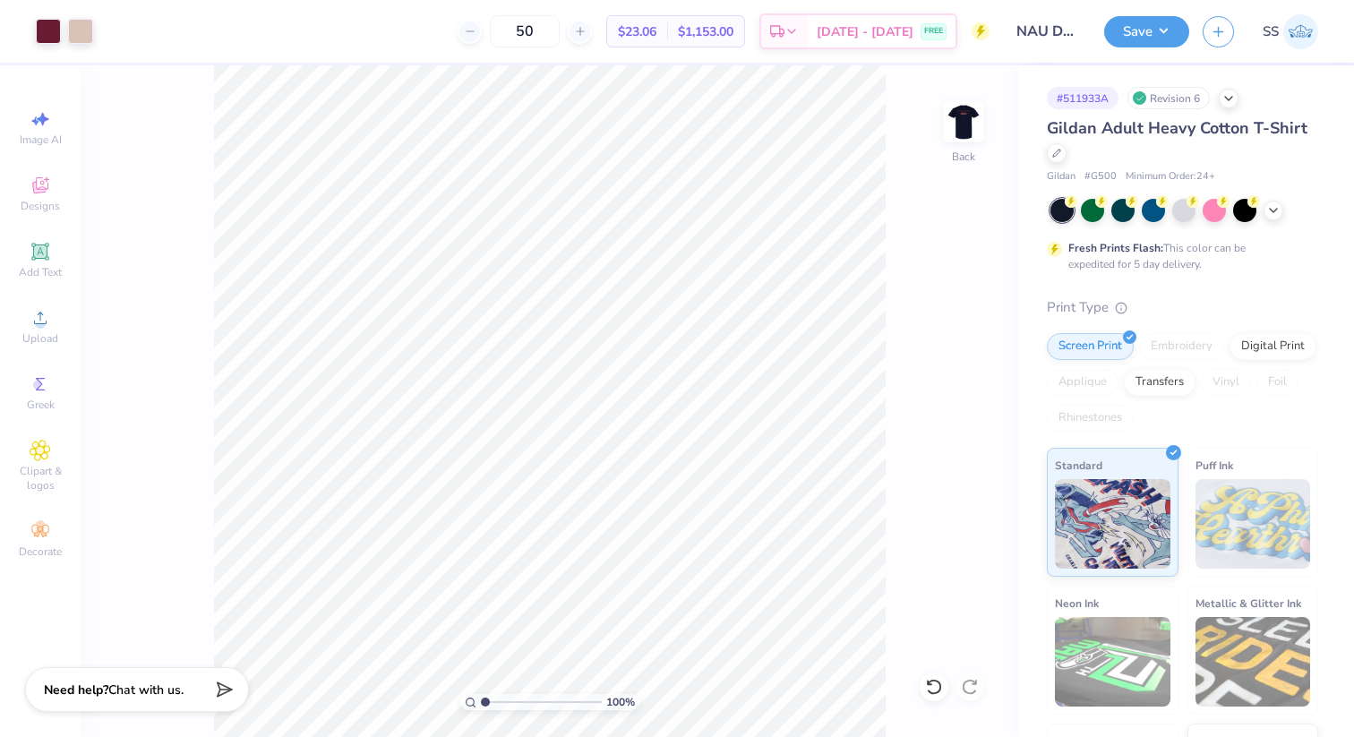
drag, startPoint x: 964, startPoint y: 127, endPoint x: 1119, endPoint y: 157, distance: 158.6
click at [964, 127] on img at bounding box center [964, 122] width 36 height 36
click at [1053, 150] on icon at bounding box center [1056, 151] width 9 height 9
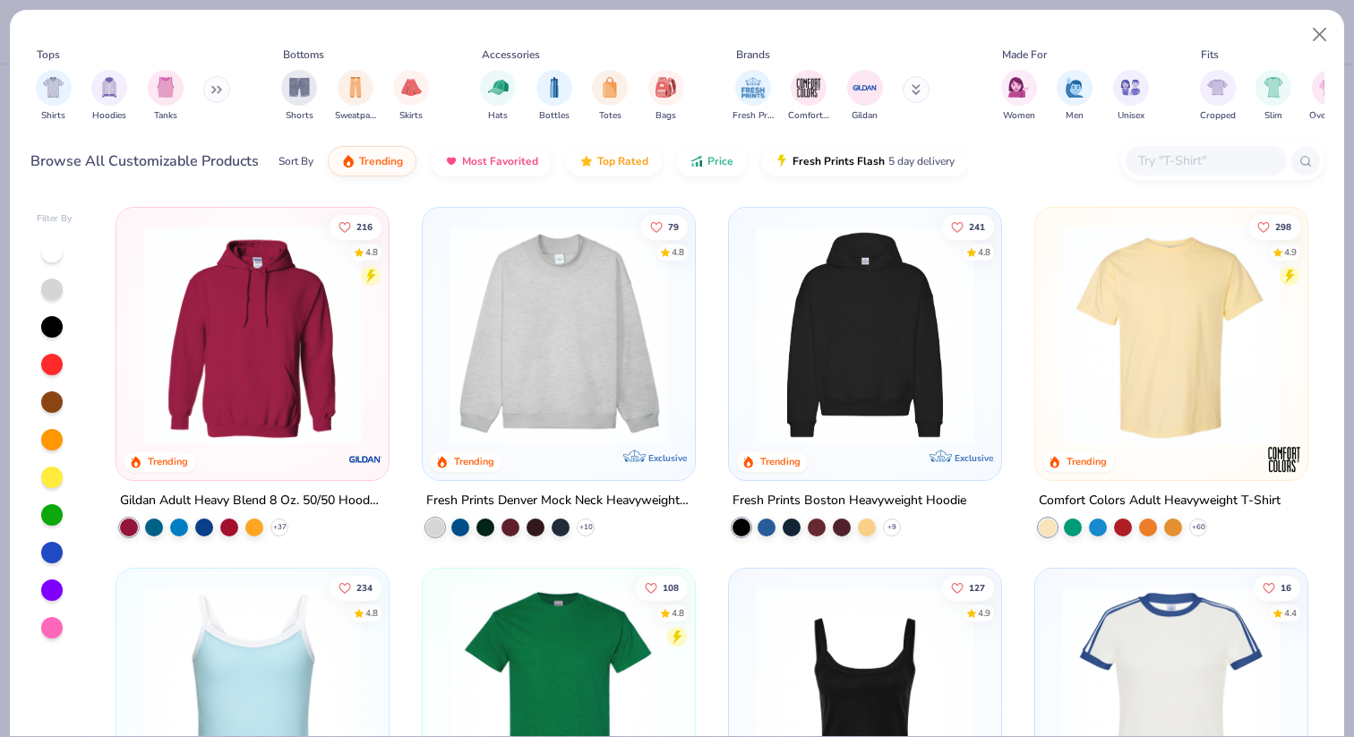
scroll to position [196, 0]
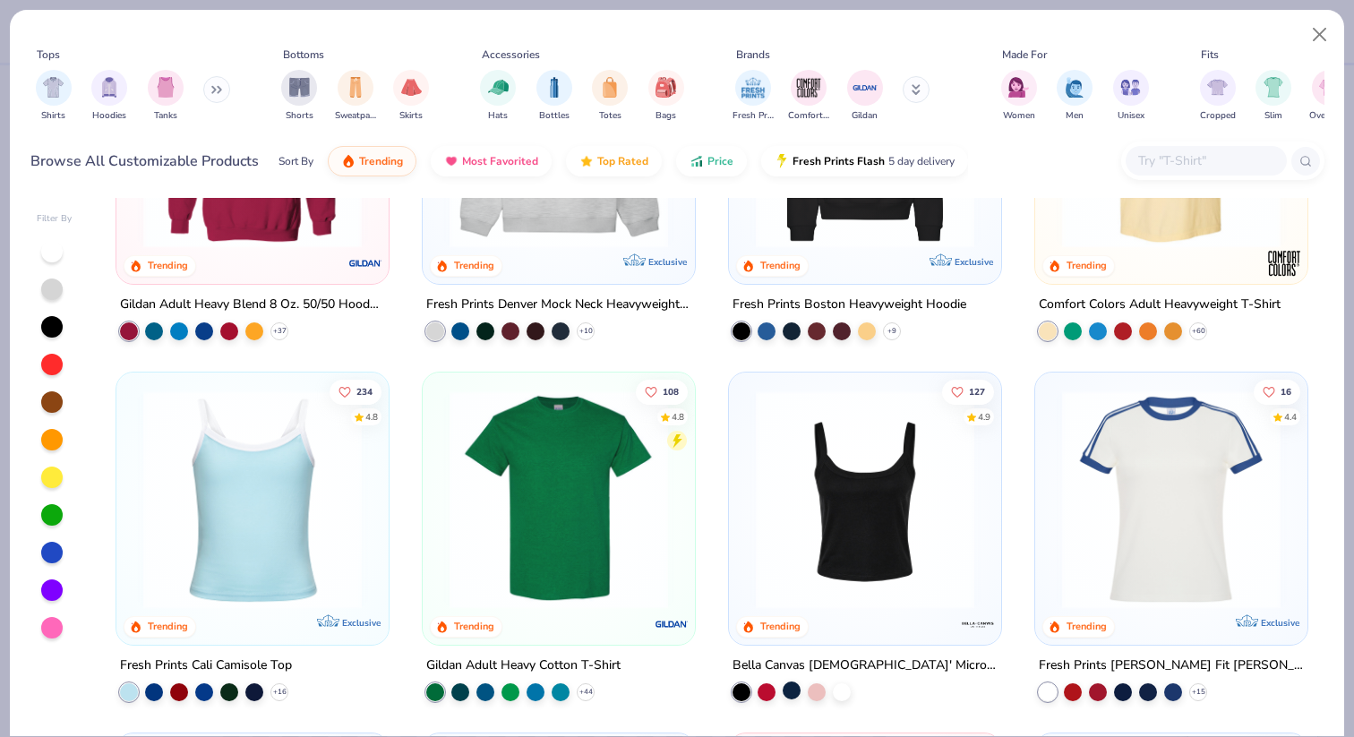
click at [794, 681] on div at bounding box center [792, 690] width 18 height 18
click at [822, 536] on img at bounding box center [865, 499] width 236 height 219
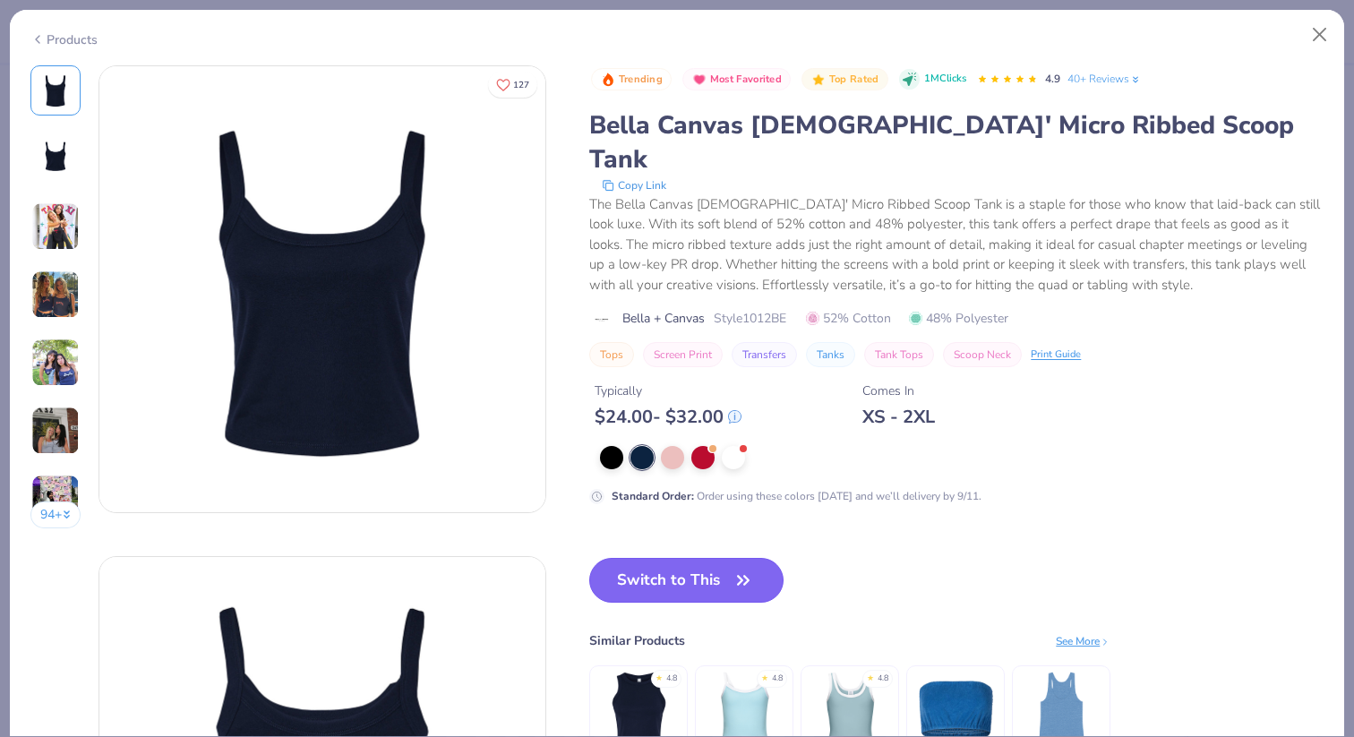
click at [718, 558] on button "Switch to This" at bounding box center [686, 580] width 194 height 45
click at [690, 558] on button "Switch to This" at bounding box center [686, 580] width 194 height 45
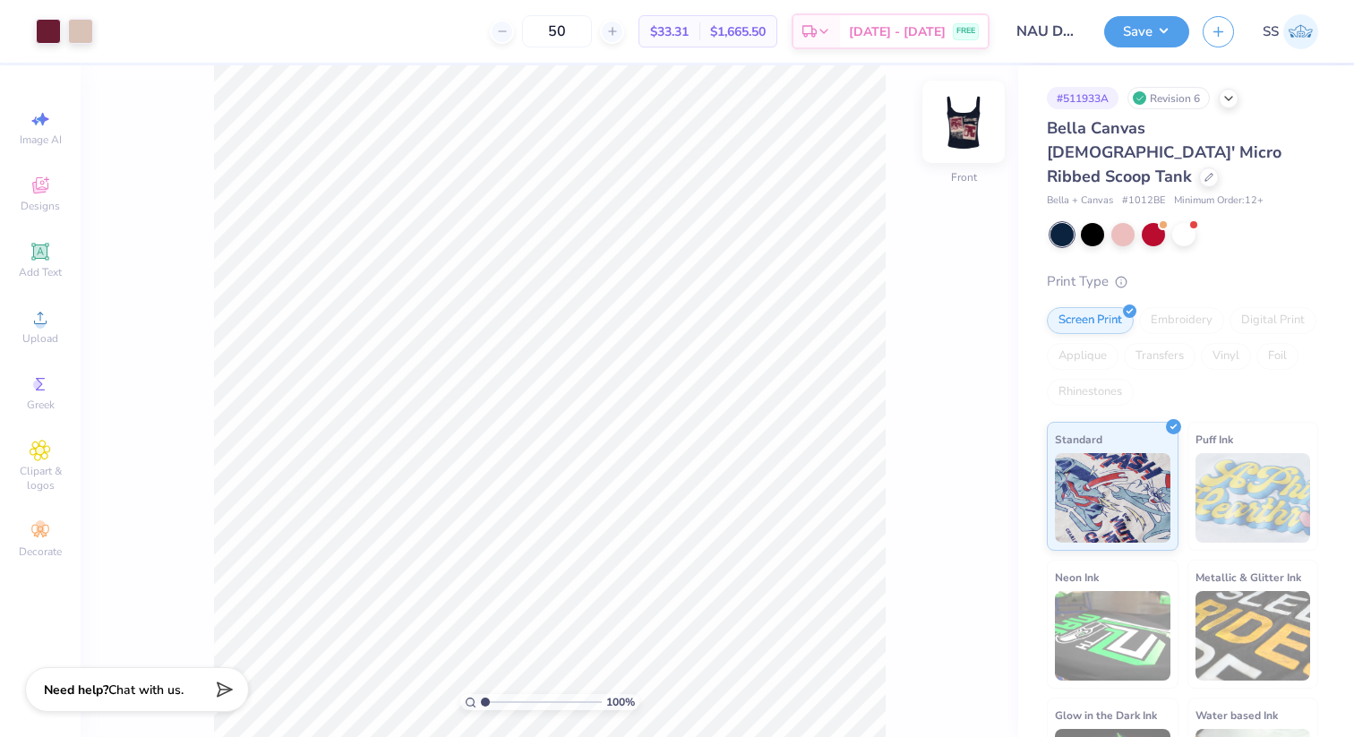
click at [965, 123] on img at bounding box center [964, 122] width 72 height 72
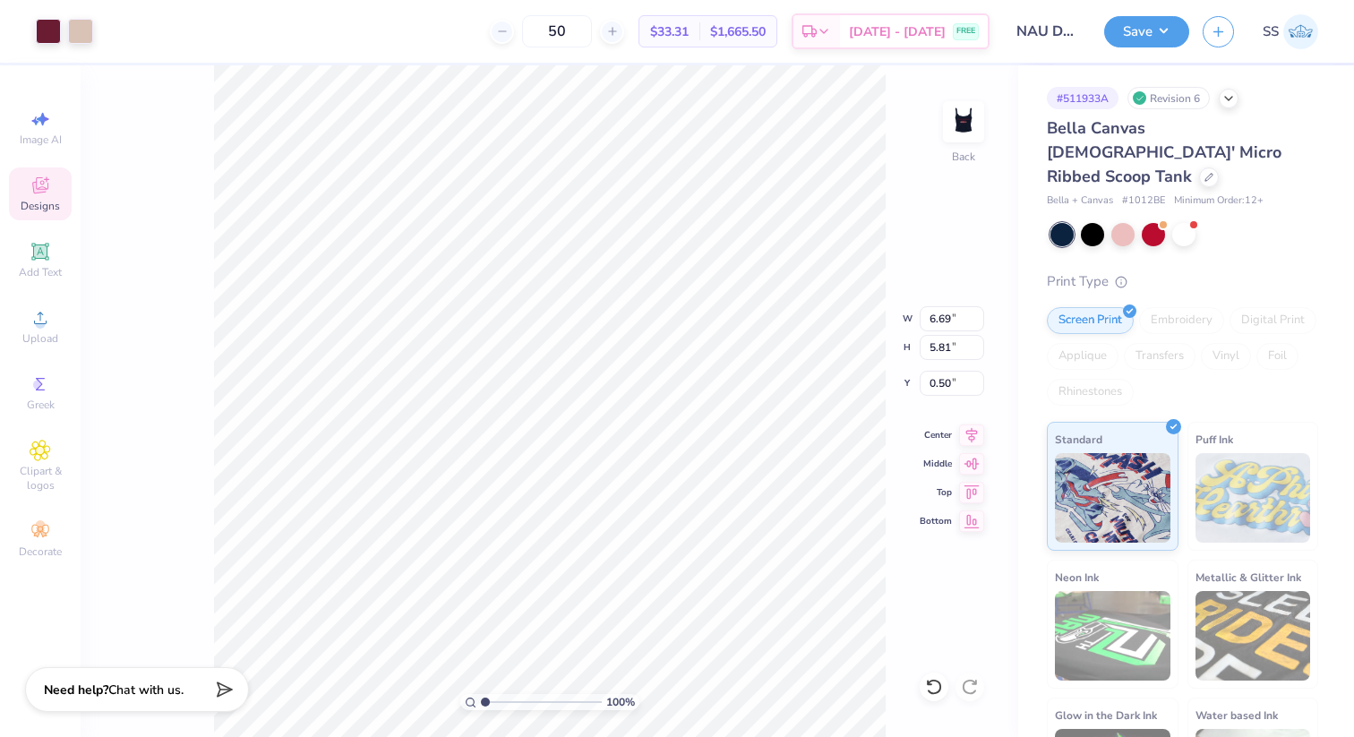
type input "6.69"
type input "5.81"
type input "2.00"
click at [970, 113] on img at bounding box center [964, 122] width 72 height 72
type input "2.00"
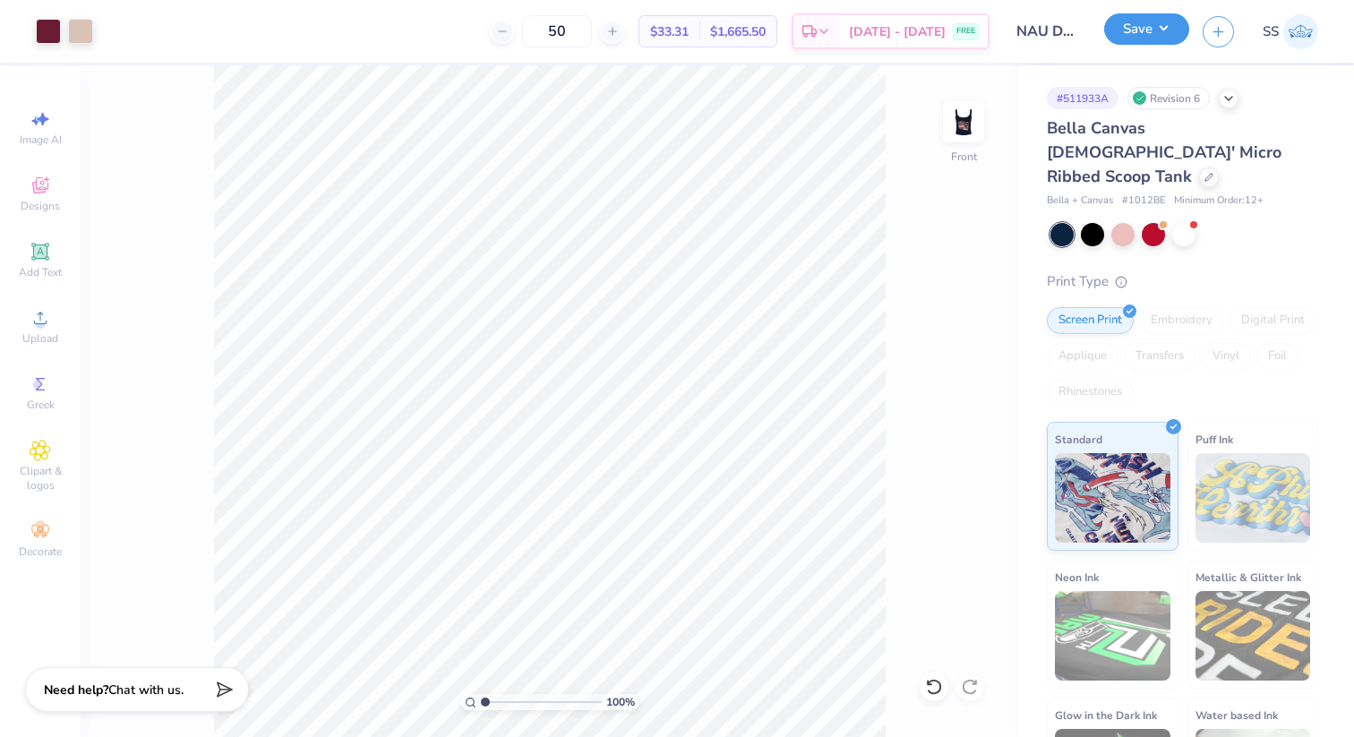
click at [1170, 35] on button "Save" at bounding box center [1146, 28] width 85 height 31
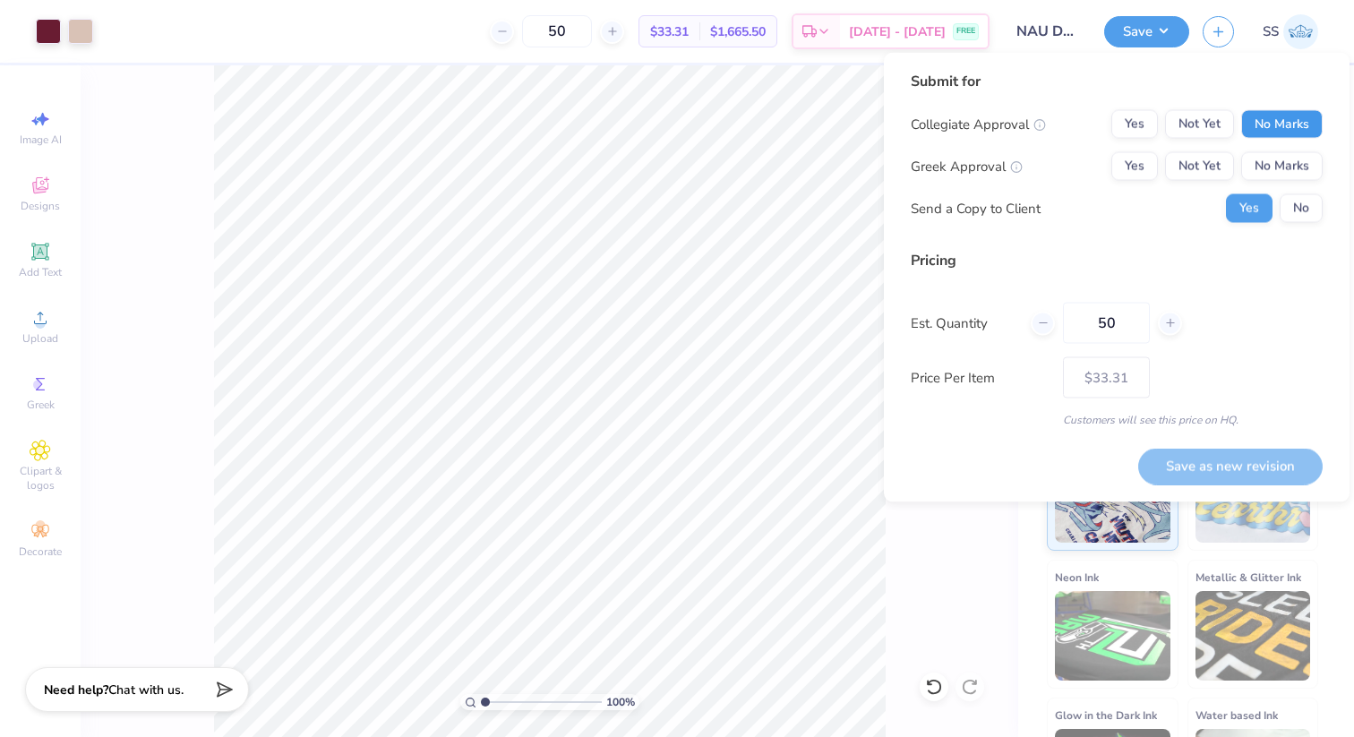
click at [1312, 119] on button "No Marks" at bounding box center [1281, 124] width 81 height 29
click at [1310, 157] on button "No Marks" at bounding box center [1281, 166] width 81 height 29
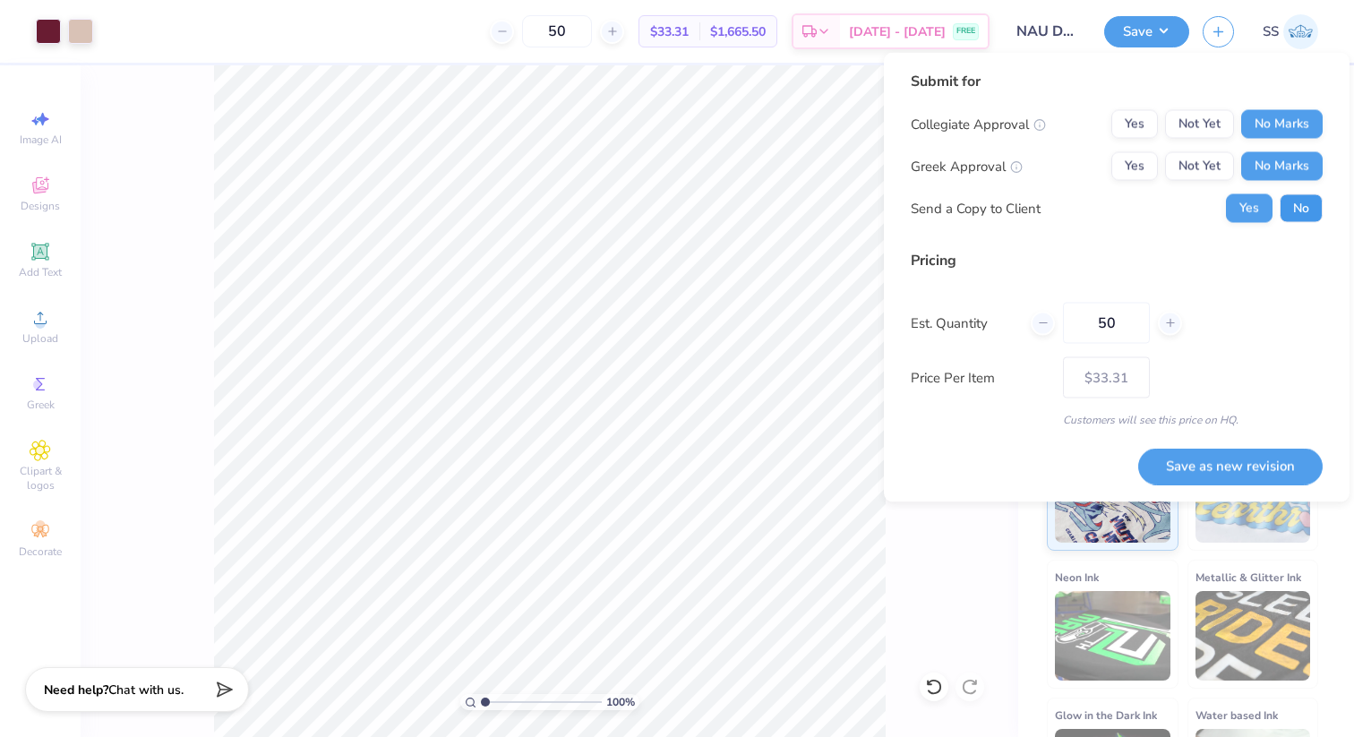
click at [1307, 201] on button "No" at bounding box center [1301, 208] width 43 height 29
click at [1217, 116] on button "Not Yet" at bounding box center [1199, 124] width 69 height 29
click at [1217, 170] on button "Not Yet" at bounding box center [1199, 166] width 69 height 29
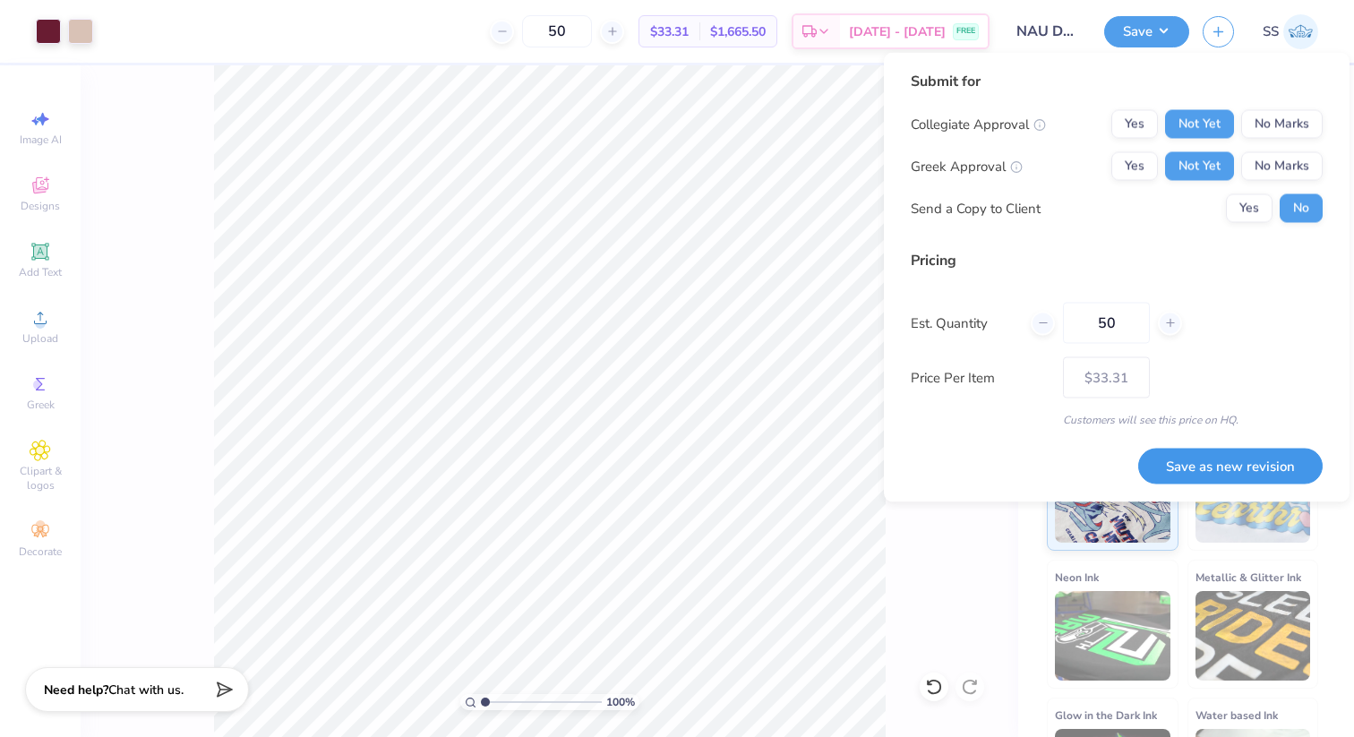
click at [1225, 463] on button "Save as new revision" at bounding box center [1230, 466] width 184 height 37
type input "$33.31"
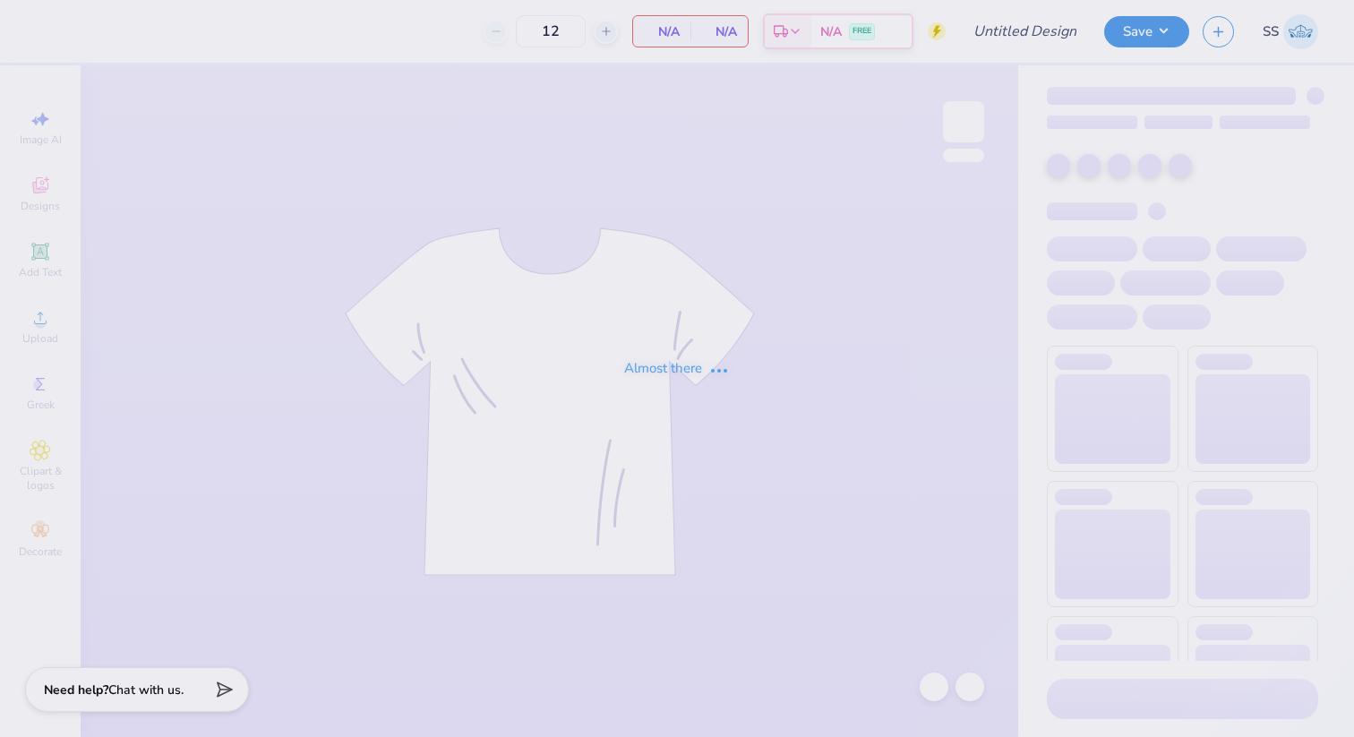
type input "NAU DPHIE Parents Weekend"
type input "50"
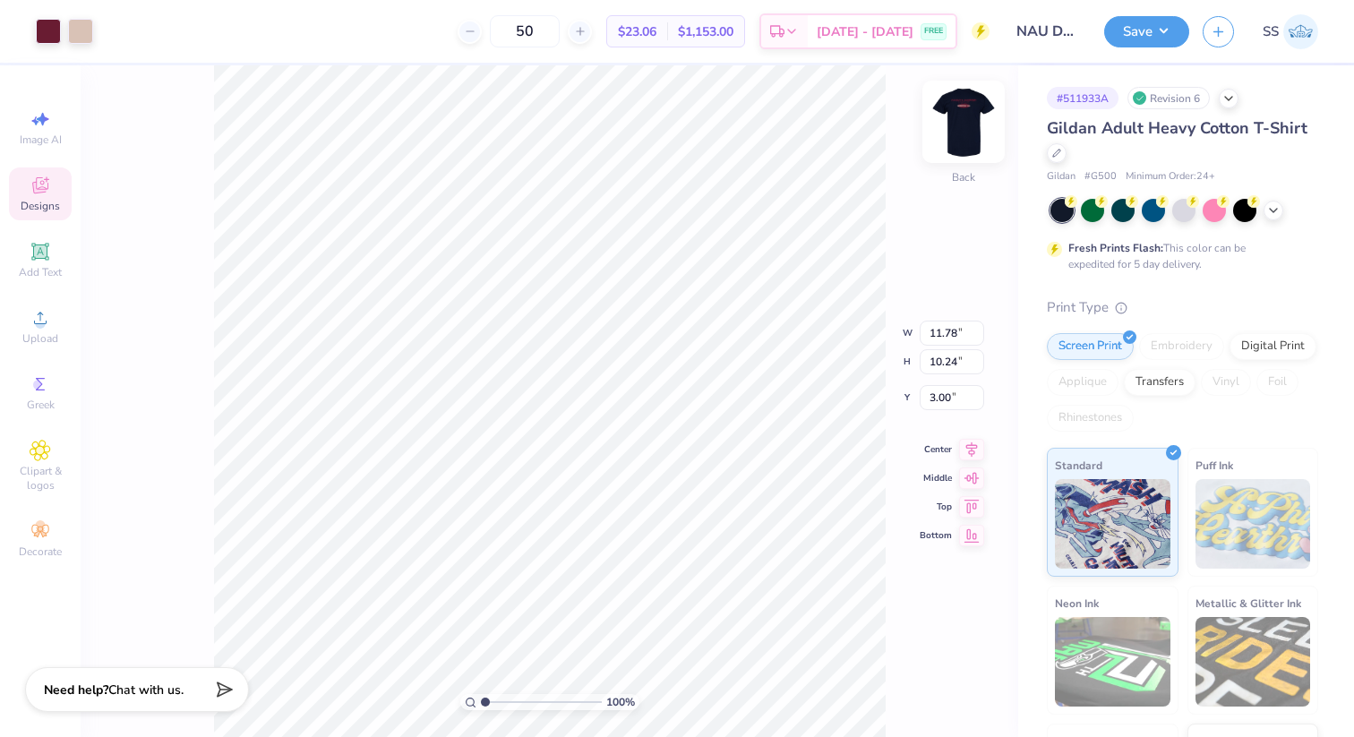
click at [964, 136] on img at bounding box center [964, 122] width 72 height 72
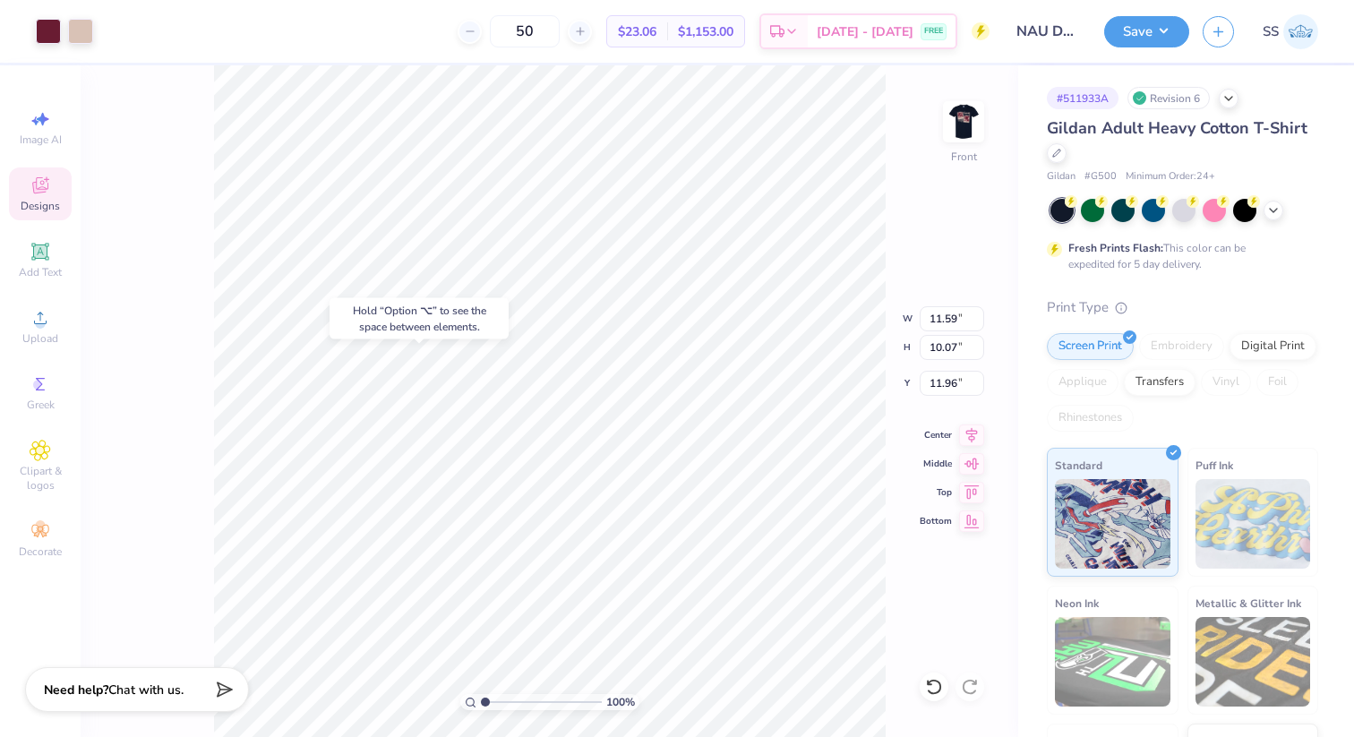
type input "11.96"
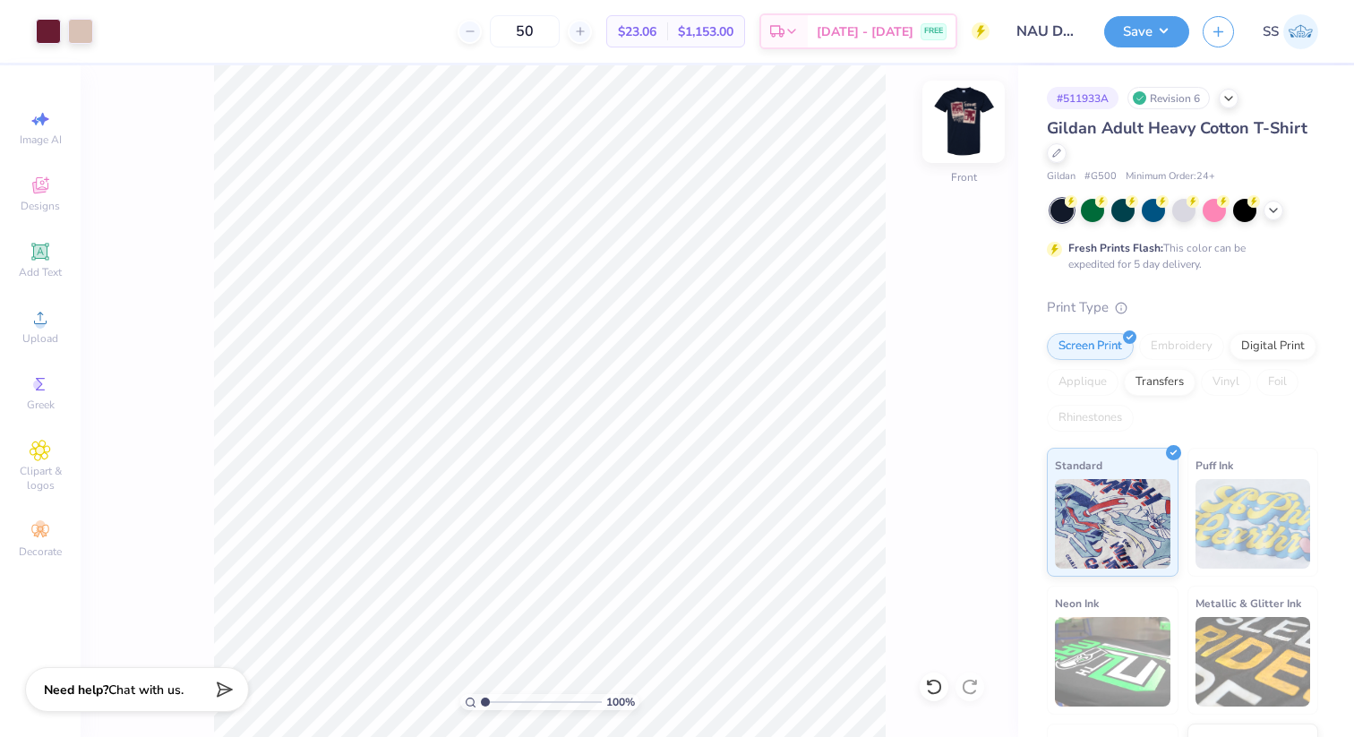
click at [972, 112] on img at bounding box center [964, 122] width 72 height 72
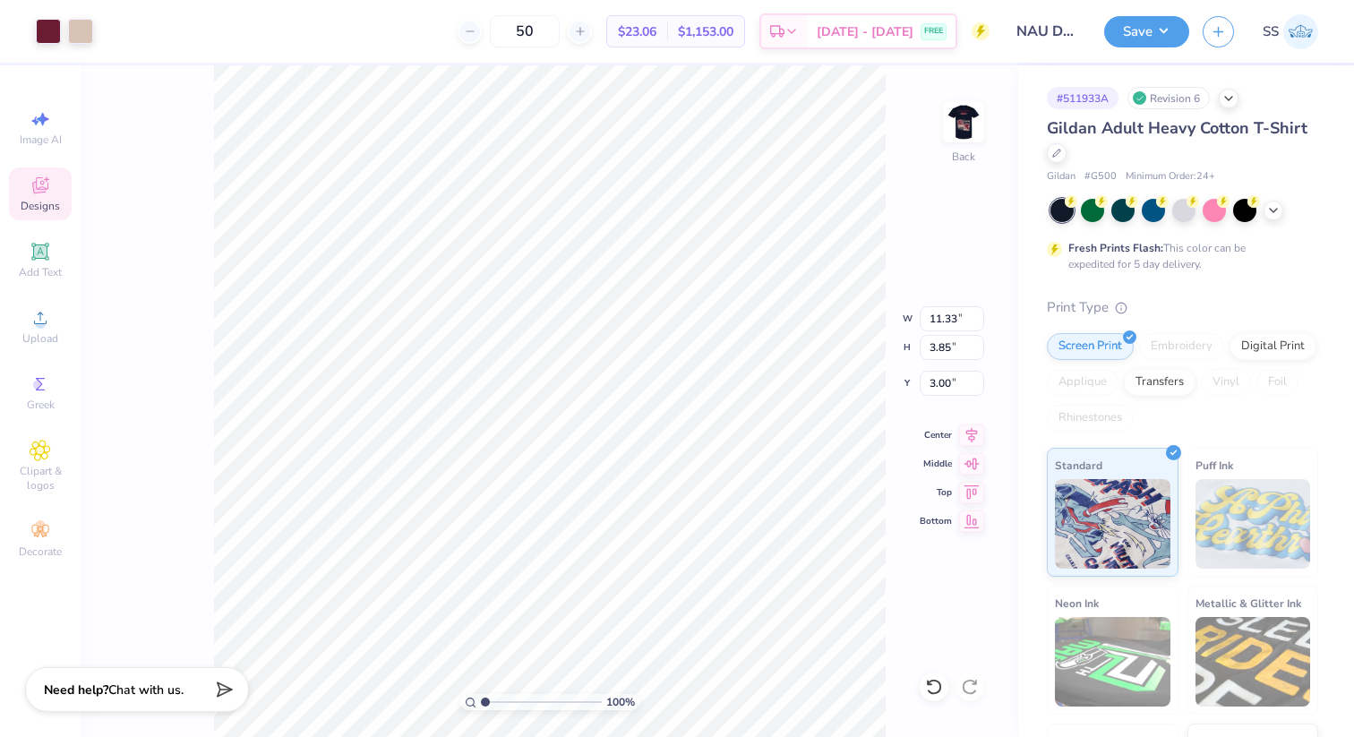
type input "3.00"
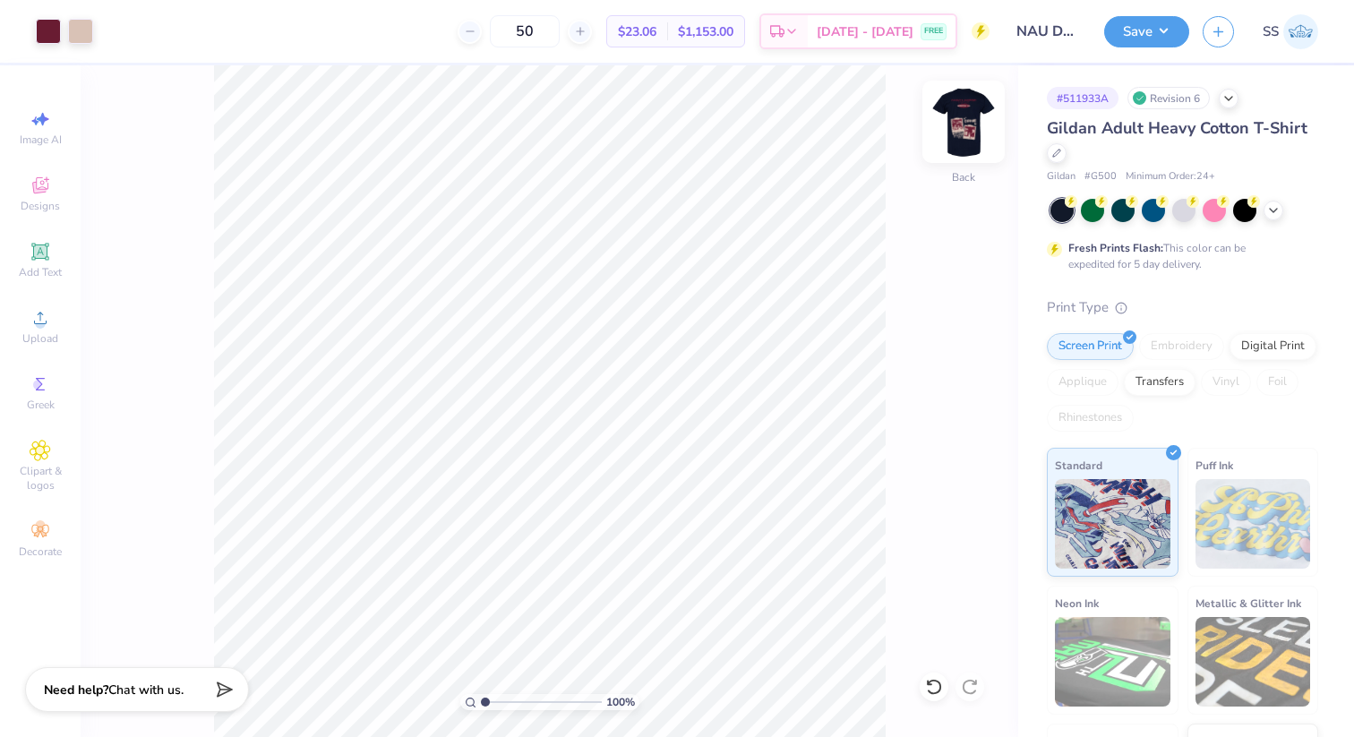
click at [953, 119] on img at bounding box center [964, 122] width 72 height 72
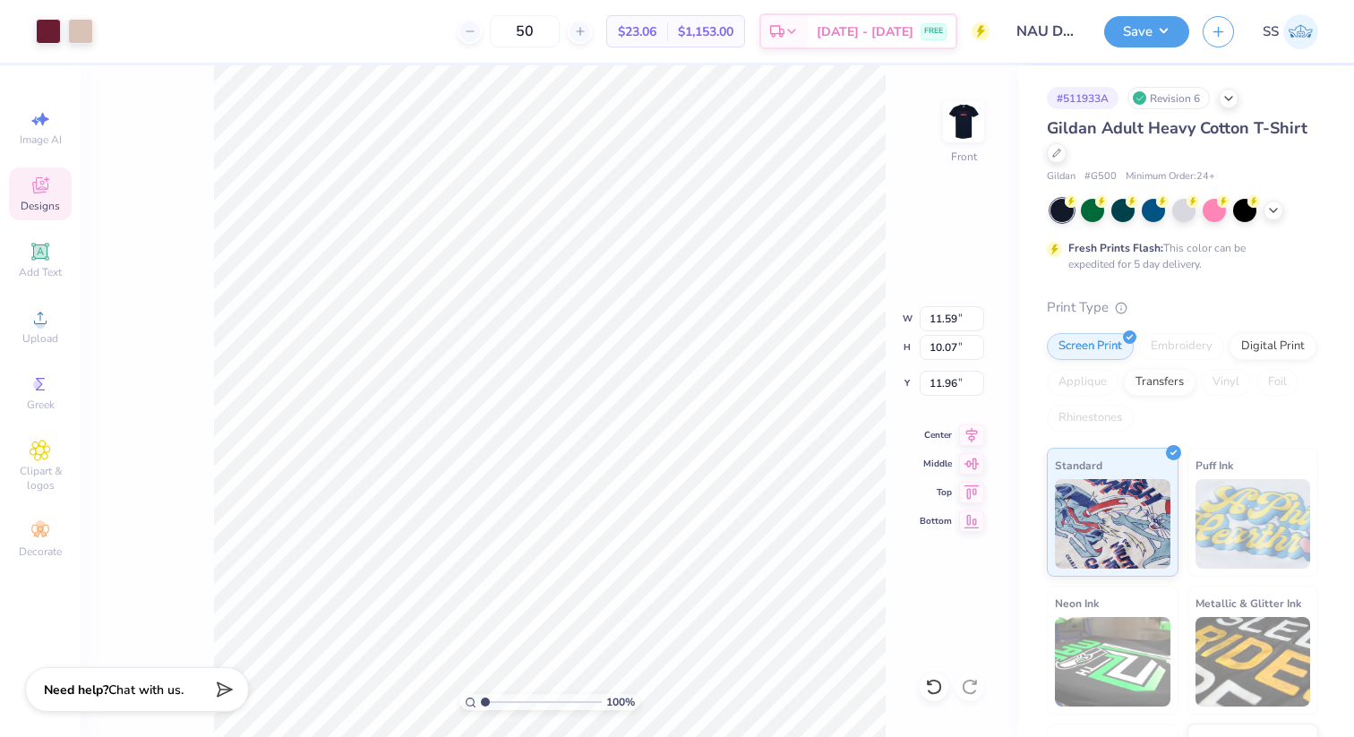
type input "3.00"
type input "9.81"
type input "8.52"
click at [932, 691] on icon at bounding box center [934, 687] width 18 height 18
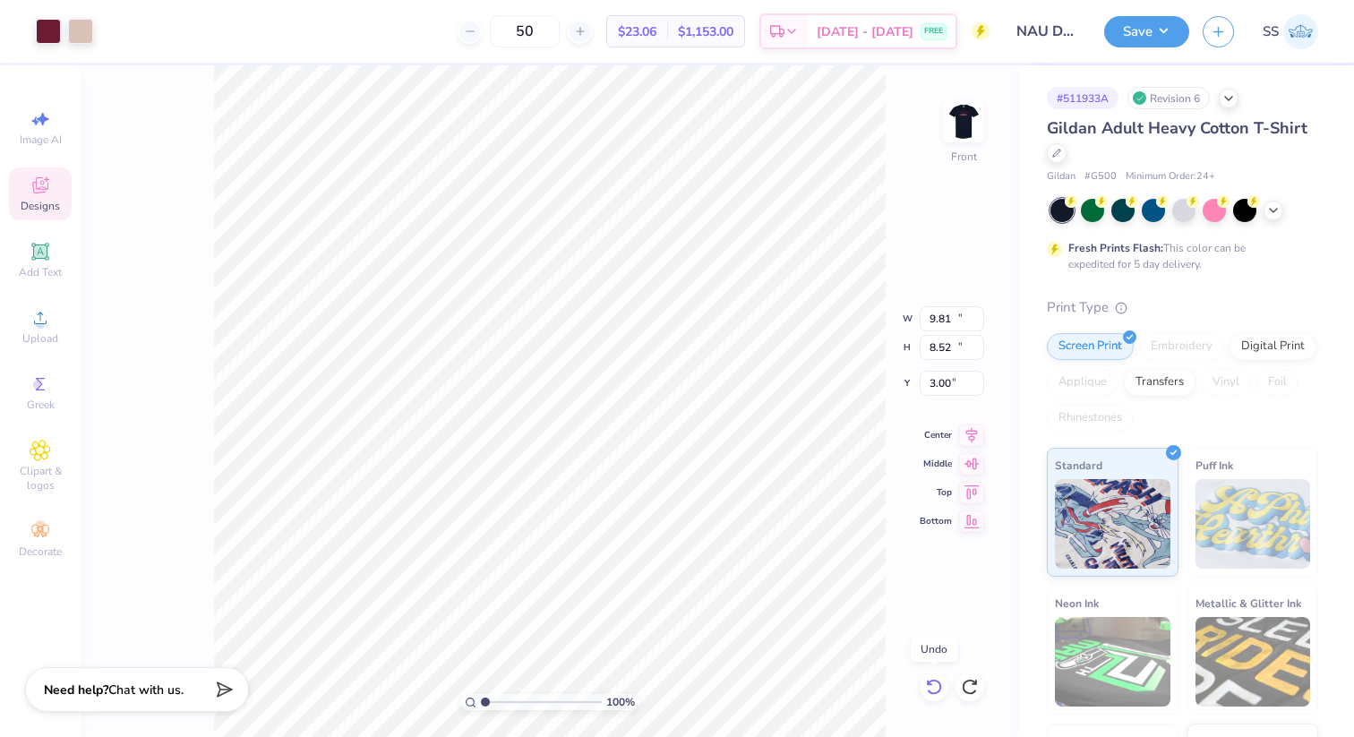
type input "11.59"
type input "10.07"
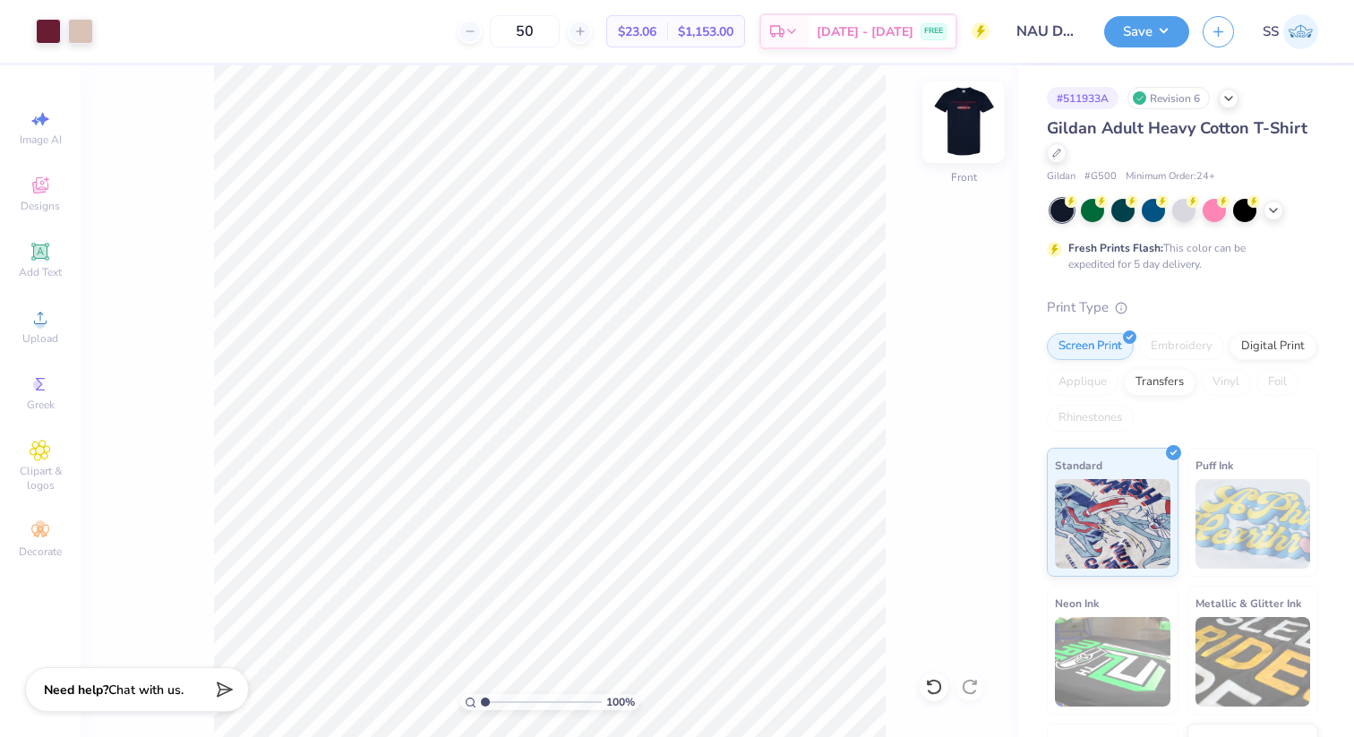
click at [962, 123] on img at bounding box center [964, 122] width 72 height 72
click at [1121, 43] on button "Save" at bounding box center [1146, 28] width 85 height 31
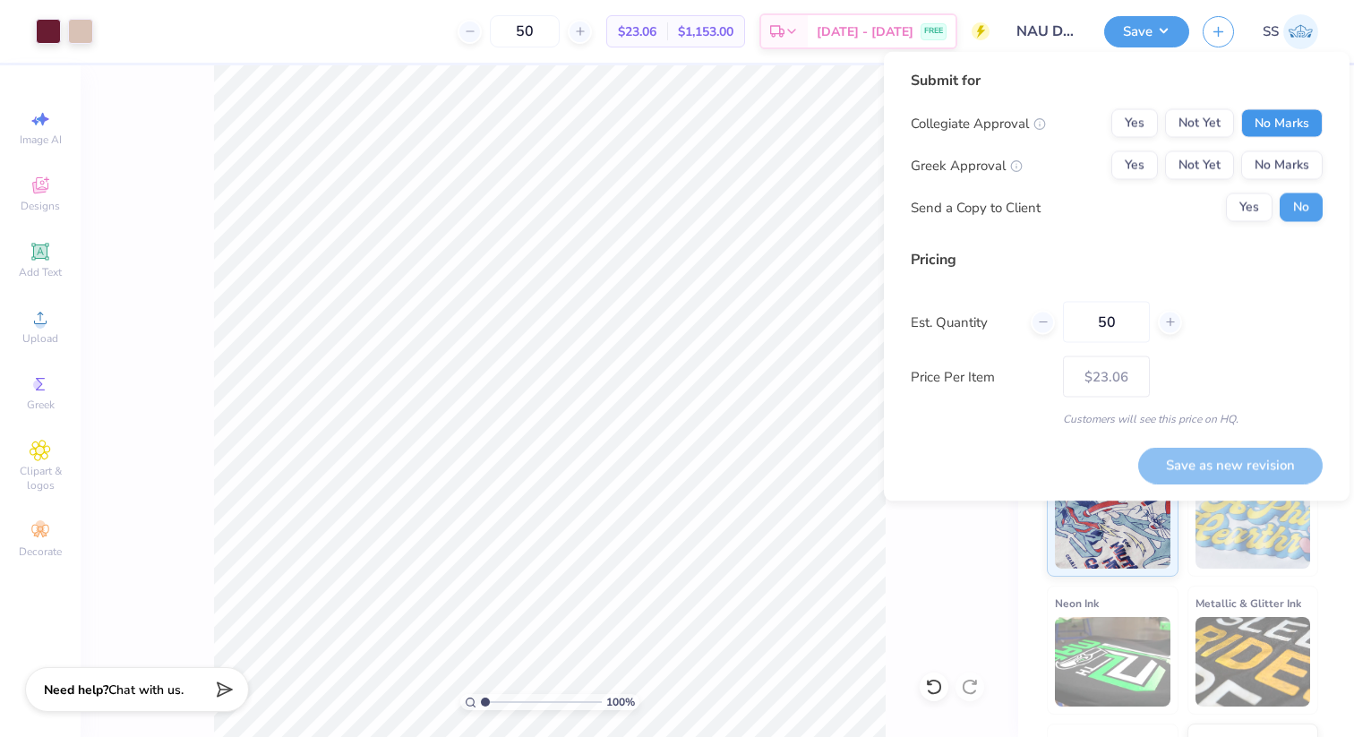
click at [1267, 115] on button "No Marks" at bounding box center [1281, 123] width 81 height 29
click at [1208, 114] on button "Not Yet" at bounding box center [1199, 123] width 69 height 29
click at [1208, 161] on button "Not Yet" at bounding box center [1199, 165] width 69 height 29
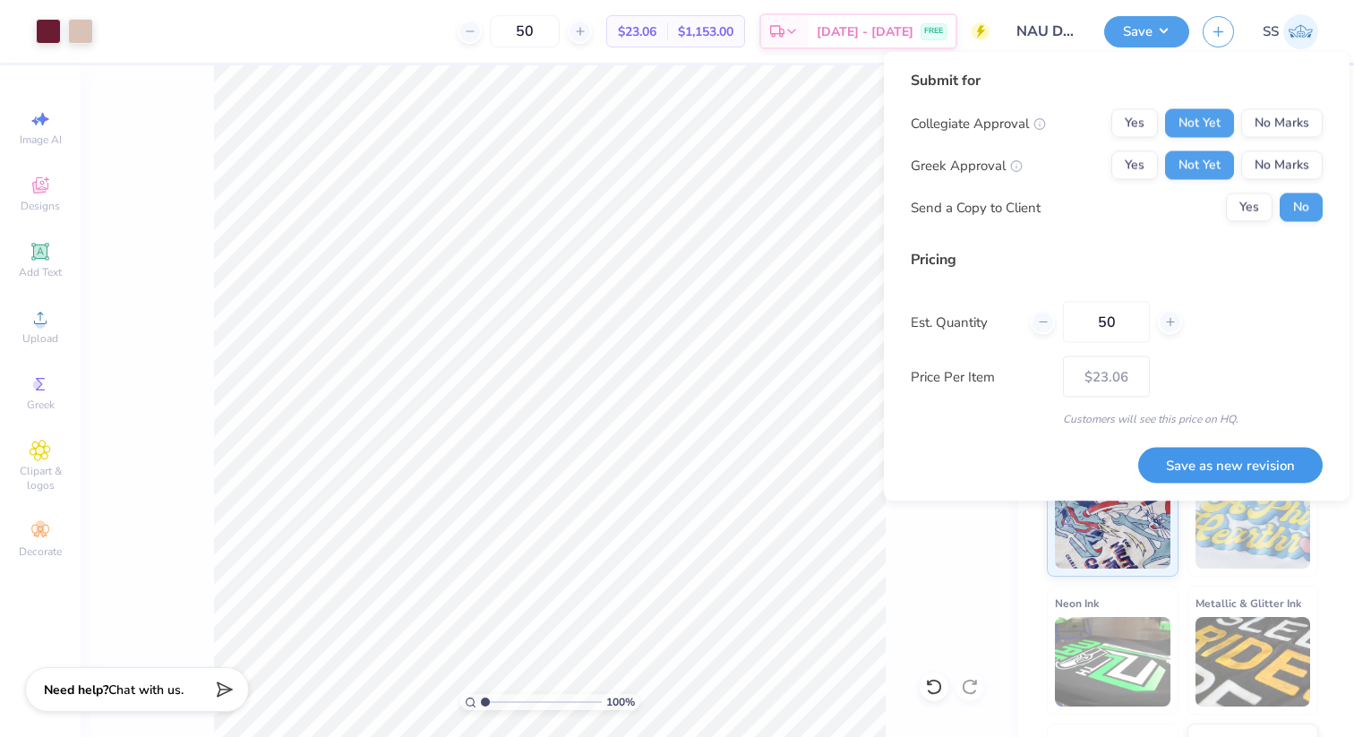
click at [1213, 467] on button "Save as new revision" at bounding box center [1230, 465] width 184 height 37
type input "$23.06"
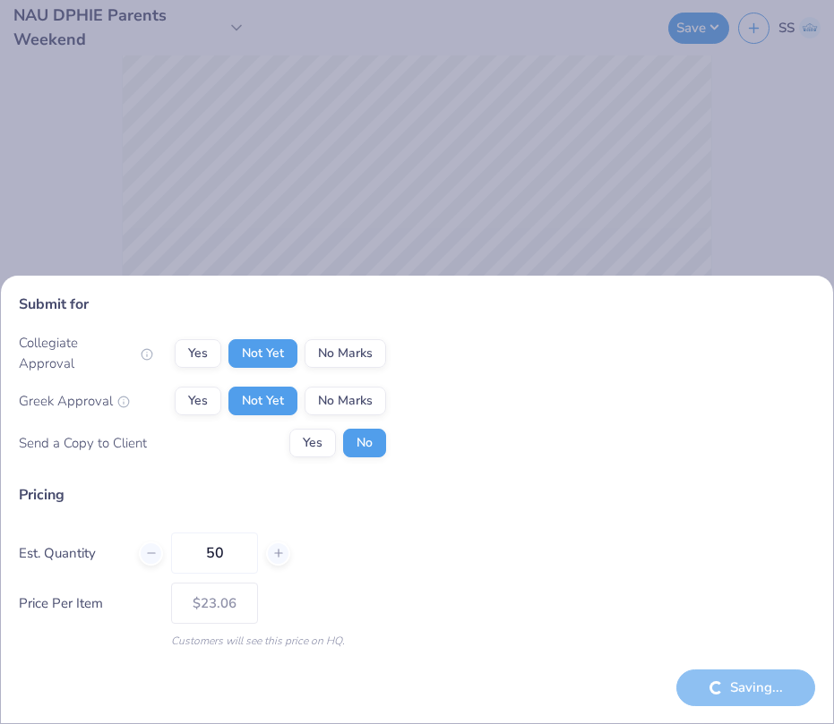
click at [70, 141] on div "Submit for Collegiate Approval Yes Not Yet No Marks Greek Approval Yes Not Yet …" at bounding box center [417, 362] width 834 height 724
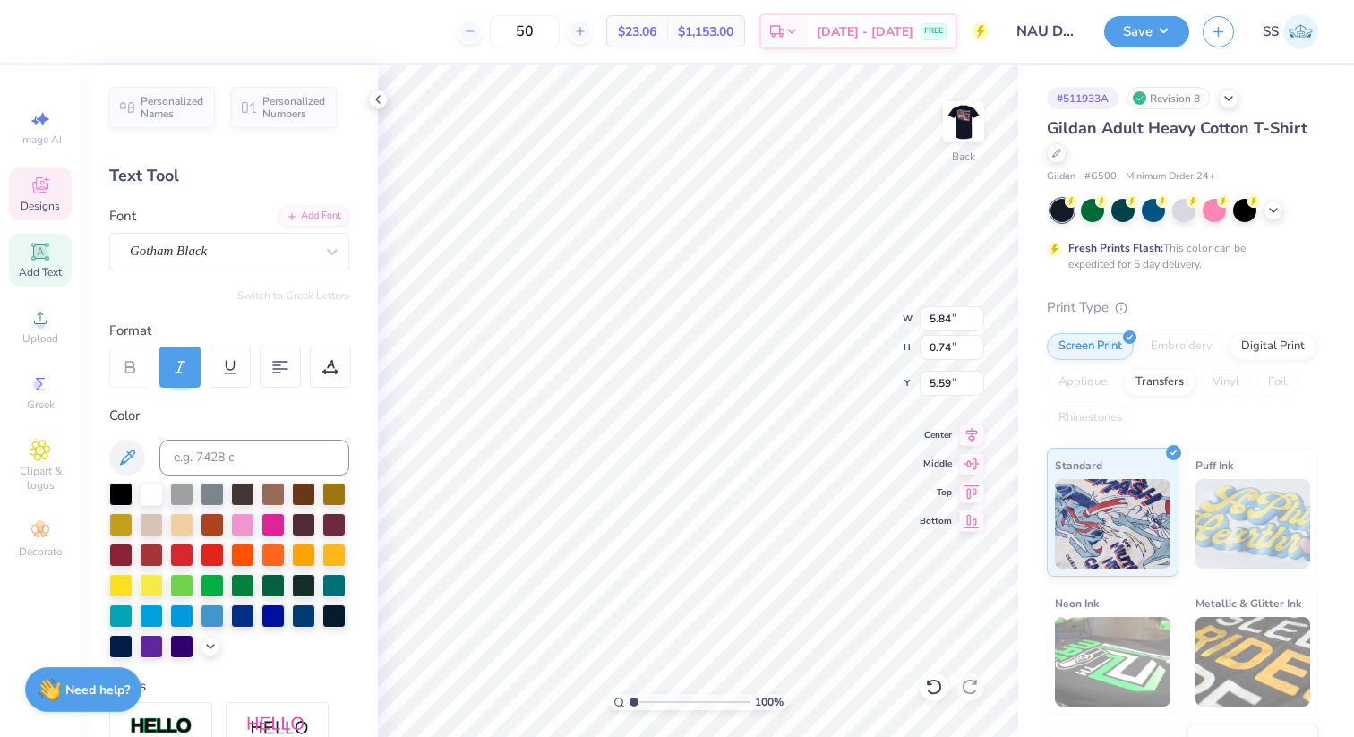
type textarea "FALL '25"
click at [372, 98] on icon at bounding box center [378, 99] width 14 height 14
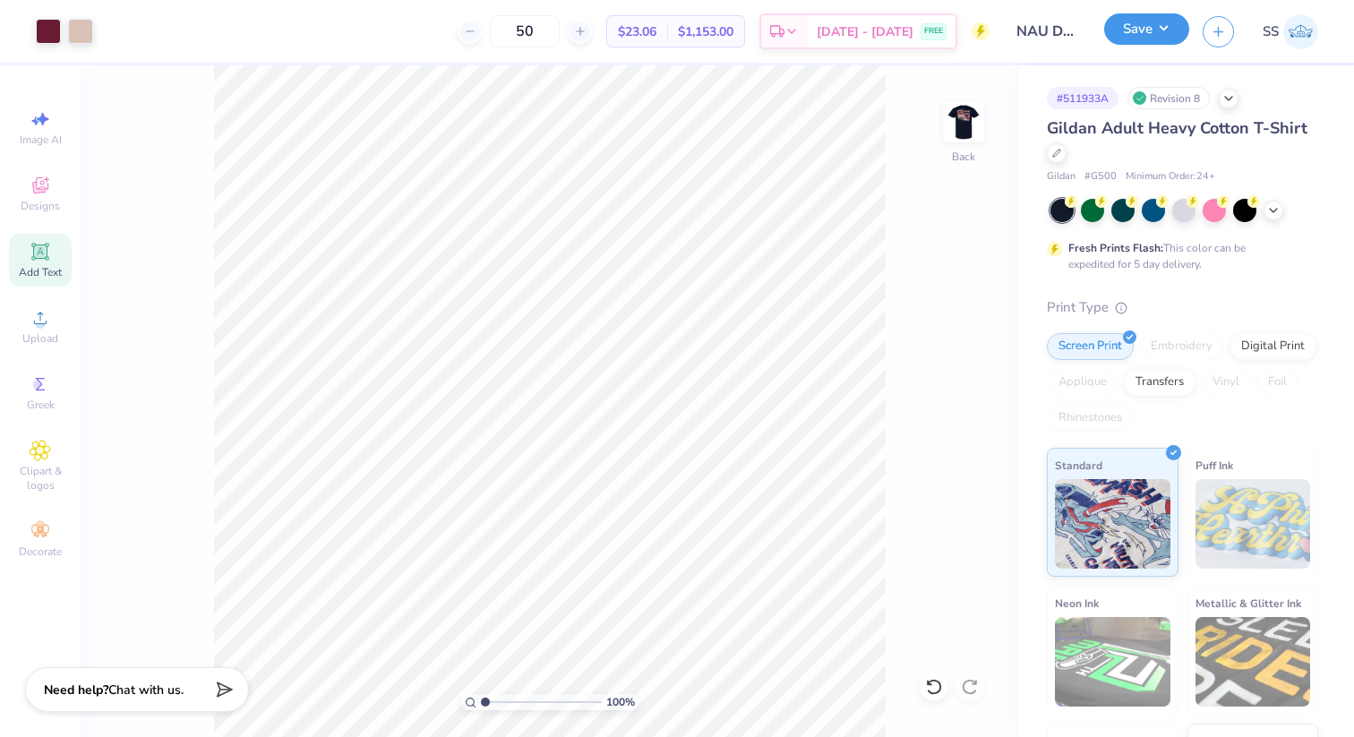
click at [1132, 22] on button "Save" at bounding box center [1146, 28] width 85 height 31
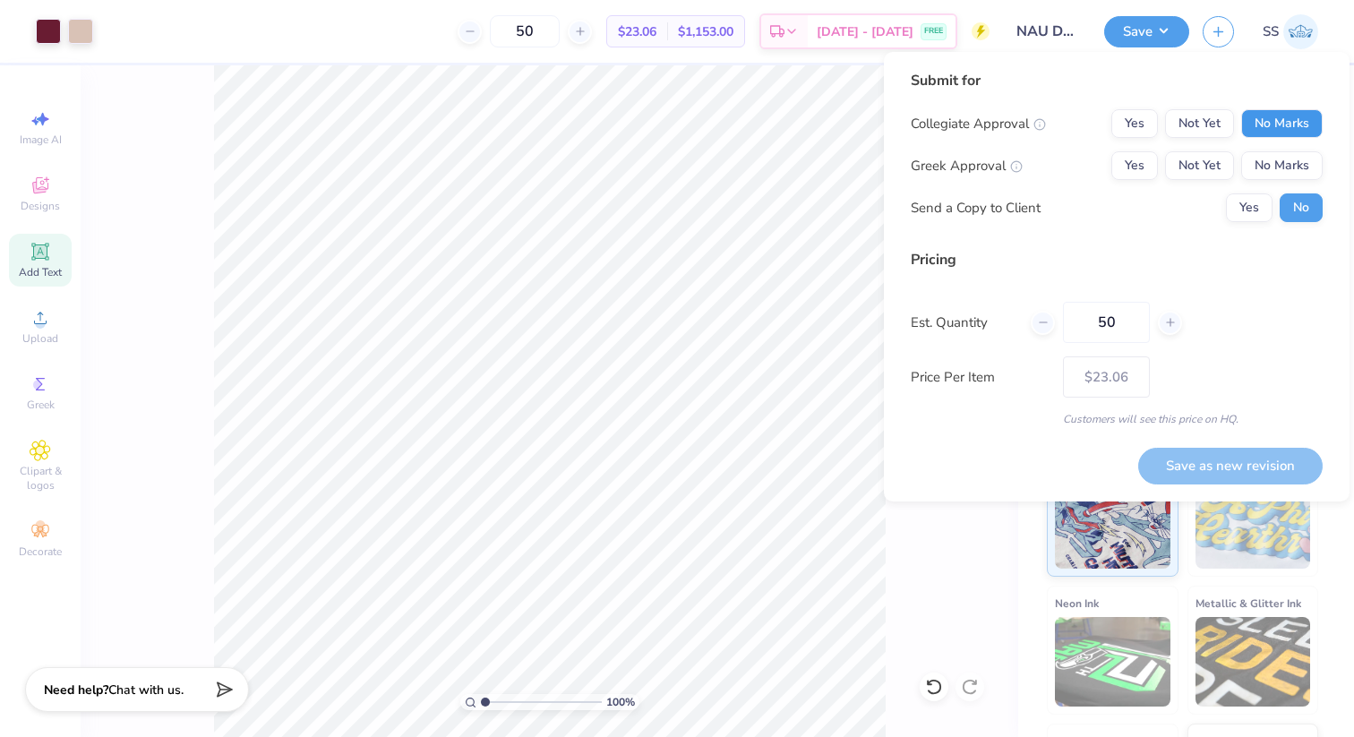
click at [1295, 113] on button "No Marks" at bounding box center [1281, 123] width 81 height 29
click at [1201, 116] on button "Not Yet" at bounding box center [1199, 123] width 69 height 29
click at [1201, 152] on button "Not Yet" at bounding box center [1199, 165] width 69 height 29
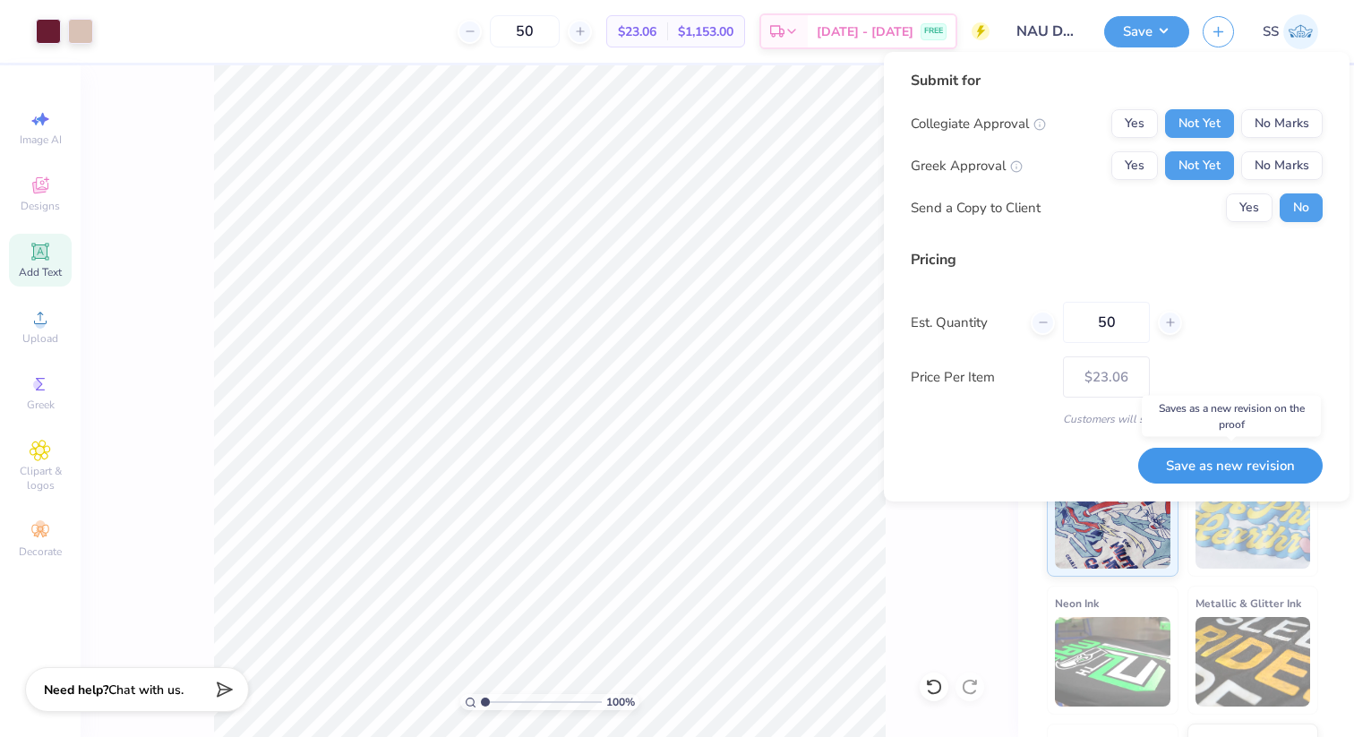
click at [1212, 467] on button "Save as new revision" at bounding box center [1230, 466] width 184 height 37
type input "$23.06"
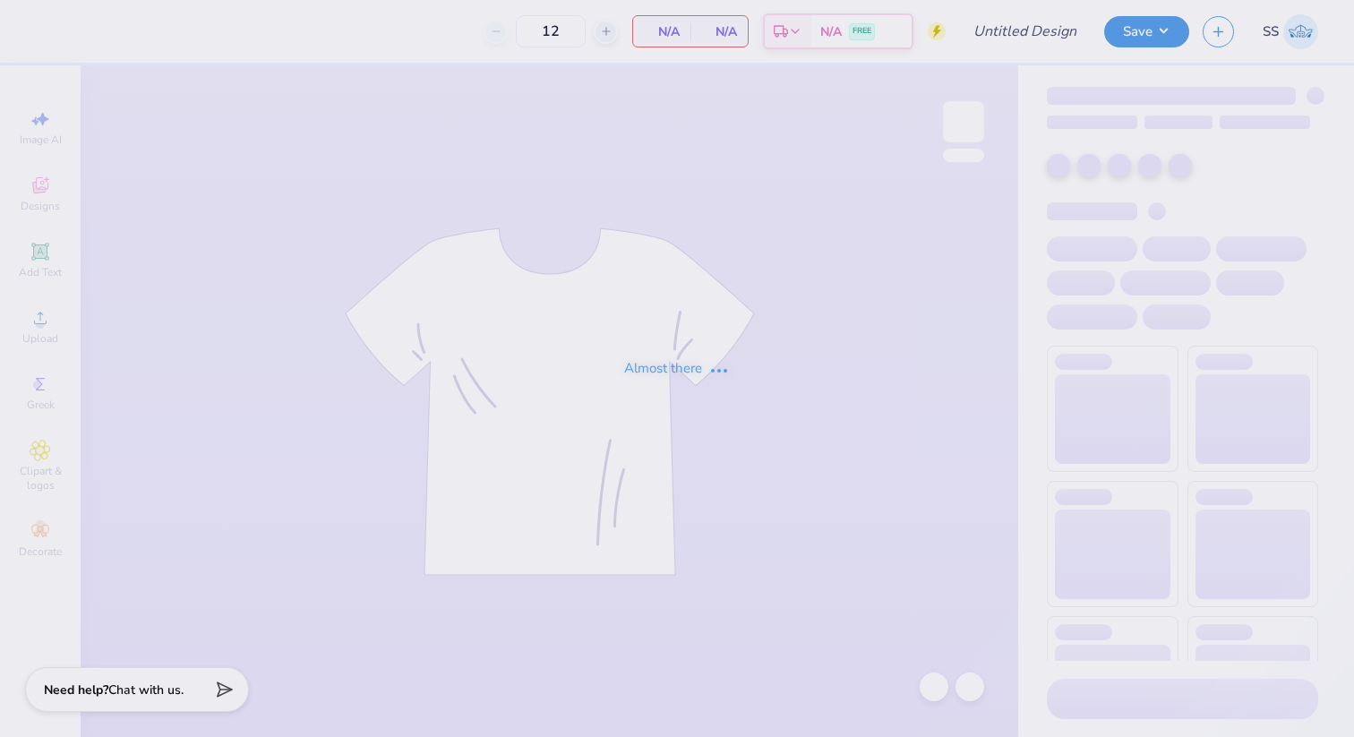
type input "NAU DPHIE Parents Weekend"
type input "50"
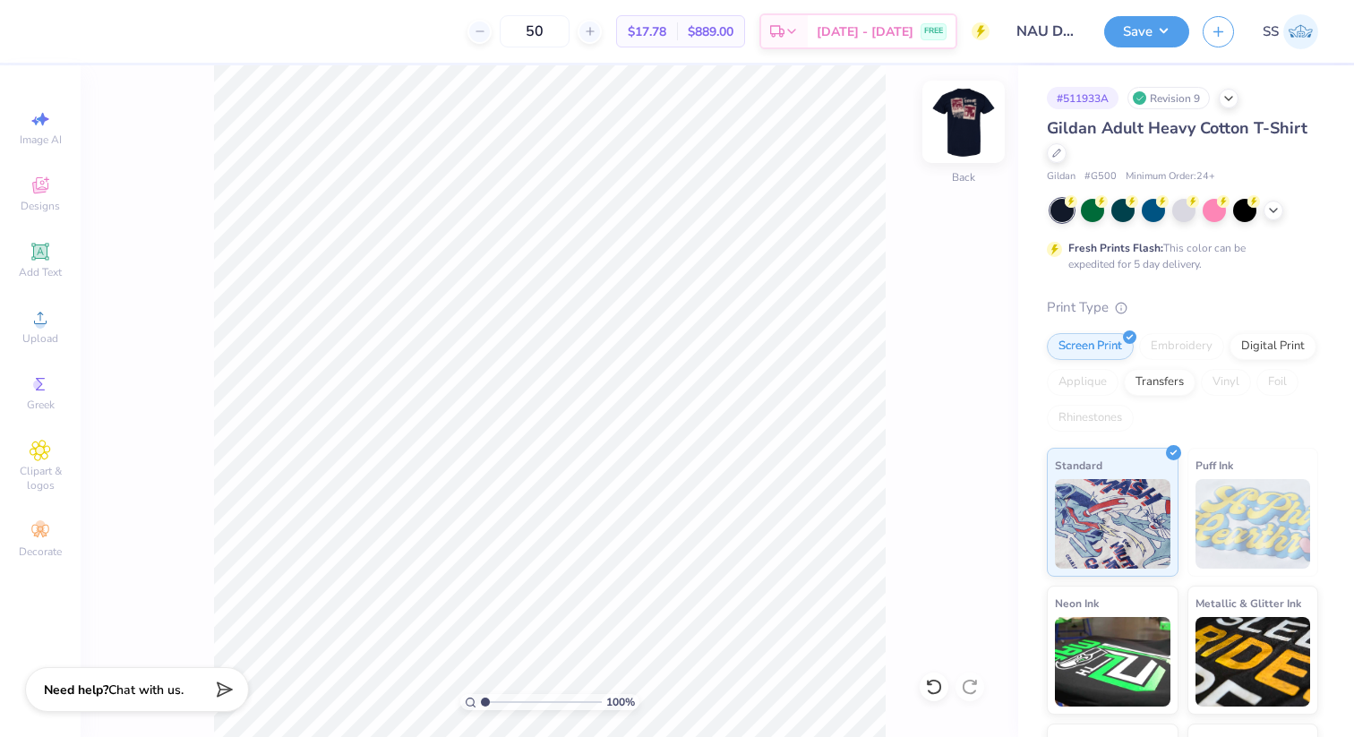
click at [953, 121] on img at bounding box center [964, 122] width 72 height 72
click at [973, 130] on img at bounding box center [964, 122] width 72 height 72
click at [37, 199] on span "Designs" at bounding box center [40, 206] width 39 height 14
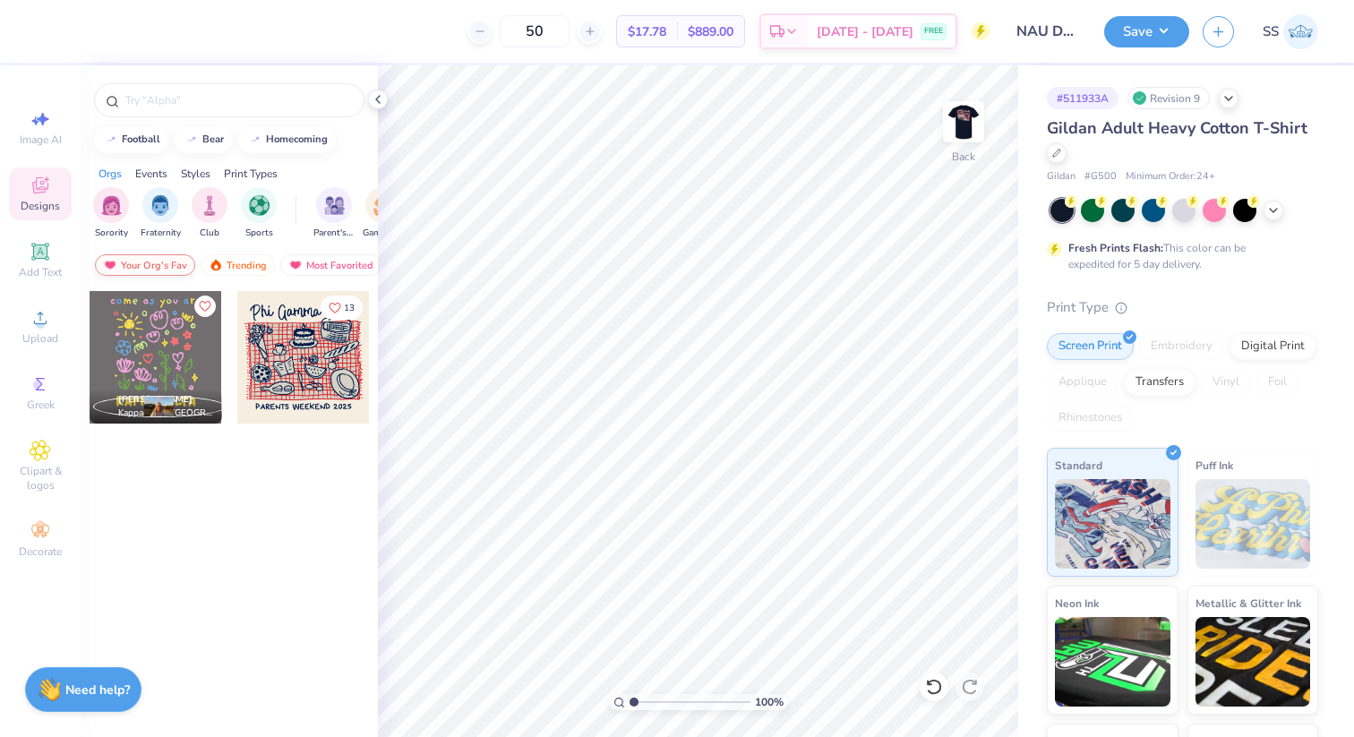
click at [107, 264] on img at bounding box center [110, 265] width 14 height 13
click at [178, 263] on div "Your Org's Fav" at bounding box center [145, 264] width 100 height 21
click at [227, 263] on div "Trending" at bounding box center [238, 264] width 74 height 21
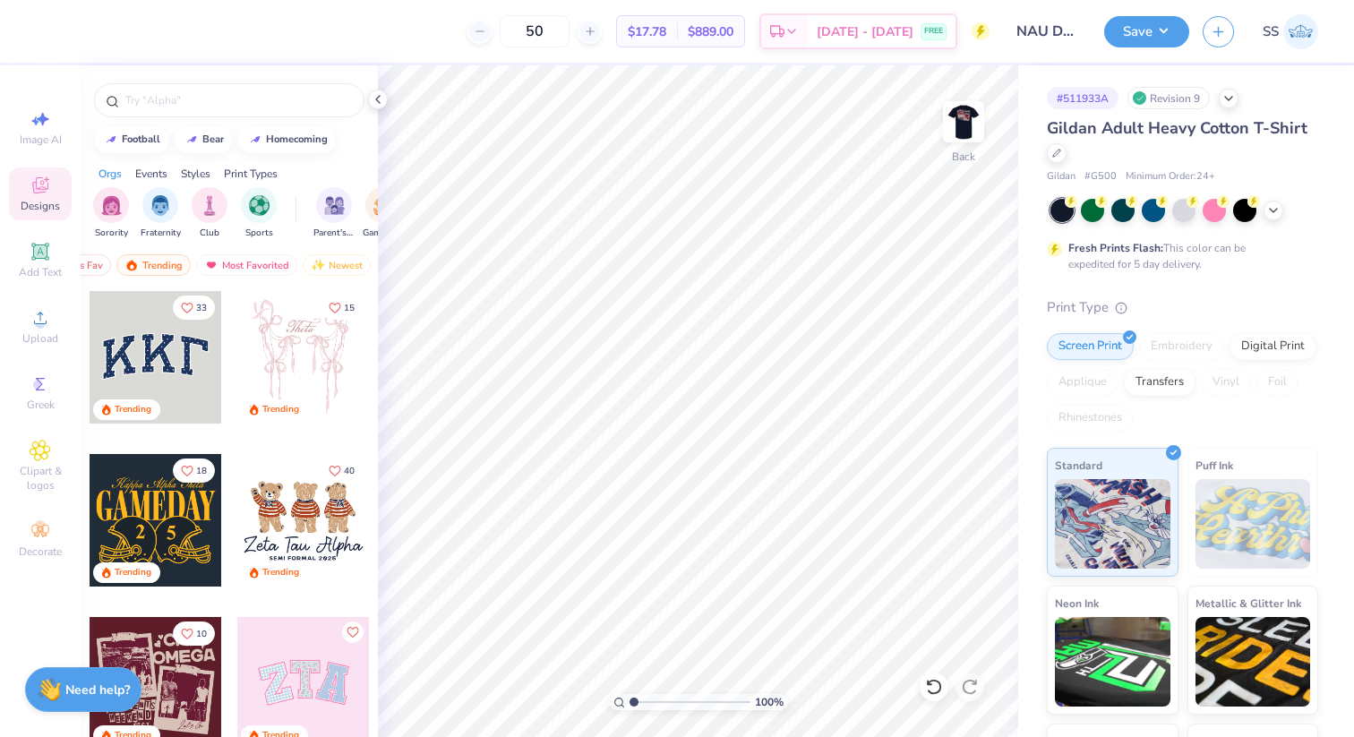
scroll to position [0, 104]
click at [329, 204] on img "filter for Parent's Weekend" at bounding box center [334, 203] width 21 height 21
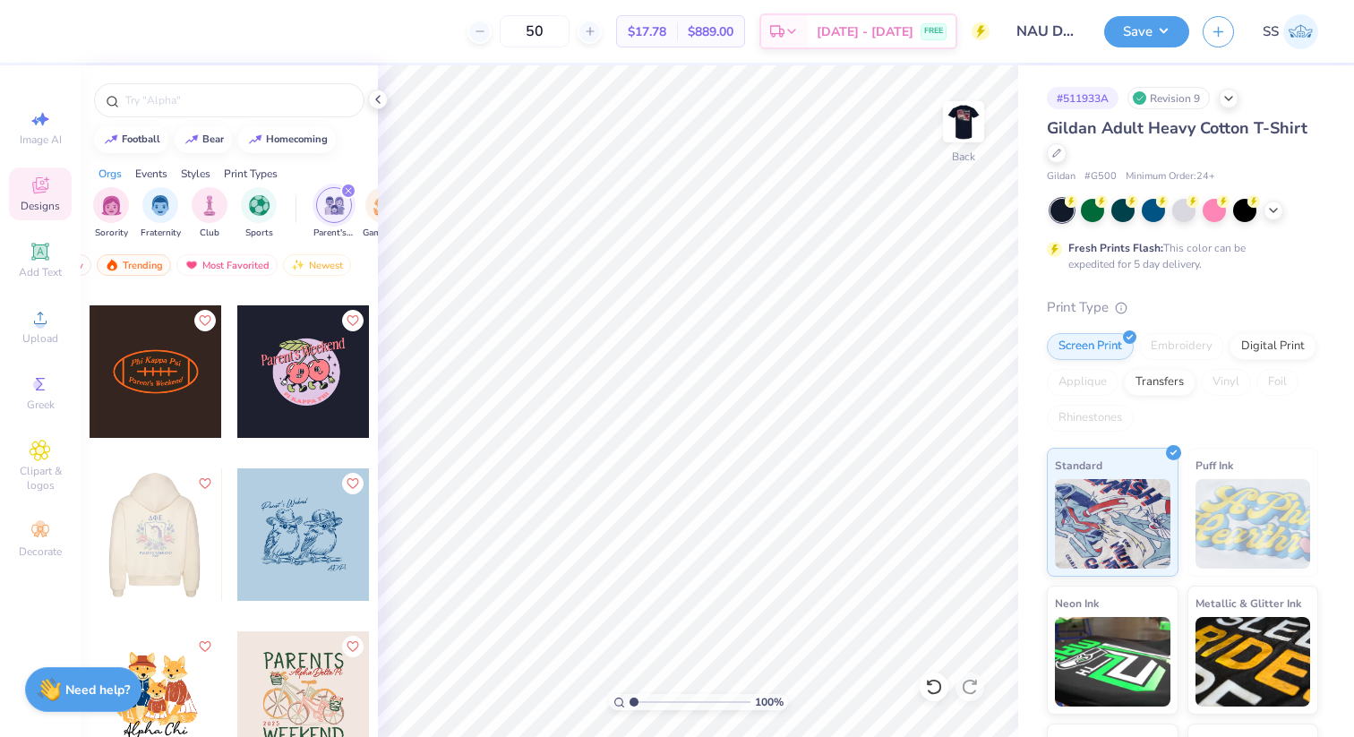
scroll to position [5539, 0]
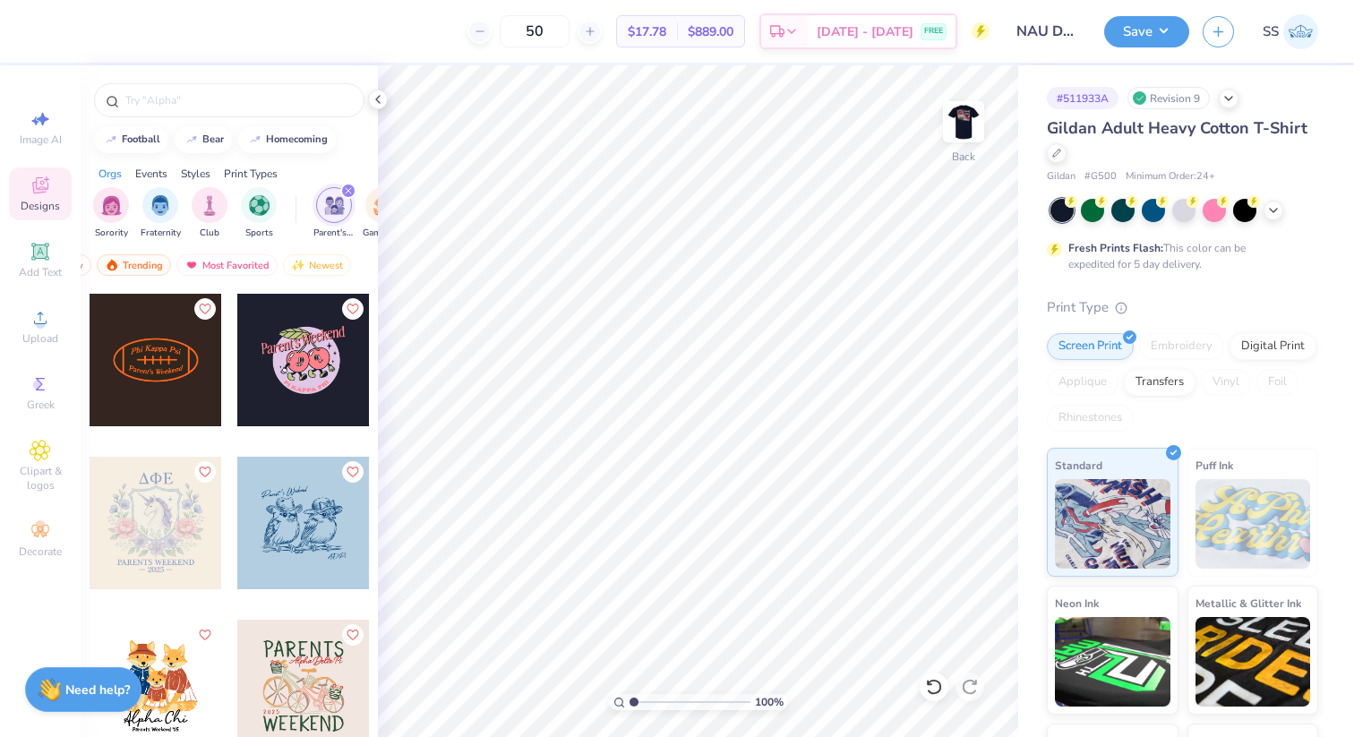
click at [286, 369] on div at bounding box center [303, 360] width 133 height 133
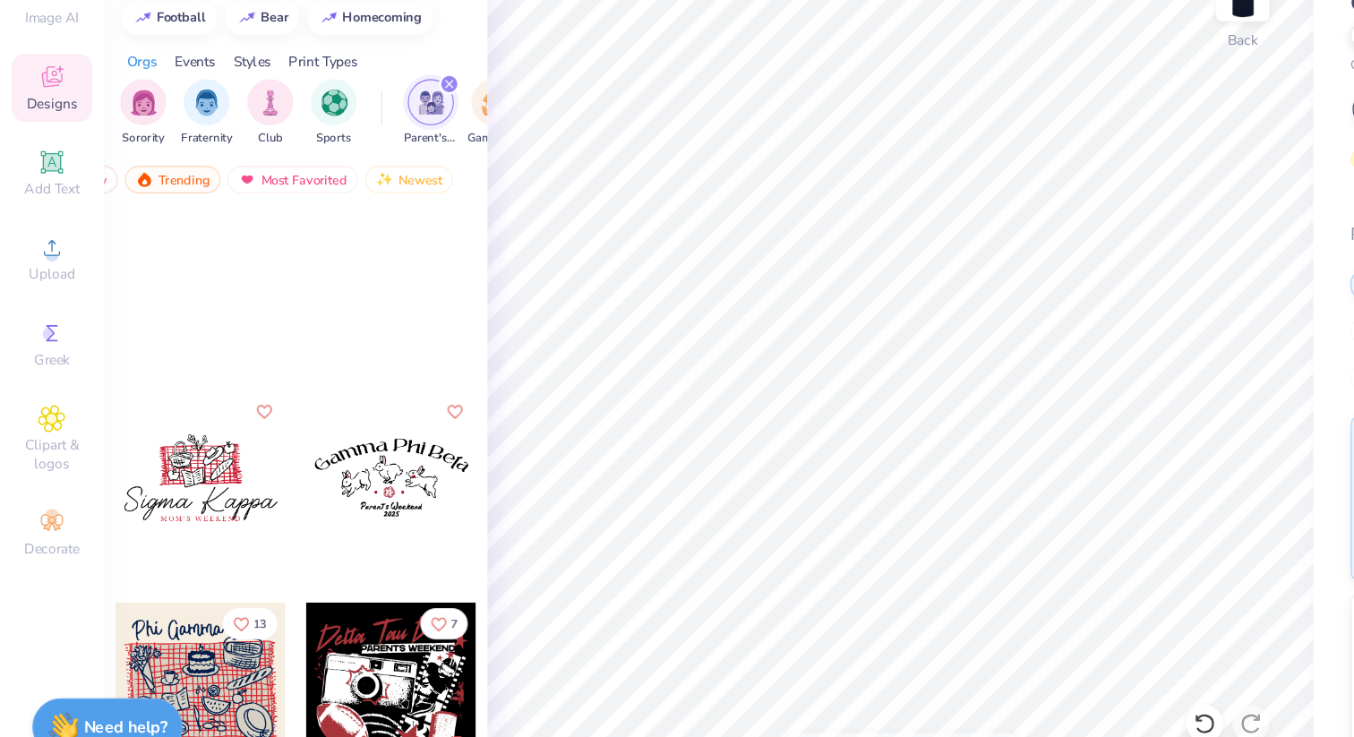
scroll to position [11713, 0]
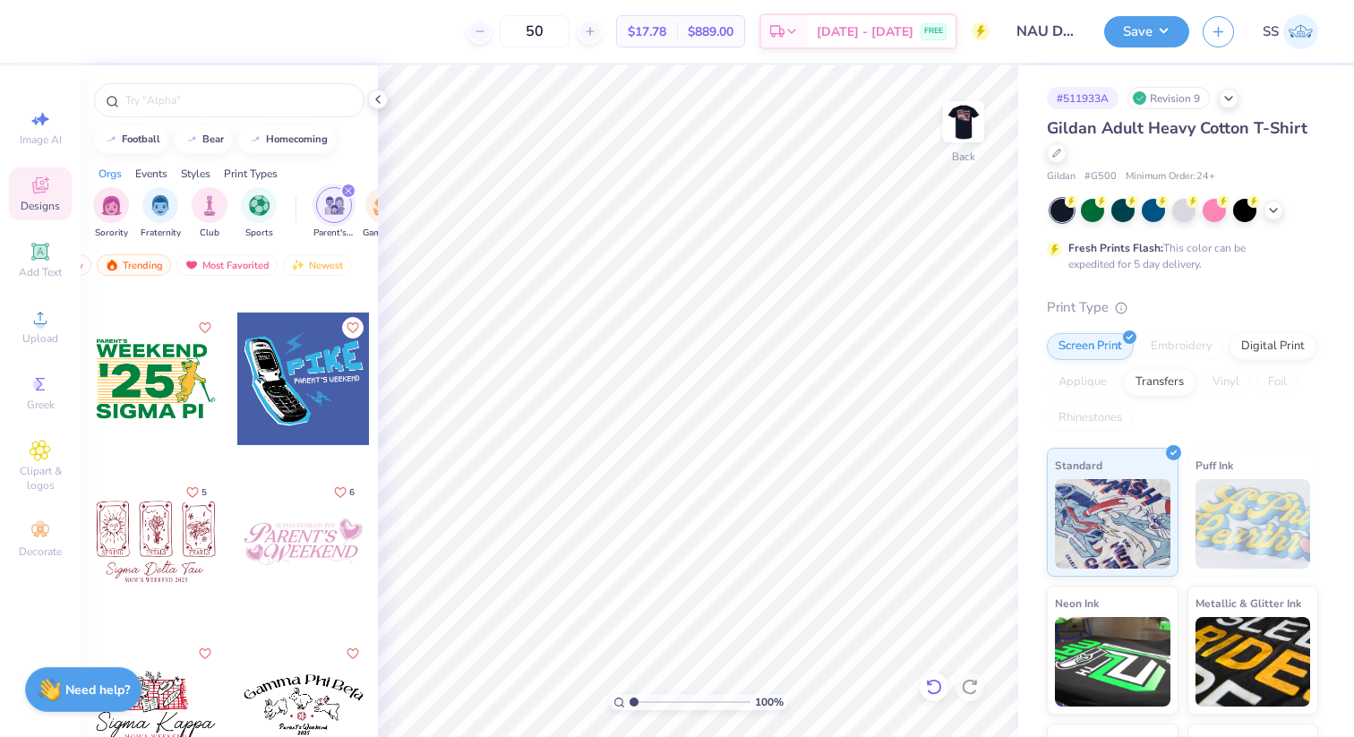
click at [935, 682] on icon at bounding box center [934, 687] width 18 height 18
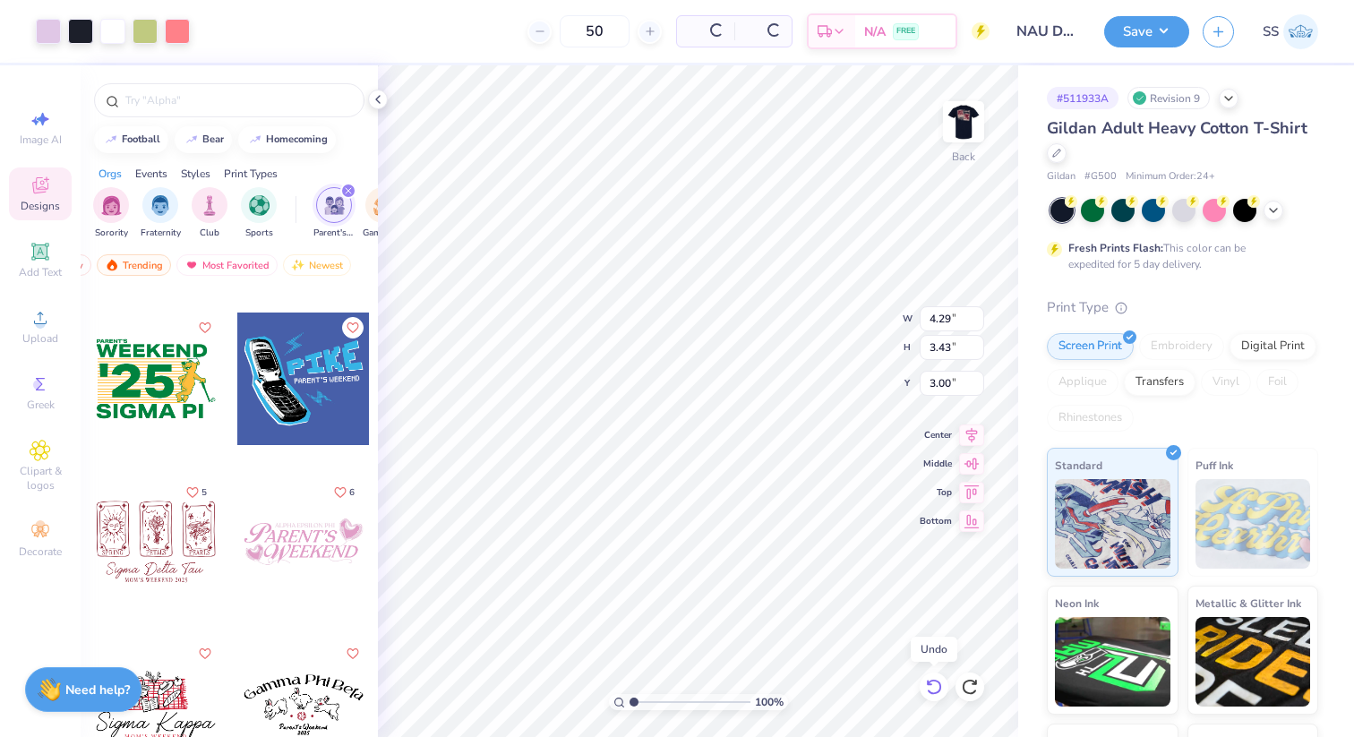
click at [935, 682] on icon at bounding box center [934, 687] width 18 height 18
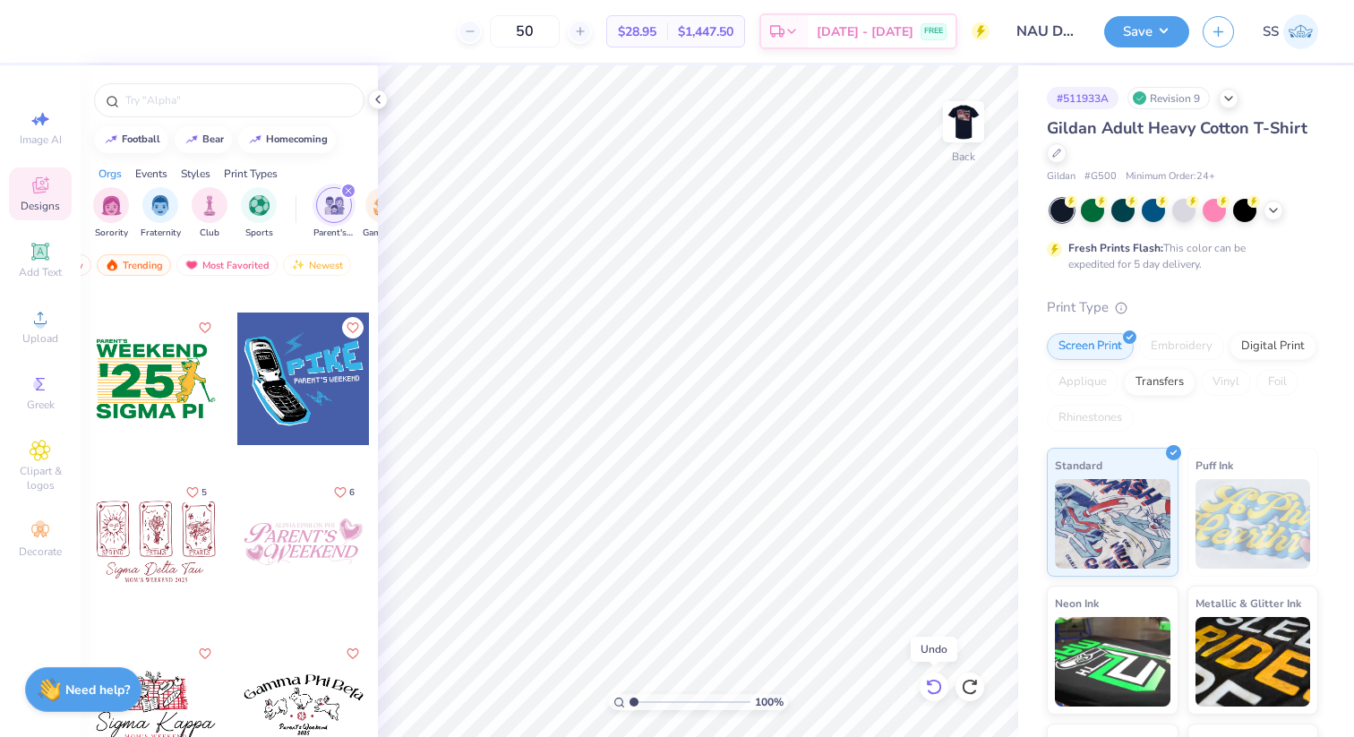
click at [935, 682] on icon at bounding box center [934, 687] width 18 height 18
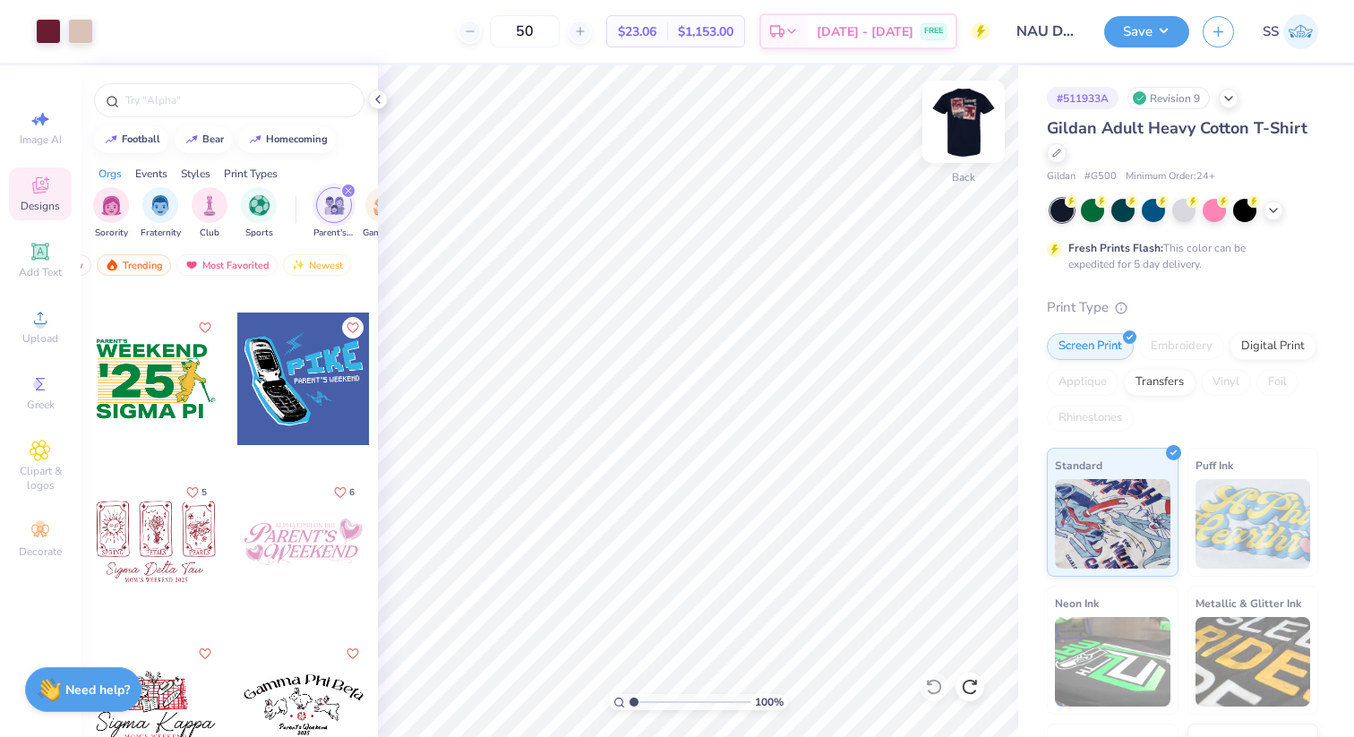
click at [963, 130] on img at bounding box center [964, 122] width 72 height 72
click at [967, 131] on img at bounding box center [964, 122] width 72 height 72
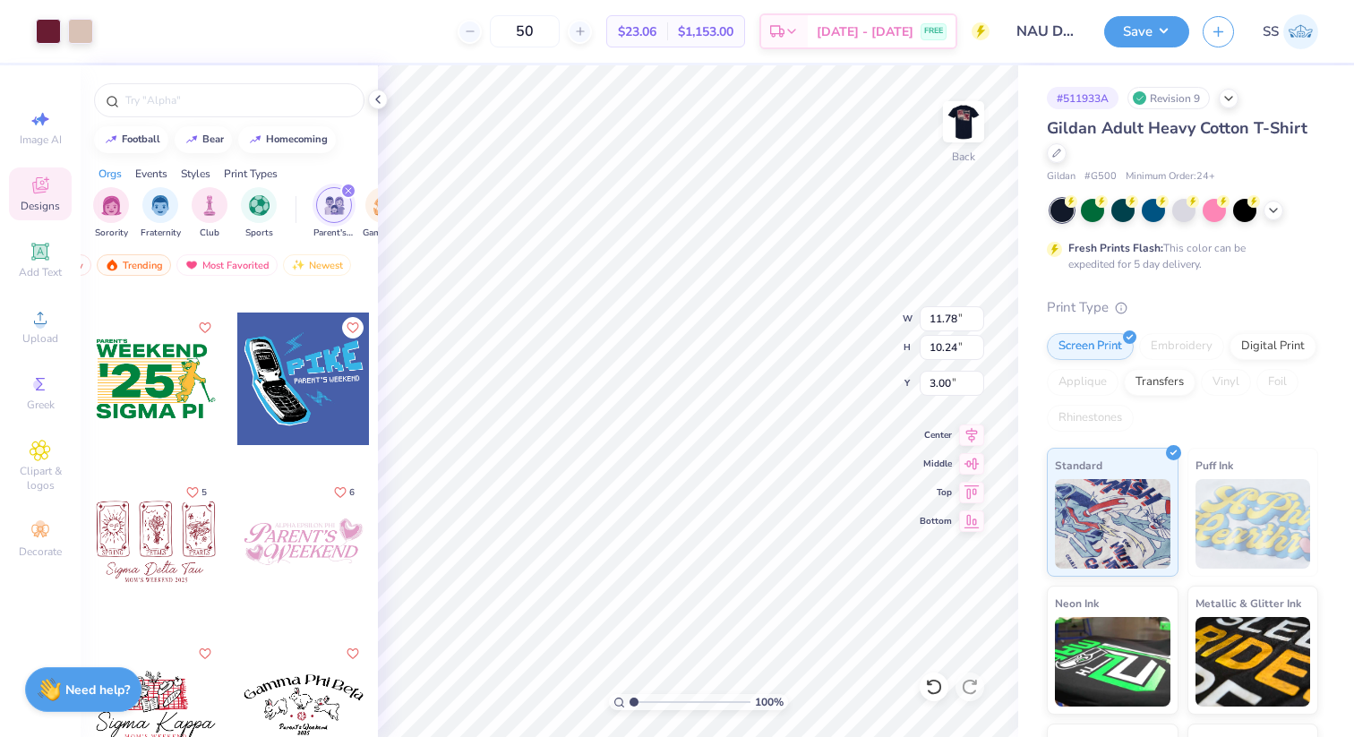
type input "3.00"
click at [962, 123] on img at bounding box center [964, 122] width 72 height 72
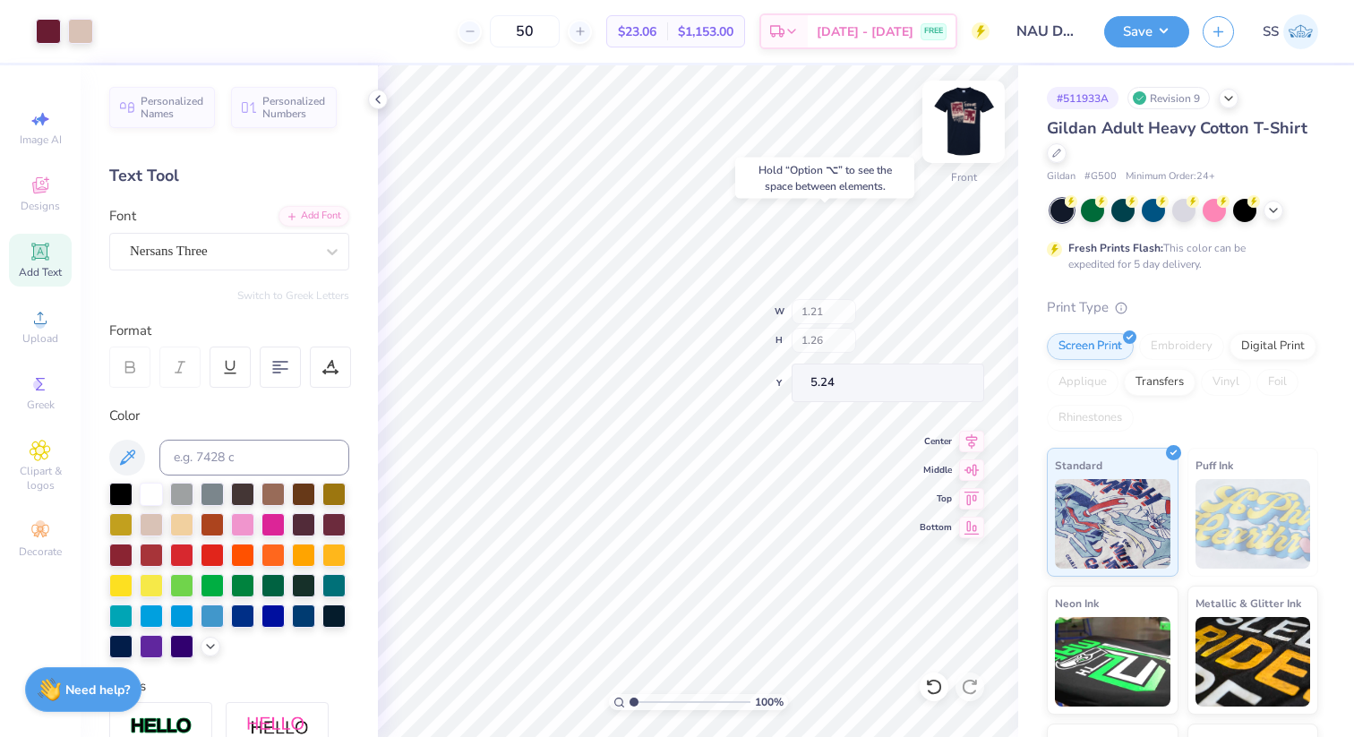
type input "5.24"
type input "3.00"
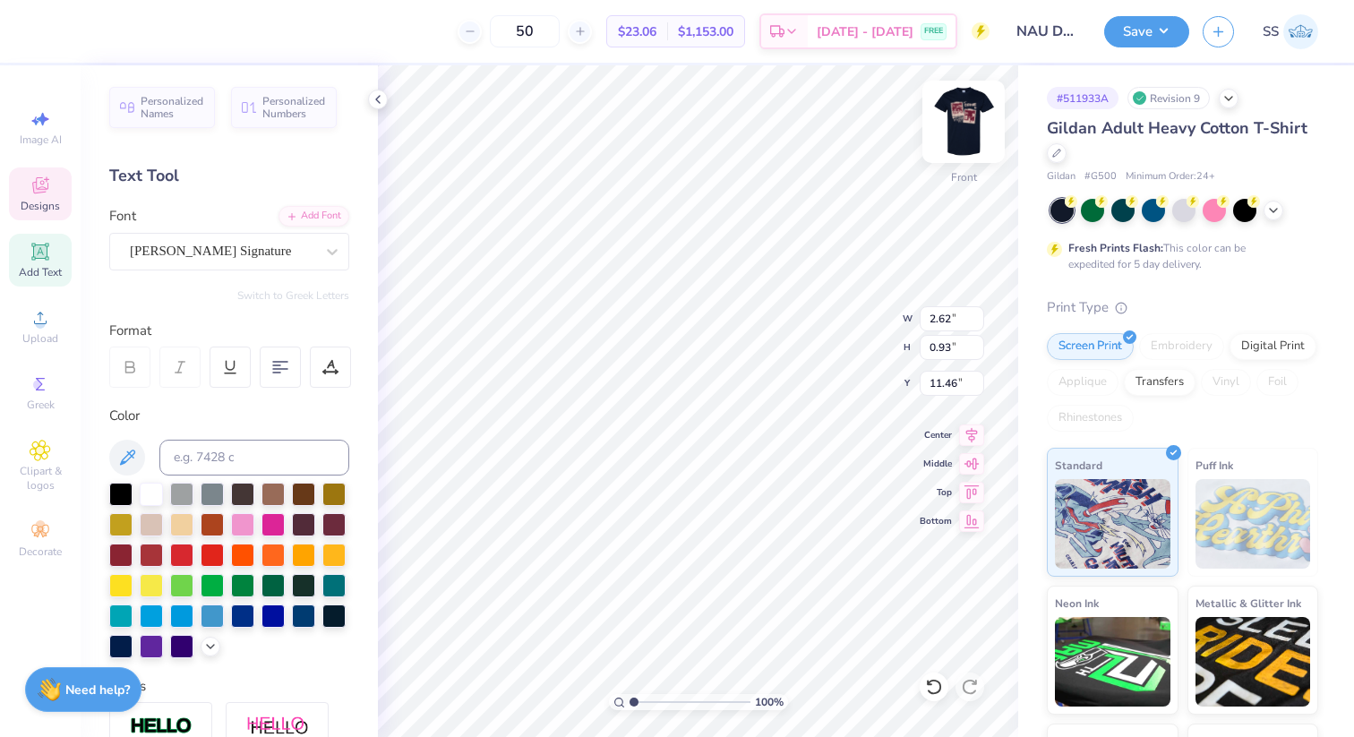
type input "11.46"
type input "10.76"
type input "6.18"
type input "3.00"
type input "13.89"
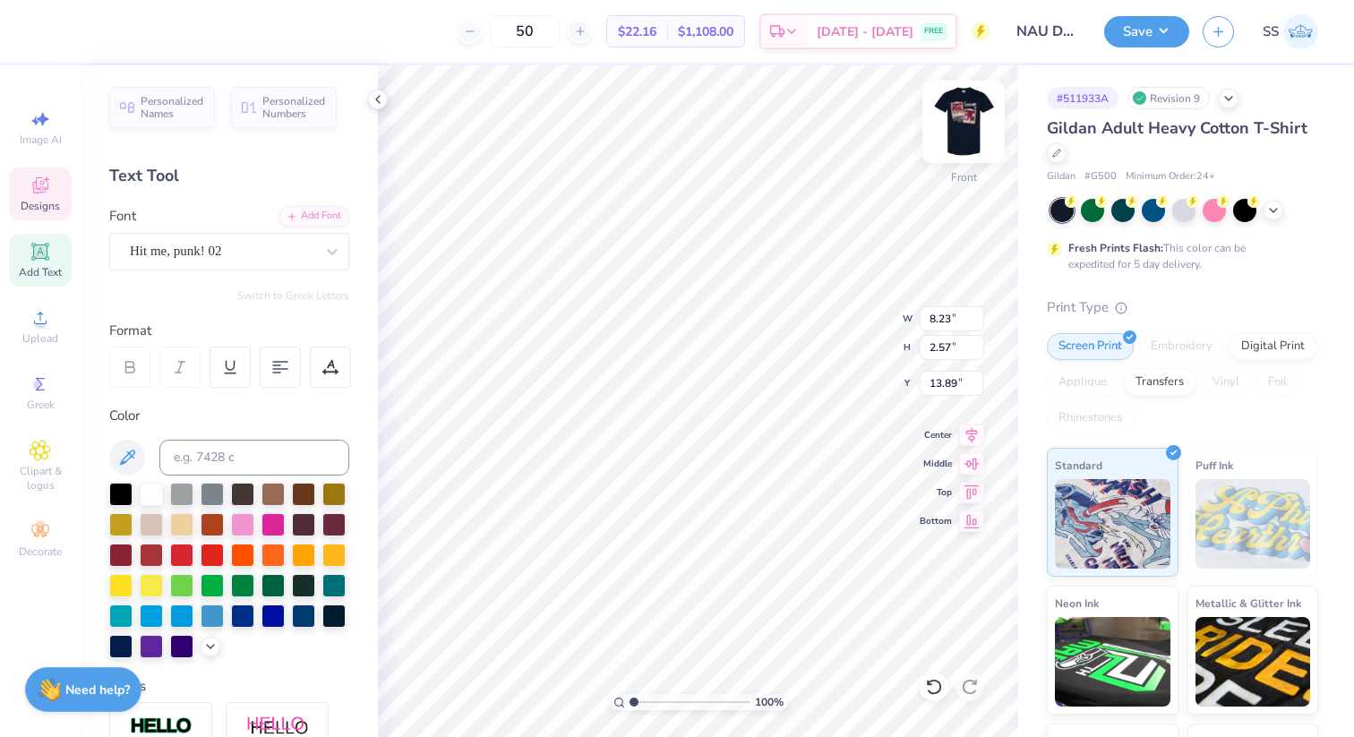
scroll to position [0, 1]
type textarea "DPHIE"
type input "5.33"
type input "6.35"
type input "2.66"
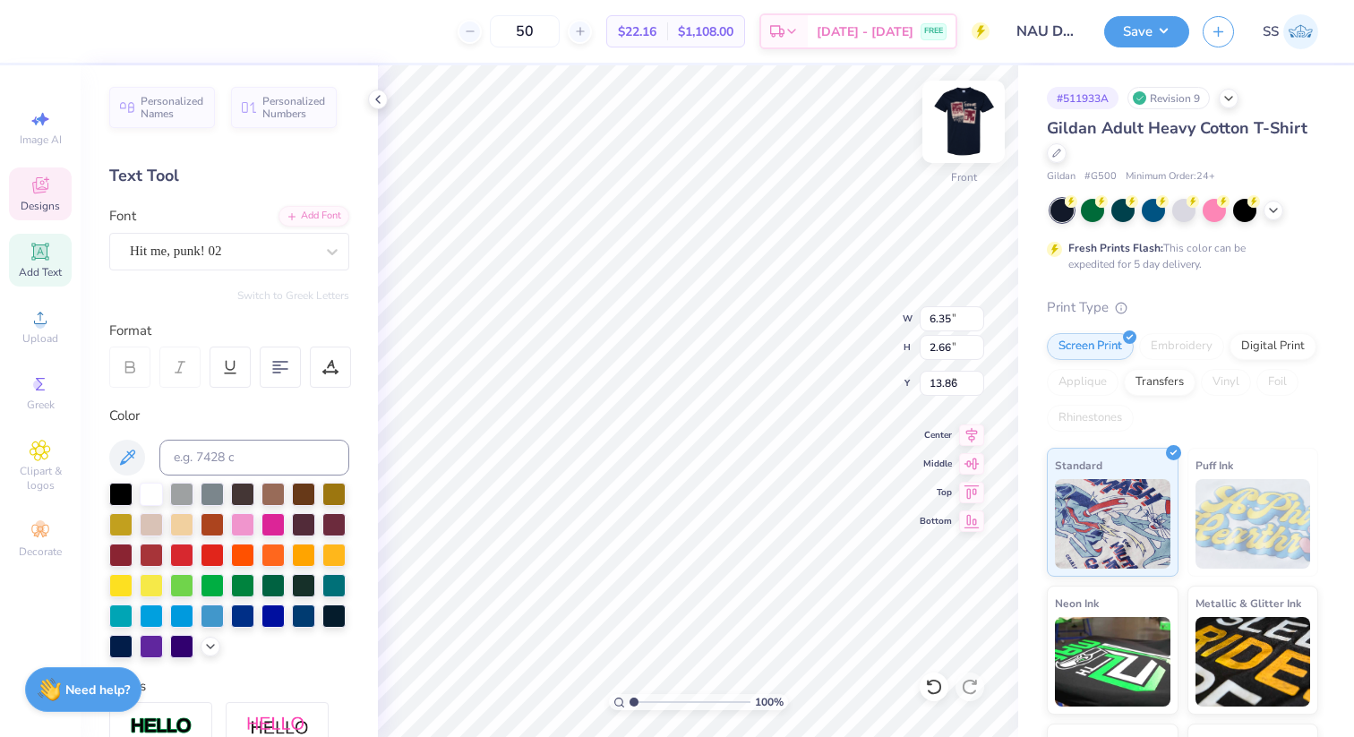
type input "2.67"
type input "3.91"
click at [964, 125] on img at bounding box center [964, 122] width 72 height 72
click at [972, 120] on img at bounding box center [964, 122] width 72 height 72
type input "4.56"
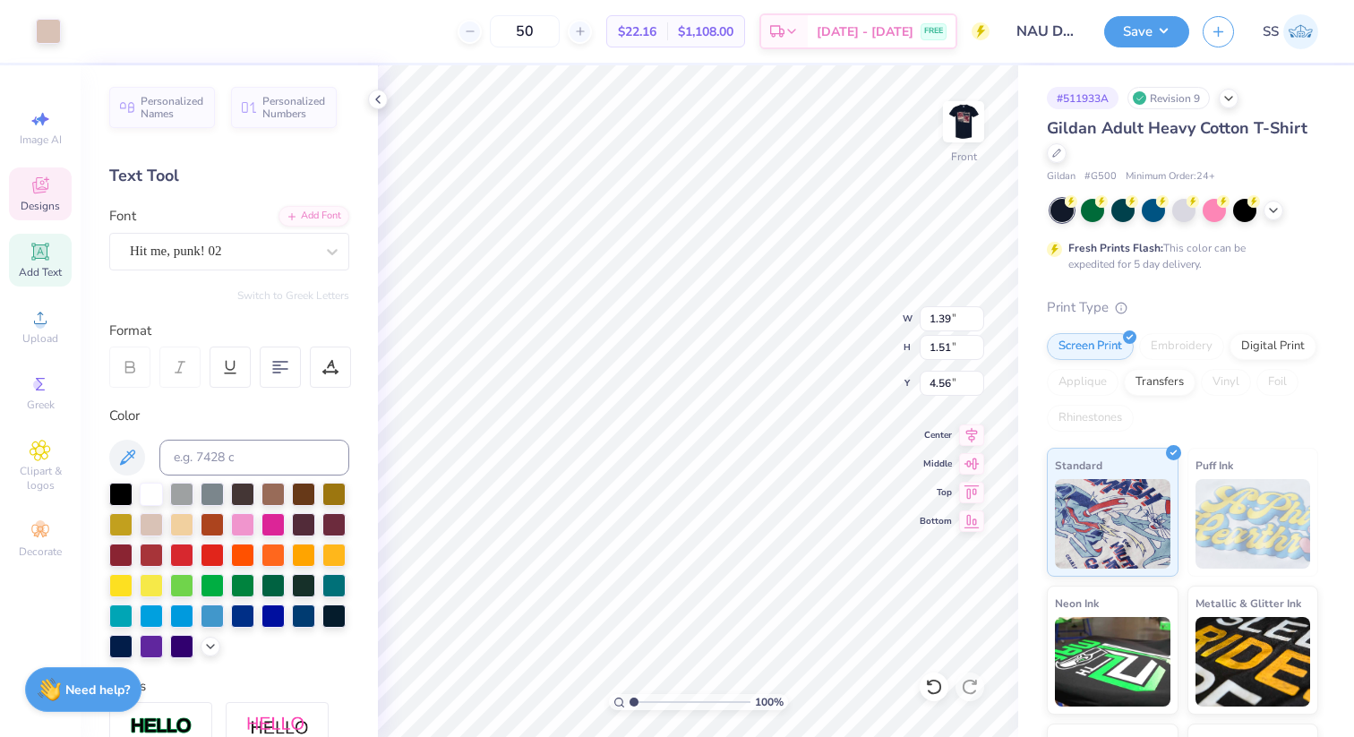
type input "1.39"
type input "1.51"
type input "3.73"
type input "1.48"
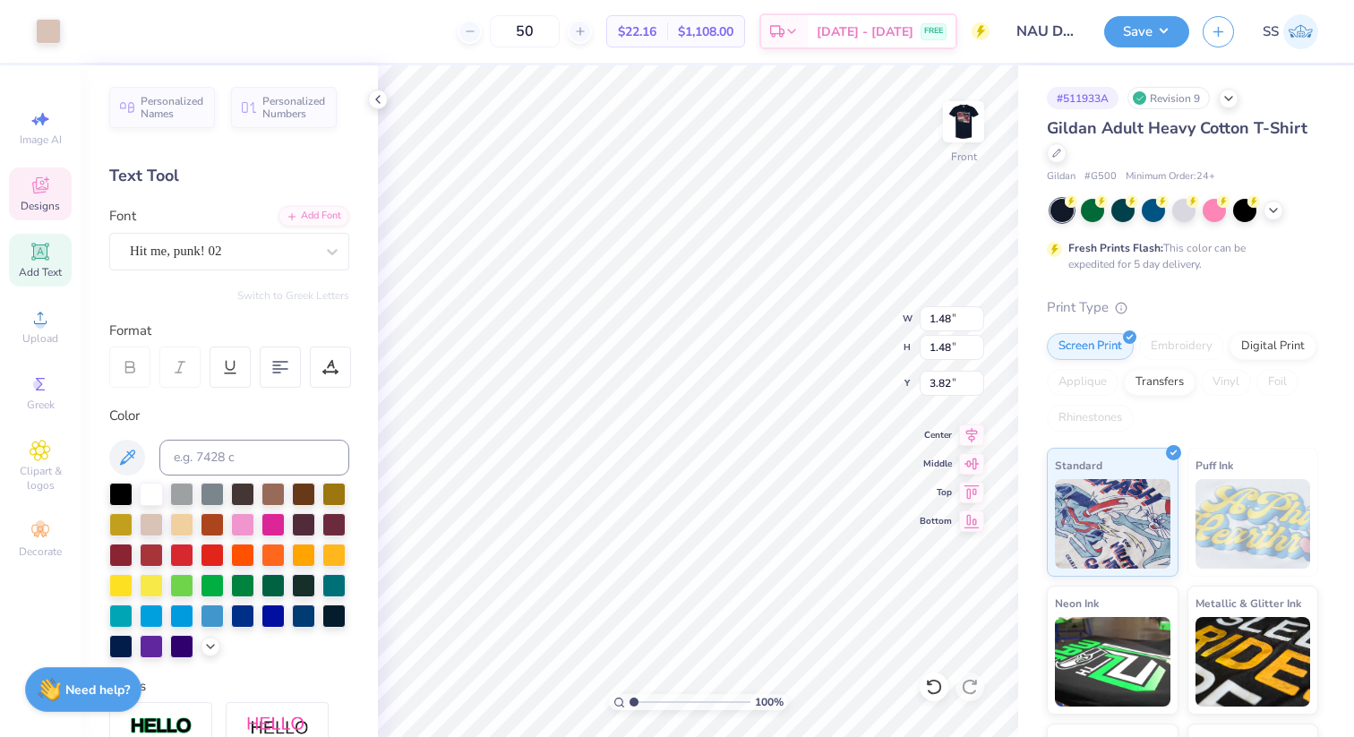
type input "3.91"
click at [967, 113] on img at bounding box center [964, 122] width 72 height 72
click at [974, 116] on img at bounding box center [964, 122] width 72 height 72
type input "1.06"
type input "1.02"
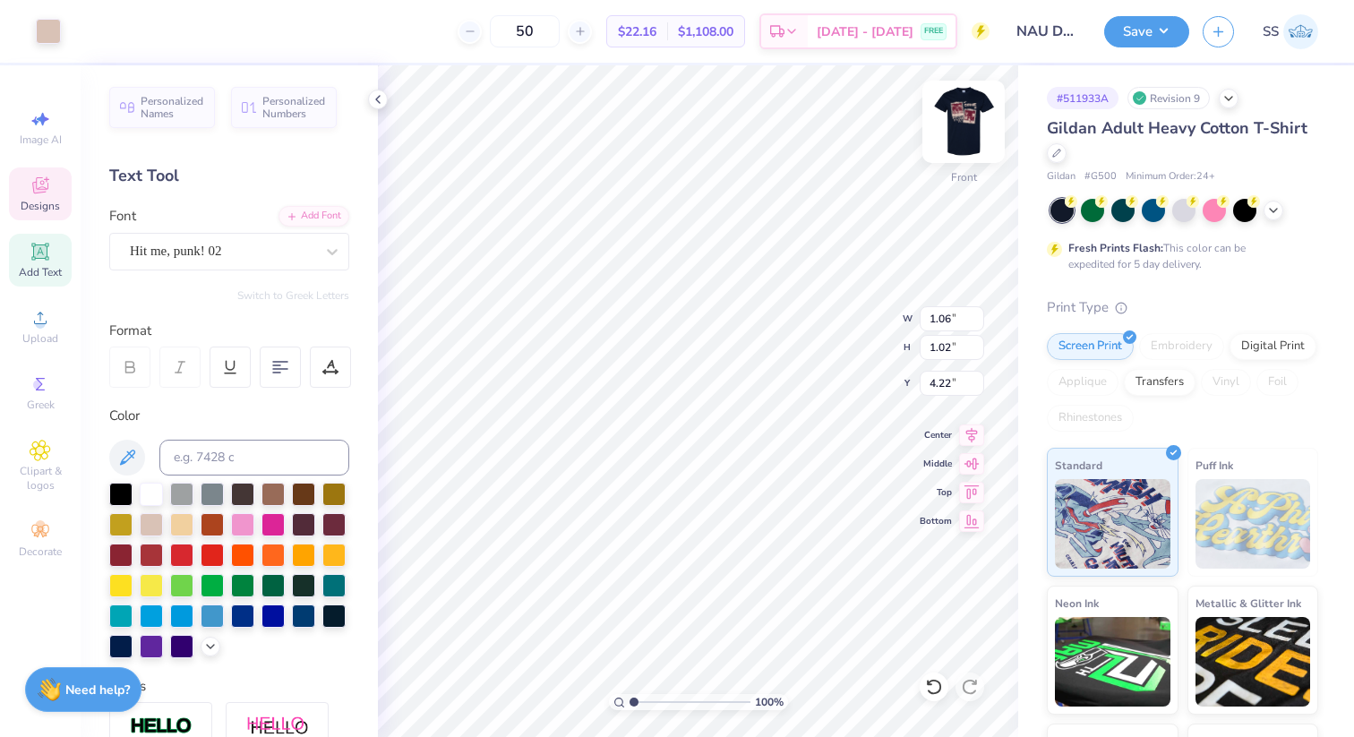
type input "4.88"
type input "1.05"
type input "1.03"
type input "4.80"
type input "1.48"
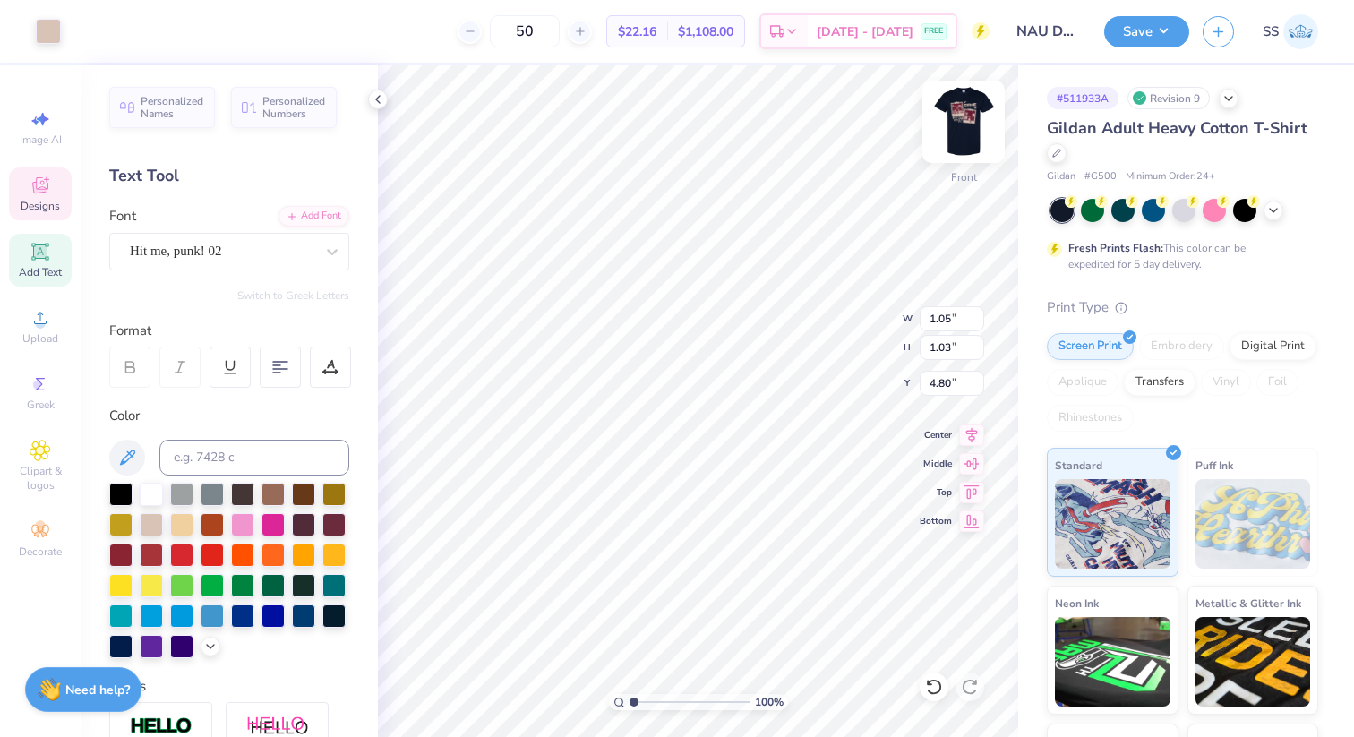
type input "1.48"
type input "4.80"
type input "1.05"
type input "1.03"
type input "5.54"
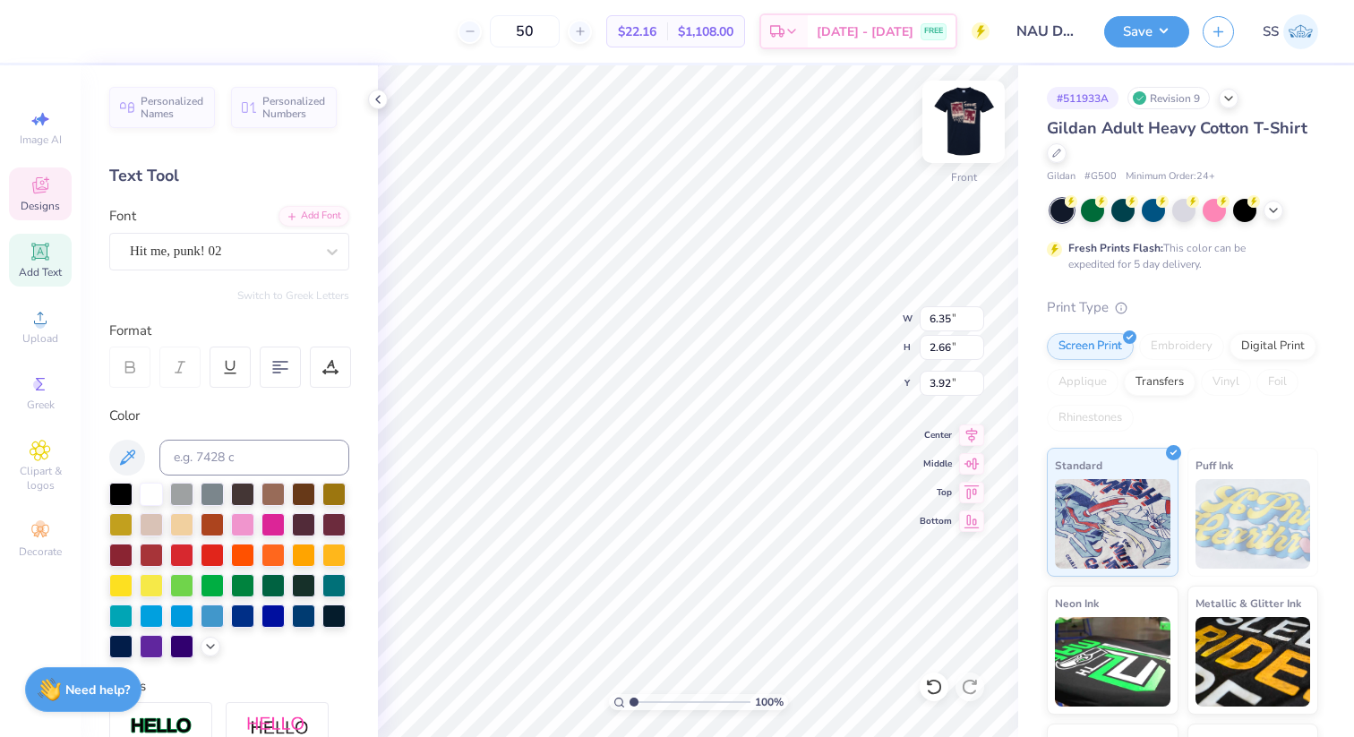
type input "3.92"
type input "10.74"
type input "8.87"
click at [933, 687] on icon at bounding box center [934, 687] width 18 height 18
type input "8.76"
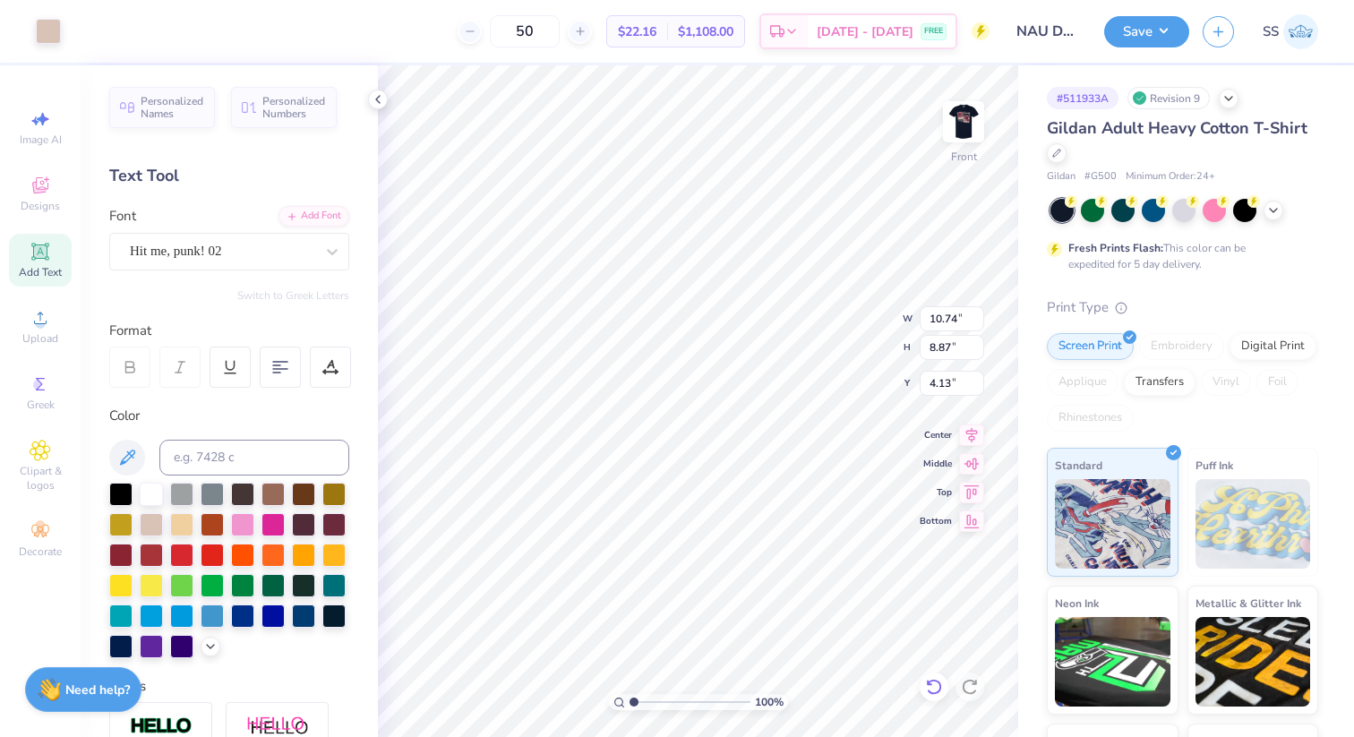
type input "4.13"
click at [959, 128] on img at bounding box center [964, 122] width 72 height 72
click at [1138, 33] on button "Save" at bounding box center [1146, 28] width 85 height 31
click at [1140, 28] on button "Save" at bounding box center [1146, 28] width 85 height 31
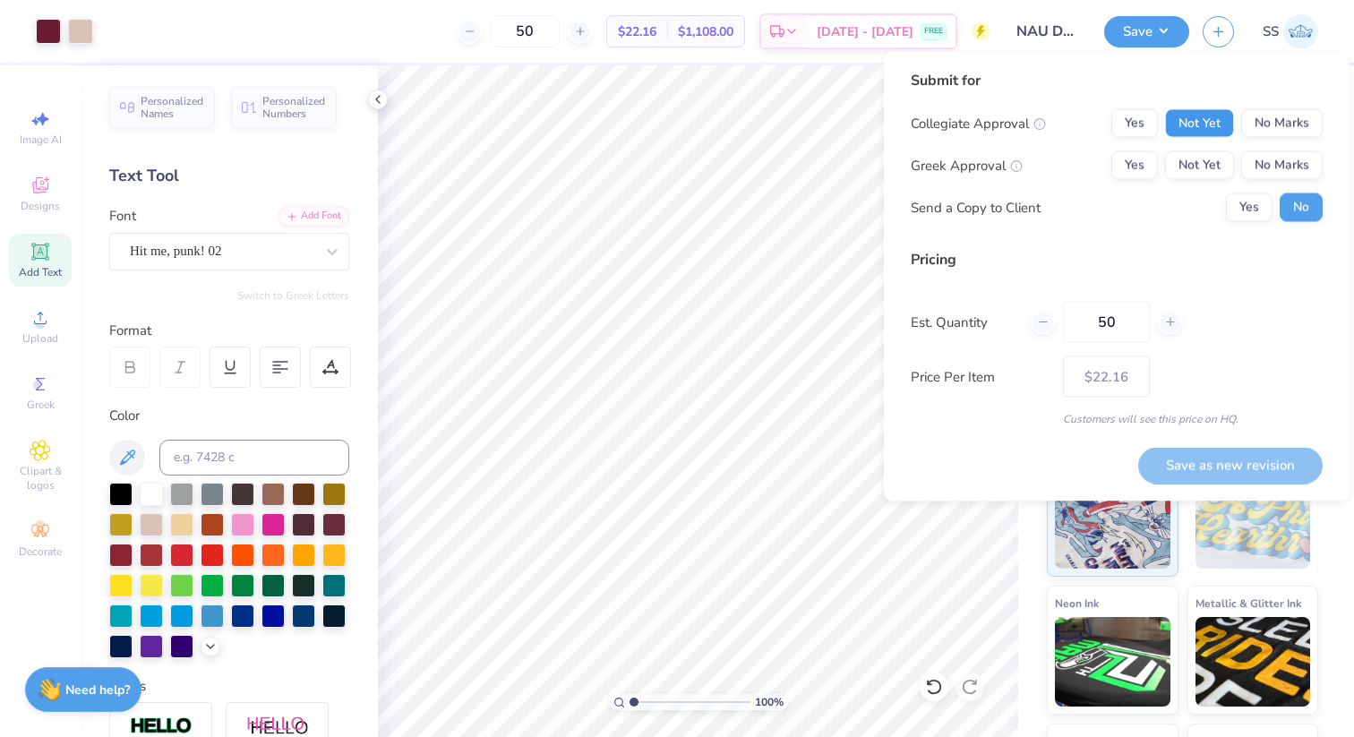
click at [1197, 133] on button "Not Yet" at bounding box center [1199, 123] width 69 height 29
click at [1197, 169] on button "Not Yet" at bounding box center [1199, 165] width 69 height 29
click at [1222, 467] on button "Save as new revision" at bounding box center [1230, 465] width 184 height 37
type input "$22.16"
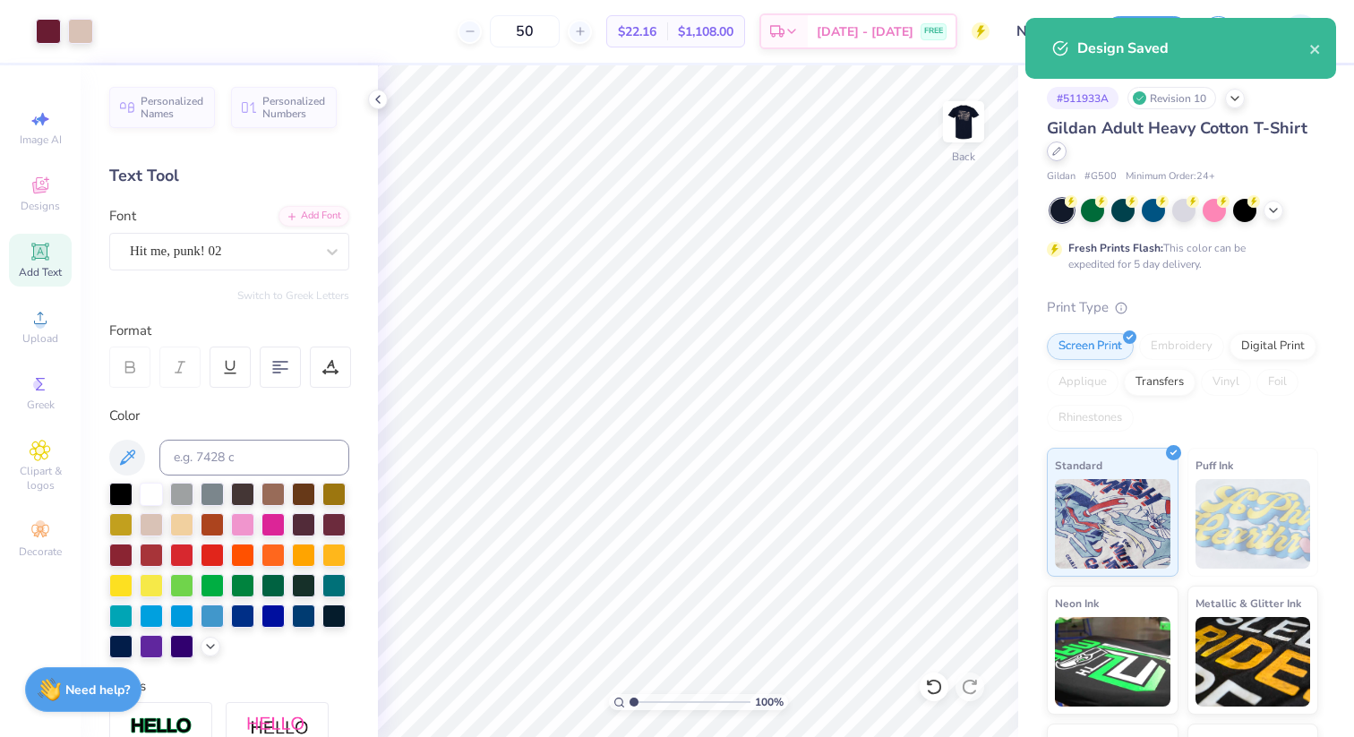
click at [1065, 155] on div at bounding box center [1057, 151] width 20 height 20
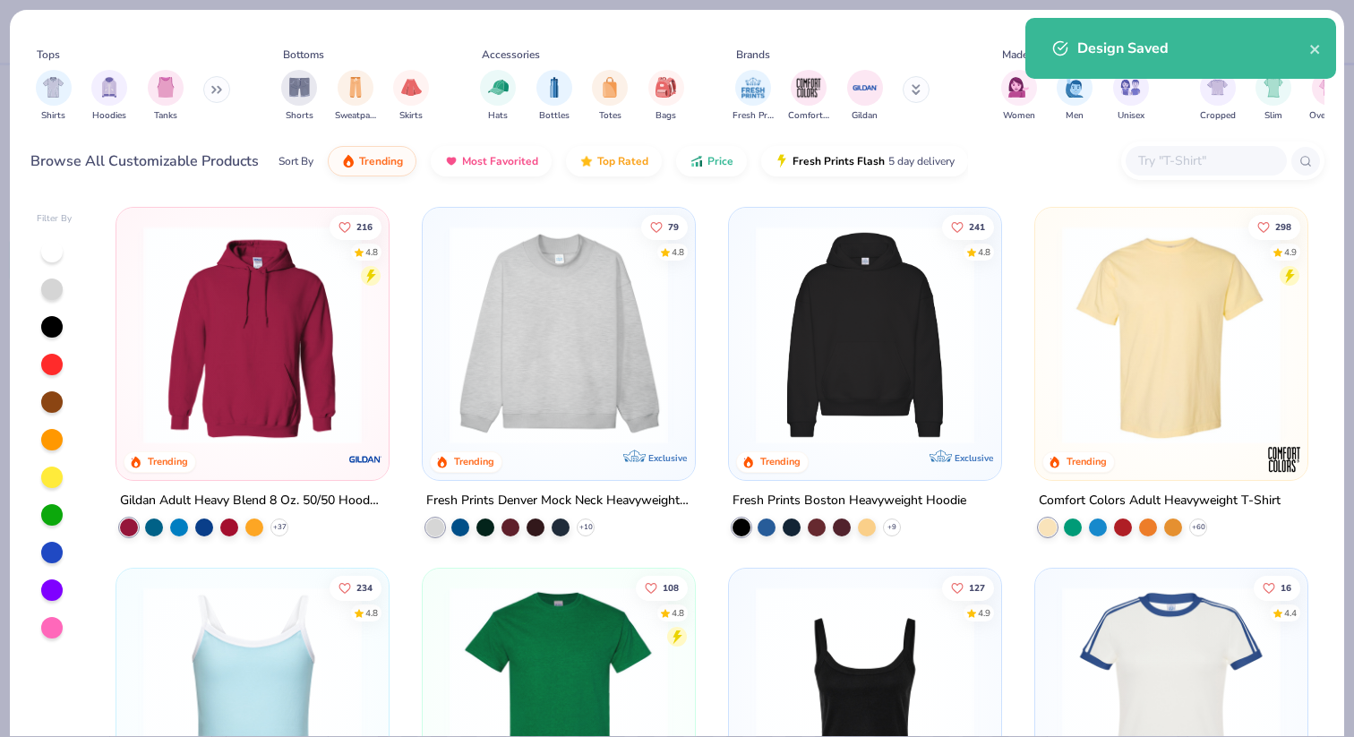
click at [879, 668] on img at bounding box center [865, 696] width 236 height 219
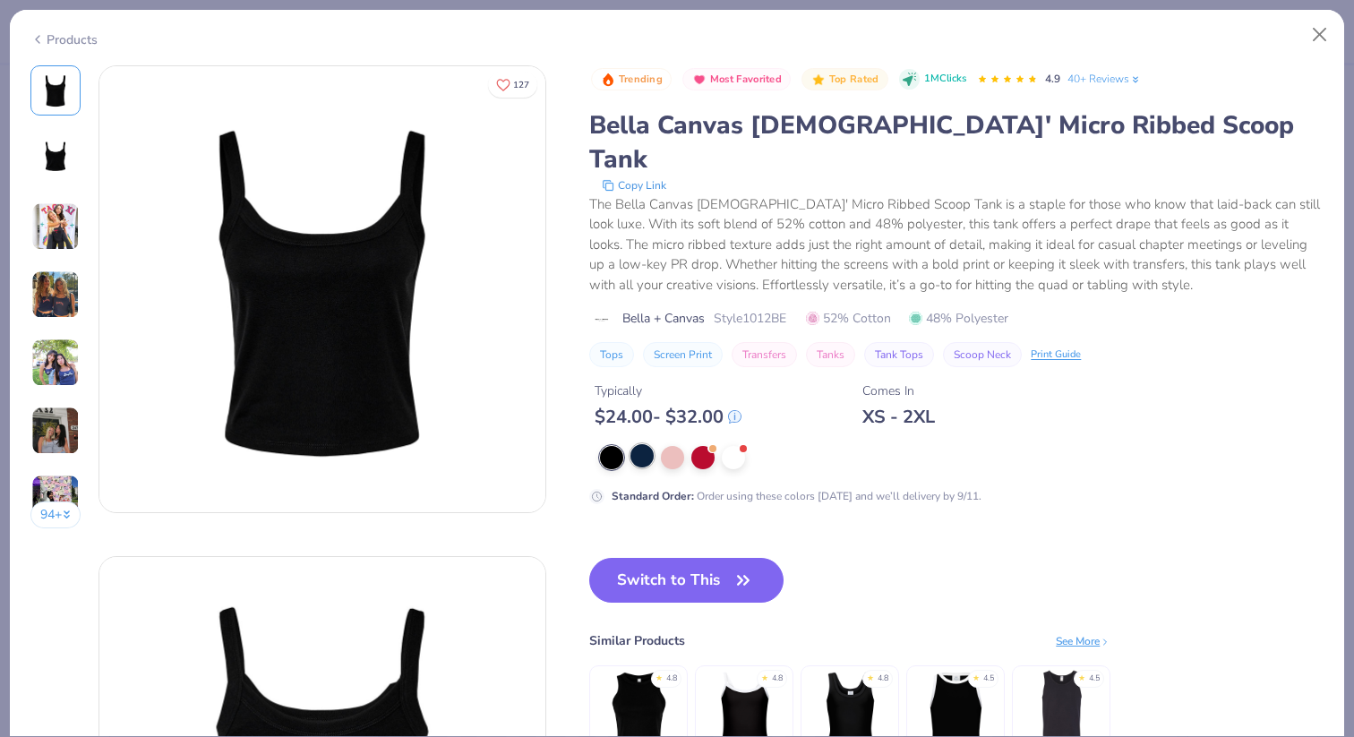
click at [649, 444] on div at bounding box center [641, 455] width 23 height 23
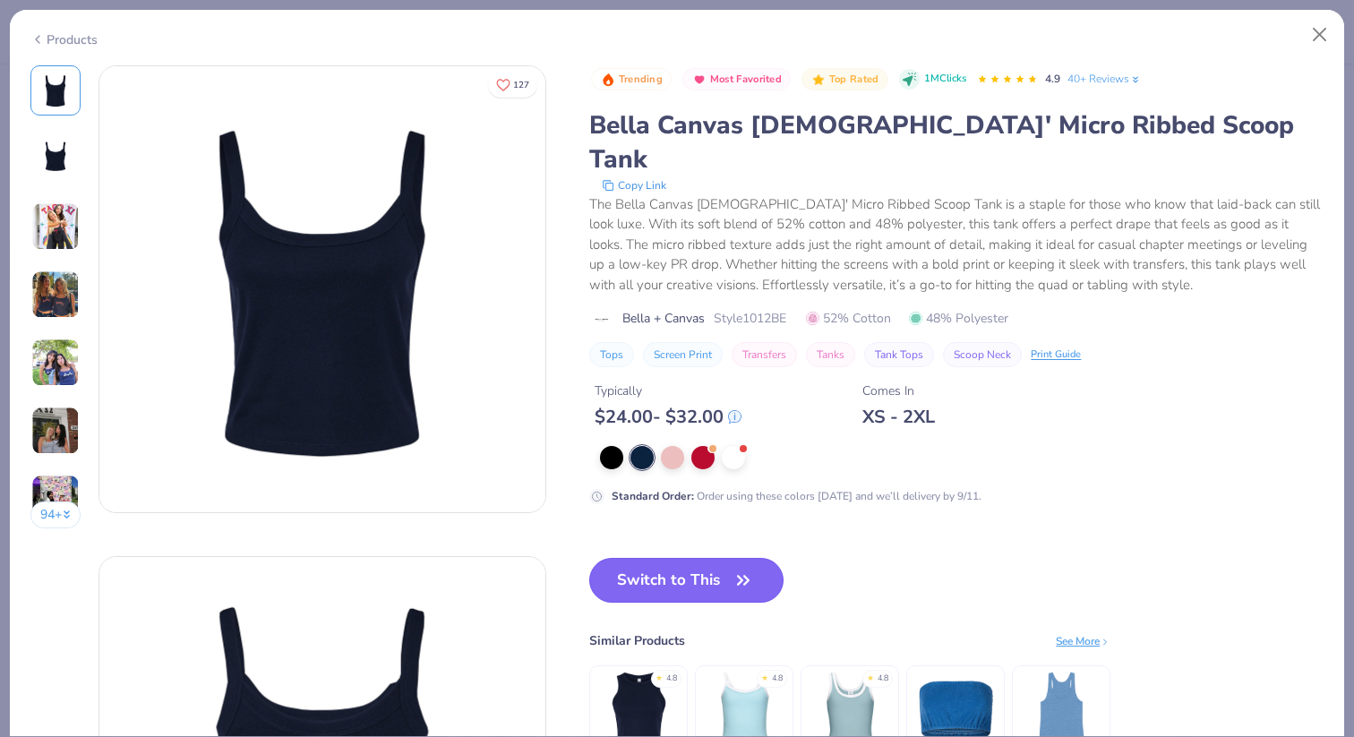
click at [685, 558] on button "Switch to This" at bounding box center [686, 580] width 194 height 45
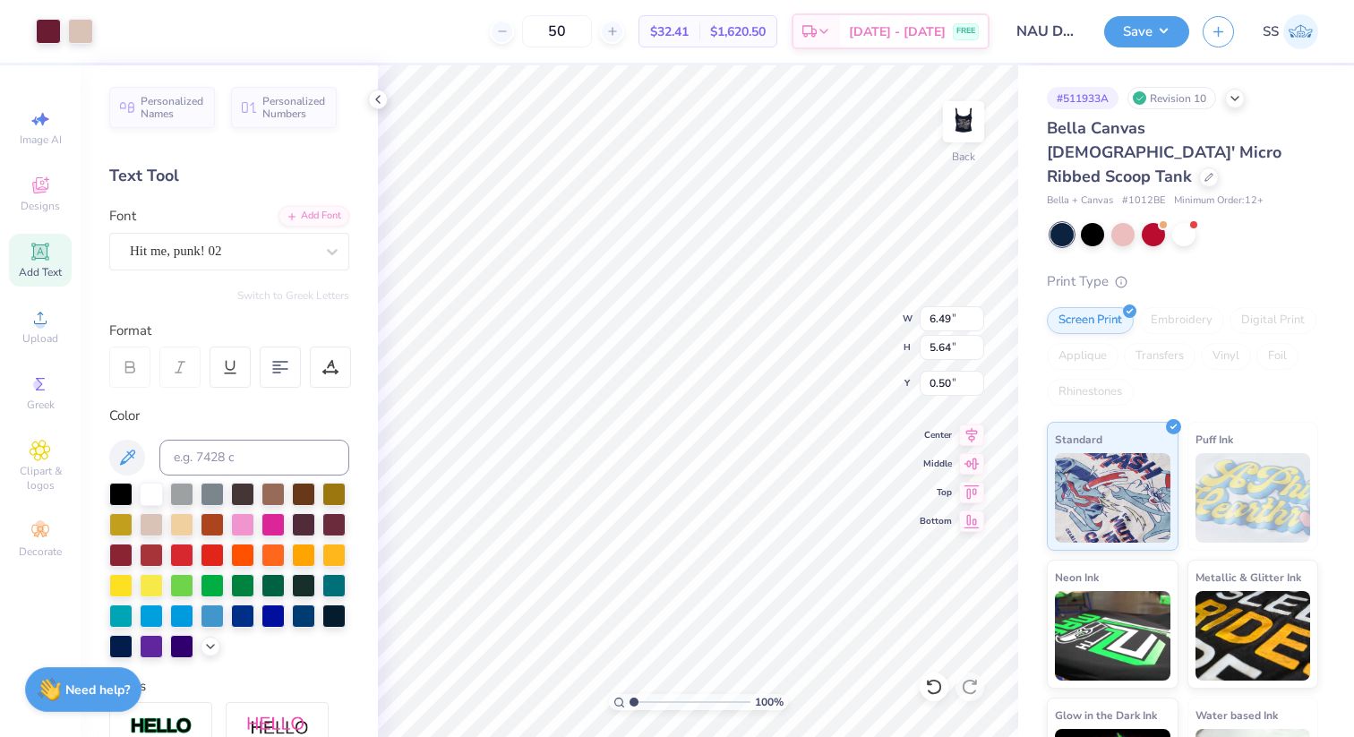
type input "6.49"
type input "5.64"
type input "2.00"
click at [961, 128] on img at bounding box center [964, 122] width 72 height 72
type input "6.92"
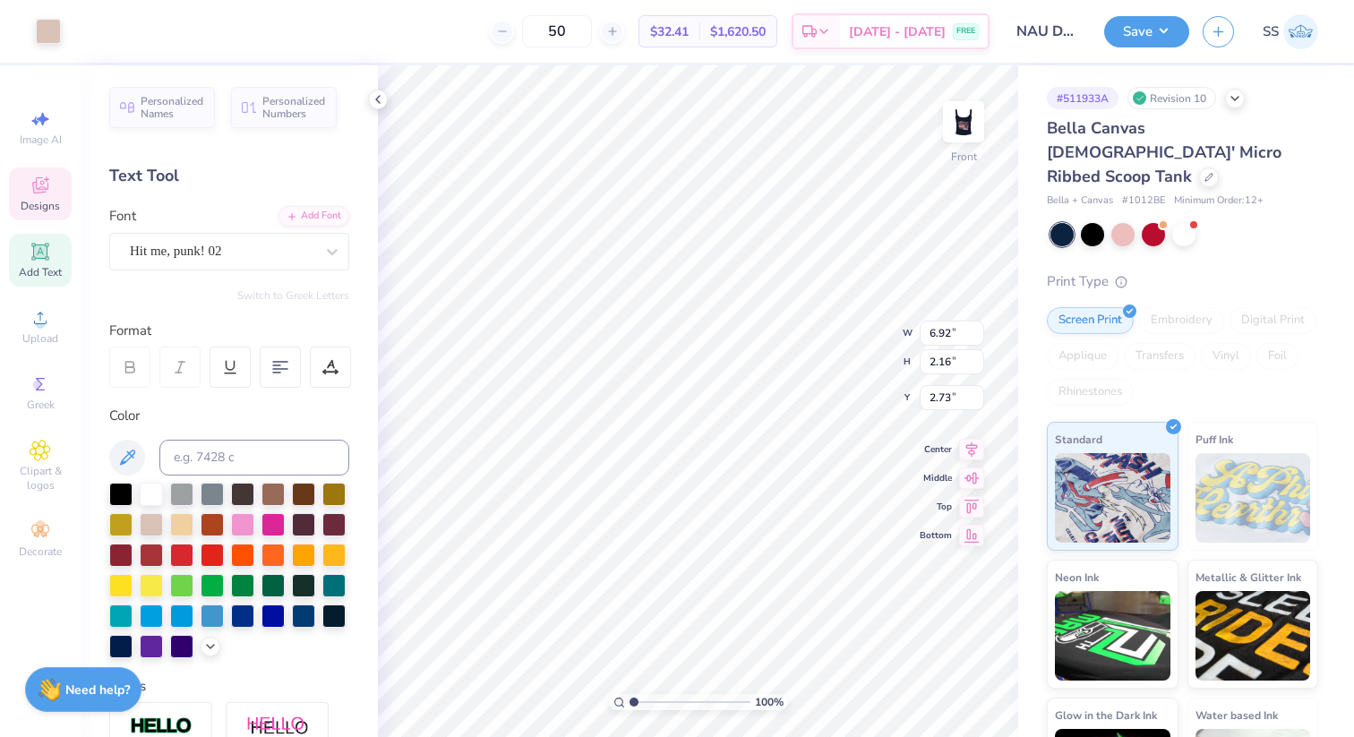
type input "2.16"
type input "2.73"
type input "1.58"
type input "5.73"
type input "4.73"
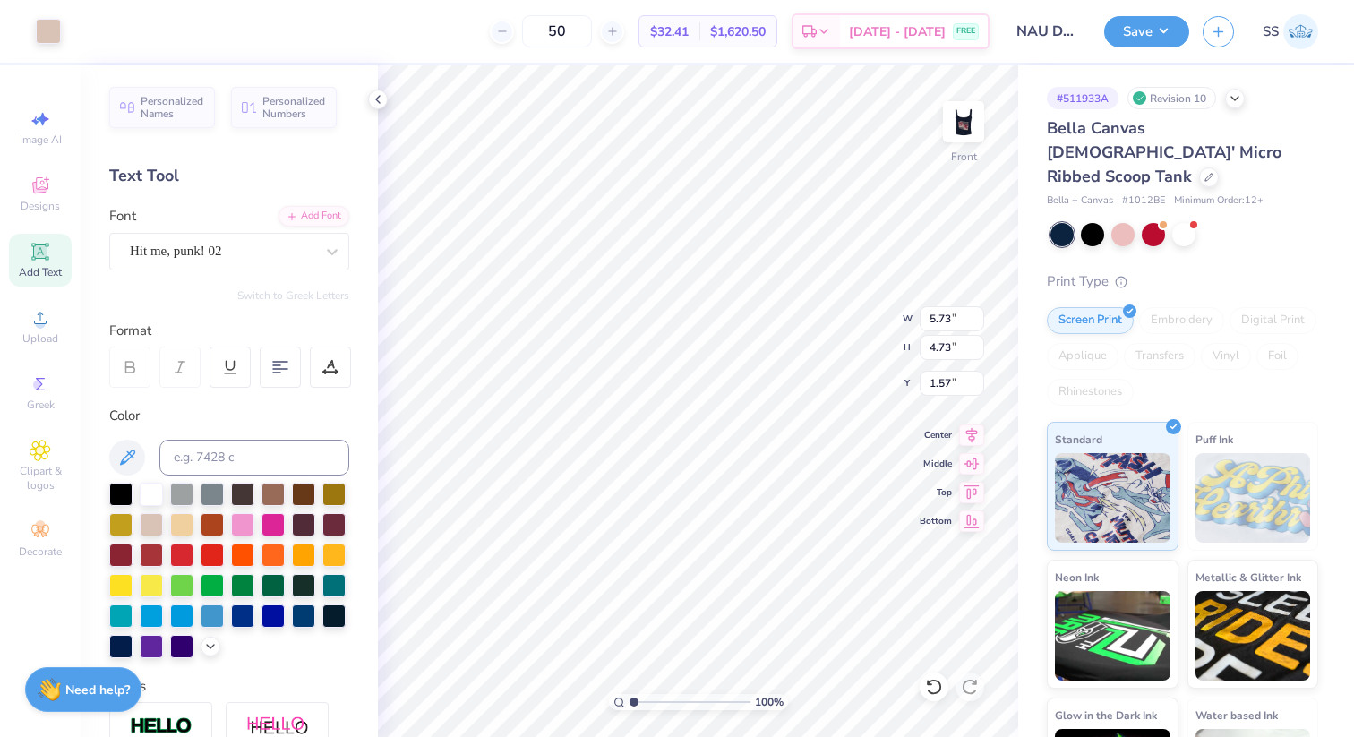
type input "2.00"
click at [1144, 21] on button "Save" at bounding box center [1146, 28] width 85 height 31
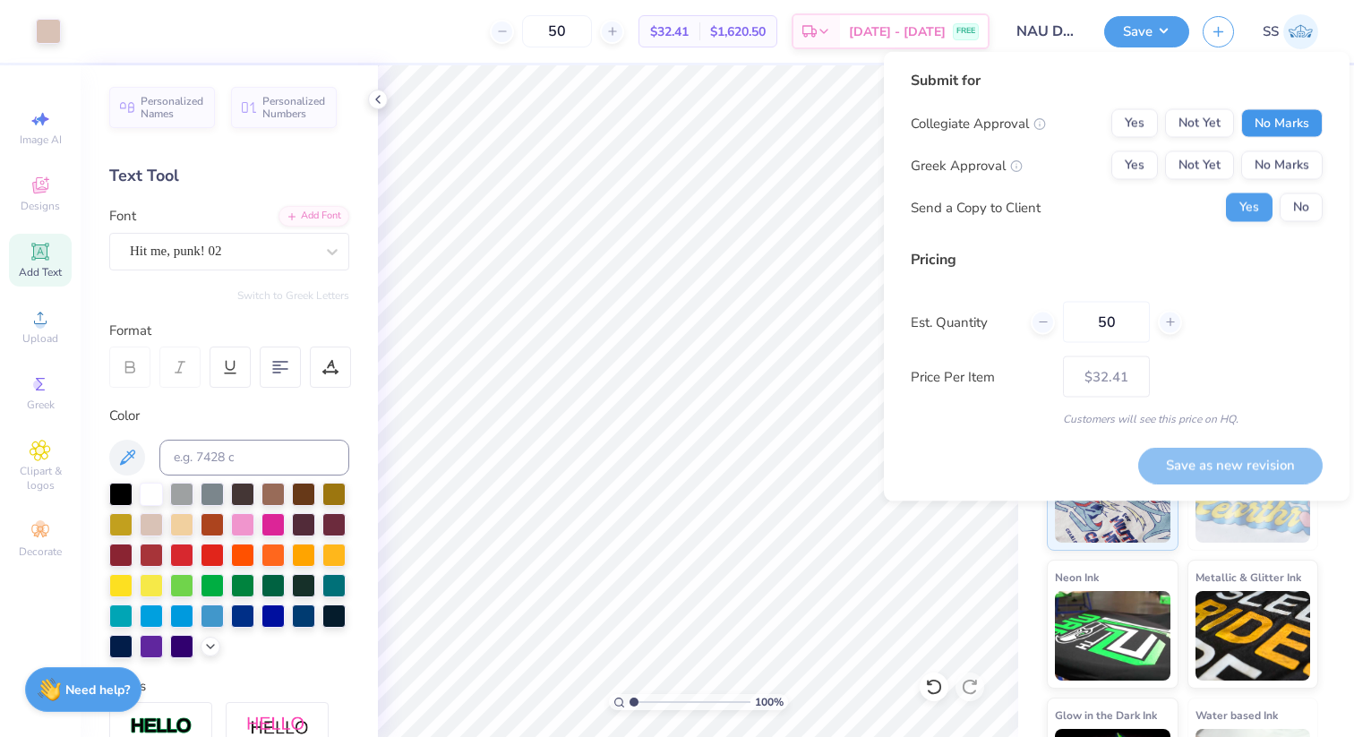
click at [1277, 133] on button "No Marks" at bounding box center [1281, 123] width 81 height 29
click at [1281, 156] on button "No Marks" at bounding box center [1281, 165] width 81 height 29
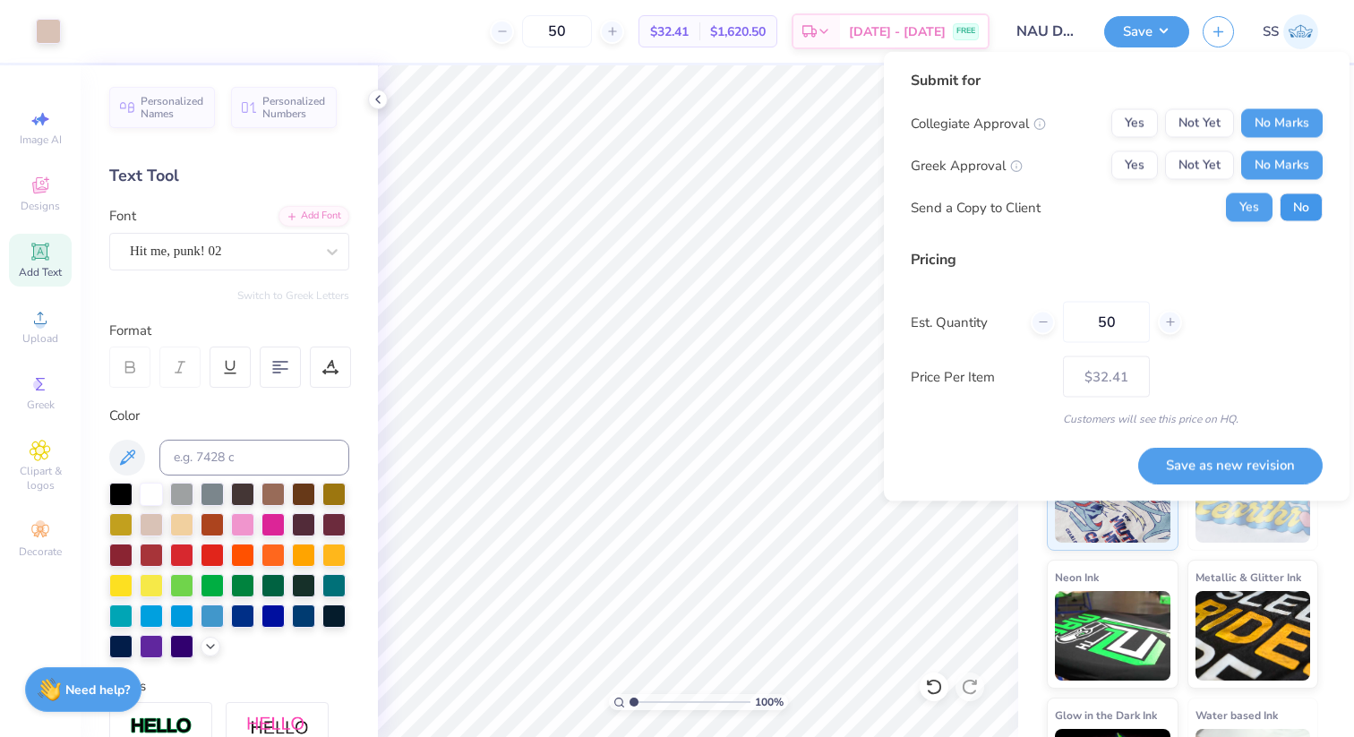
click at [1301, 201] on button "No" at bounding box center [1301, 207] width 43 height 29
click at [1264, 472] on button "Save as new revision" at bounding box center [1230, 465] width 184 height 37
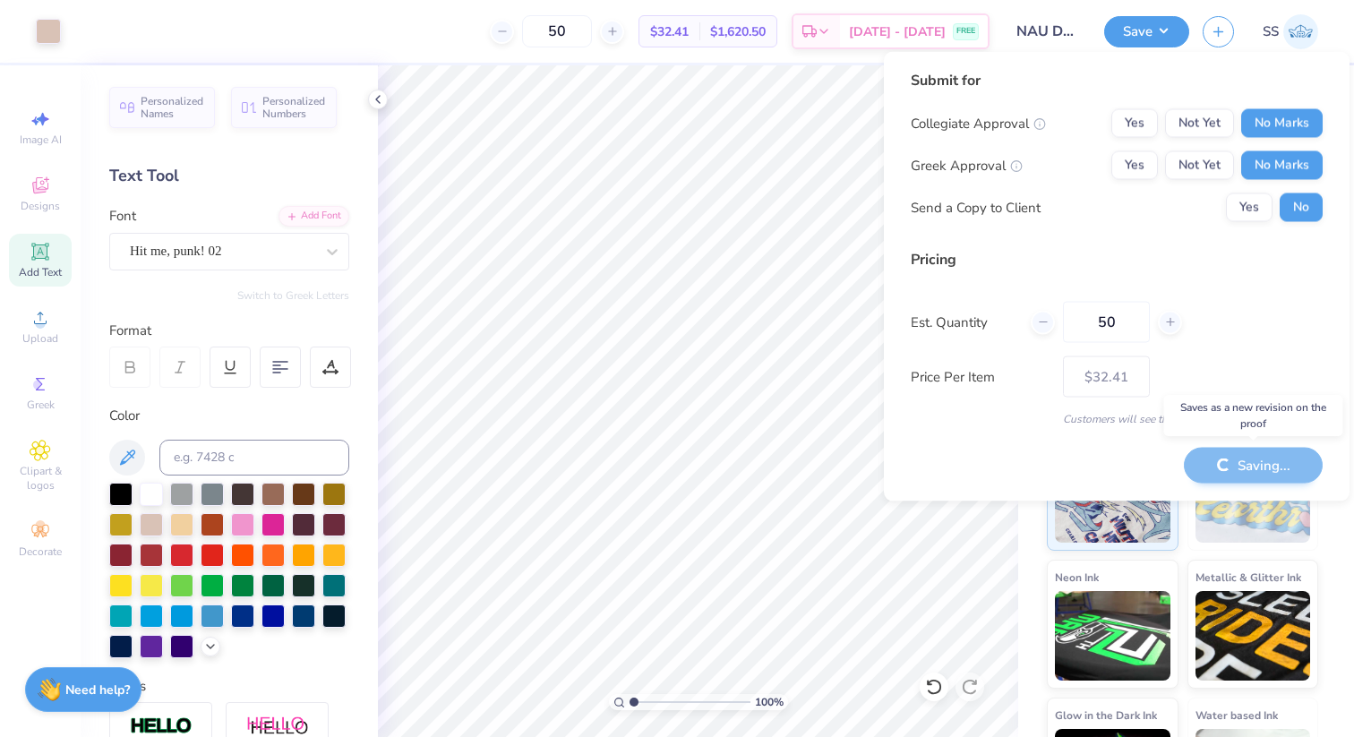
type input "– –"
